Goal: Task Accomplishment & Management: Manage account settings

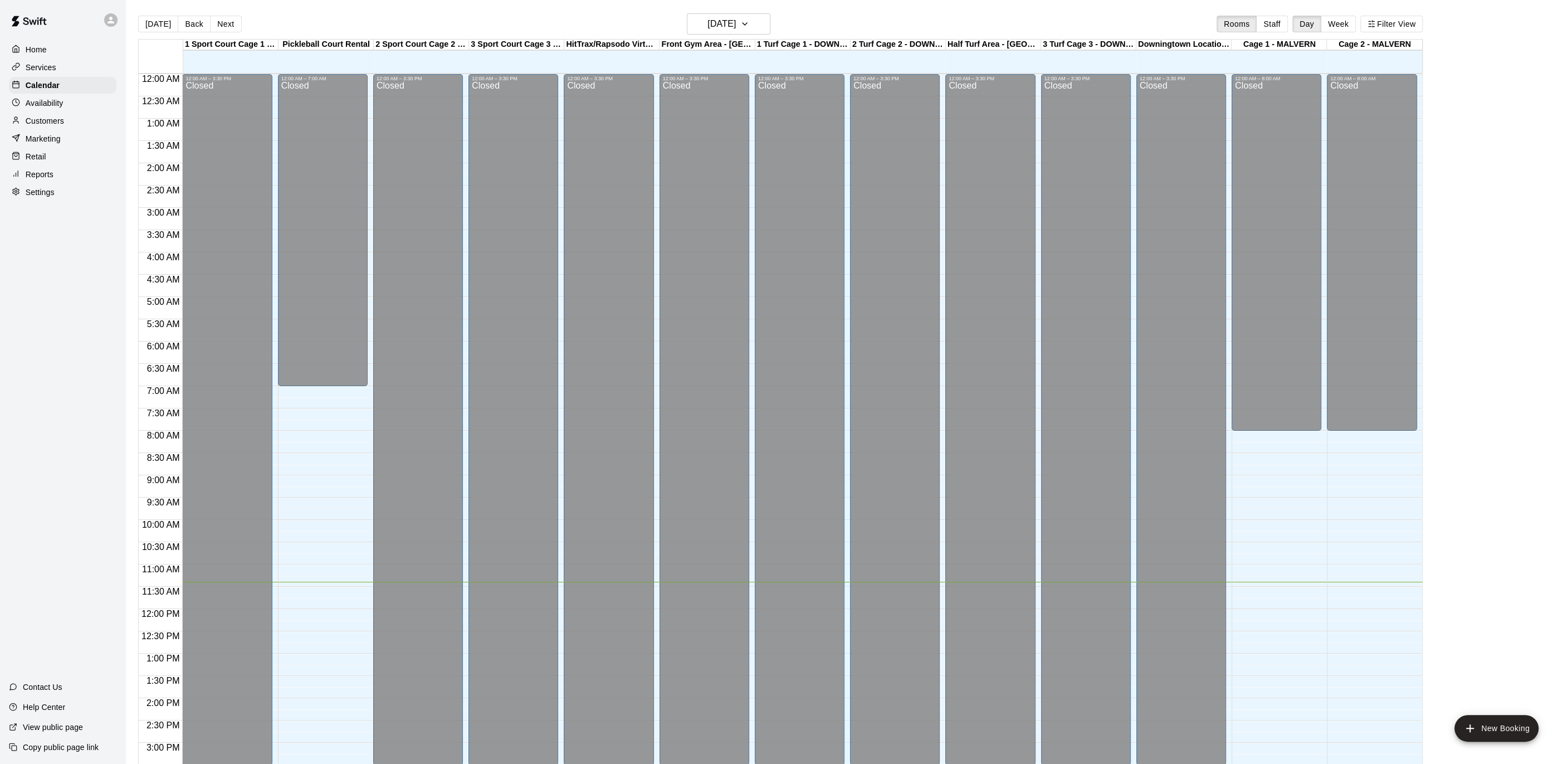
scroll to position [368, 0]
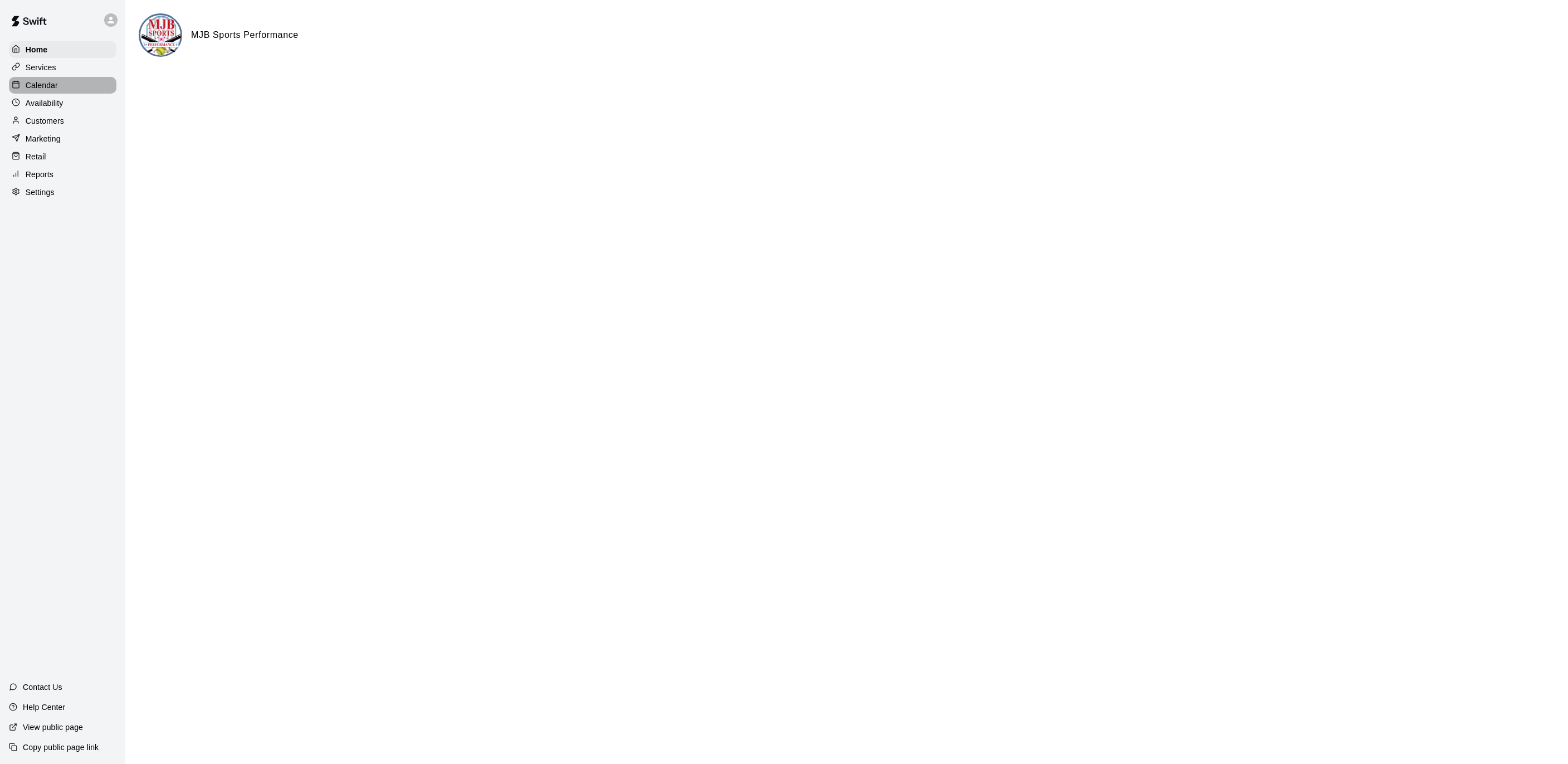
click at [43, 89] on p "Calendar" at bounding box center [42, 85] width 32 height 11
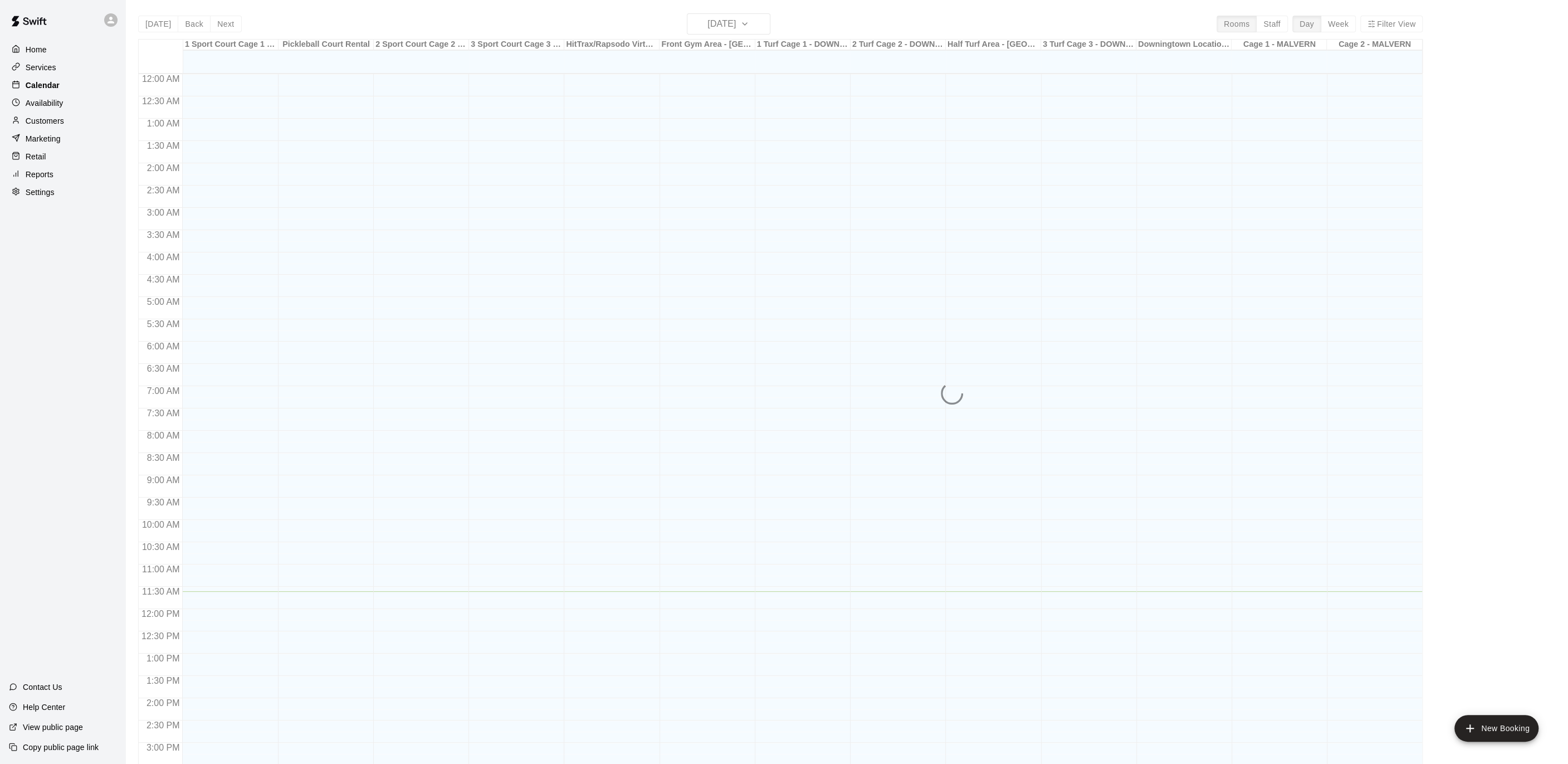
scroll to position [334, 0]
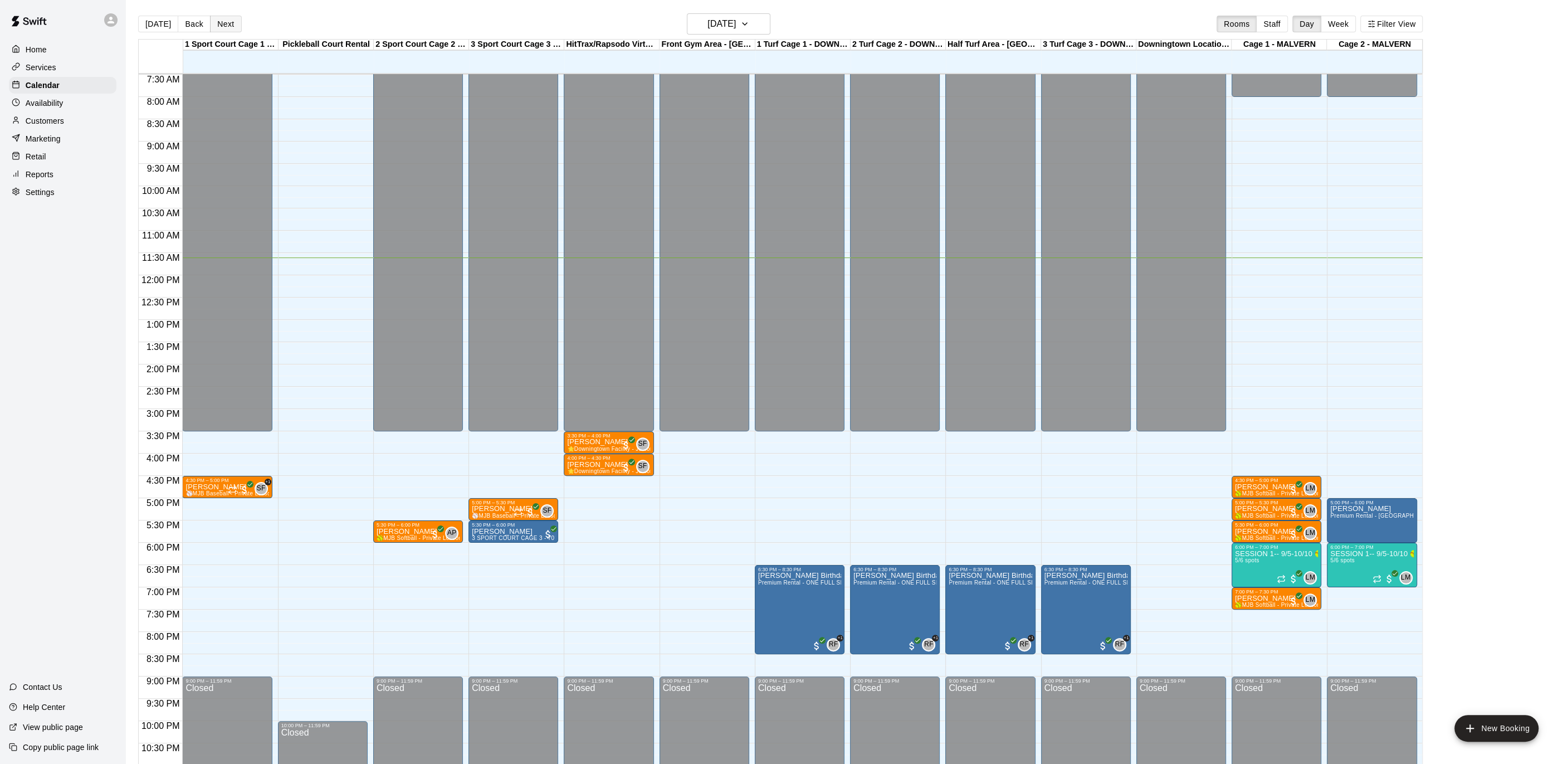
click at [217, 25] on button "Next" at bounding box center [225, 24] width 31 height 17
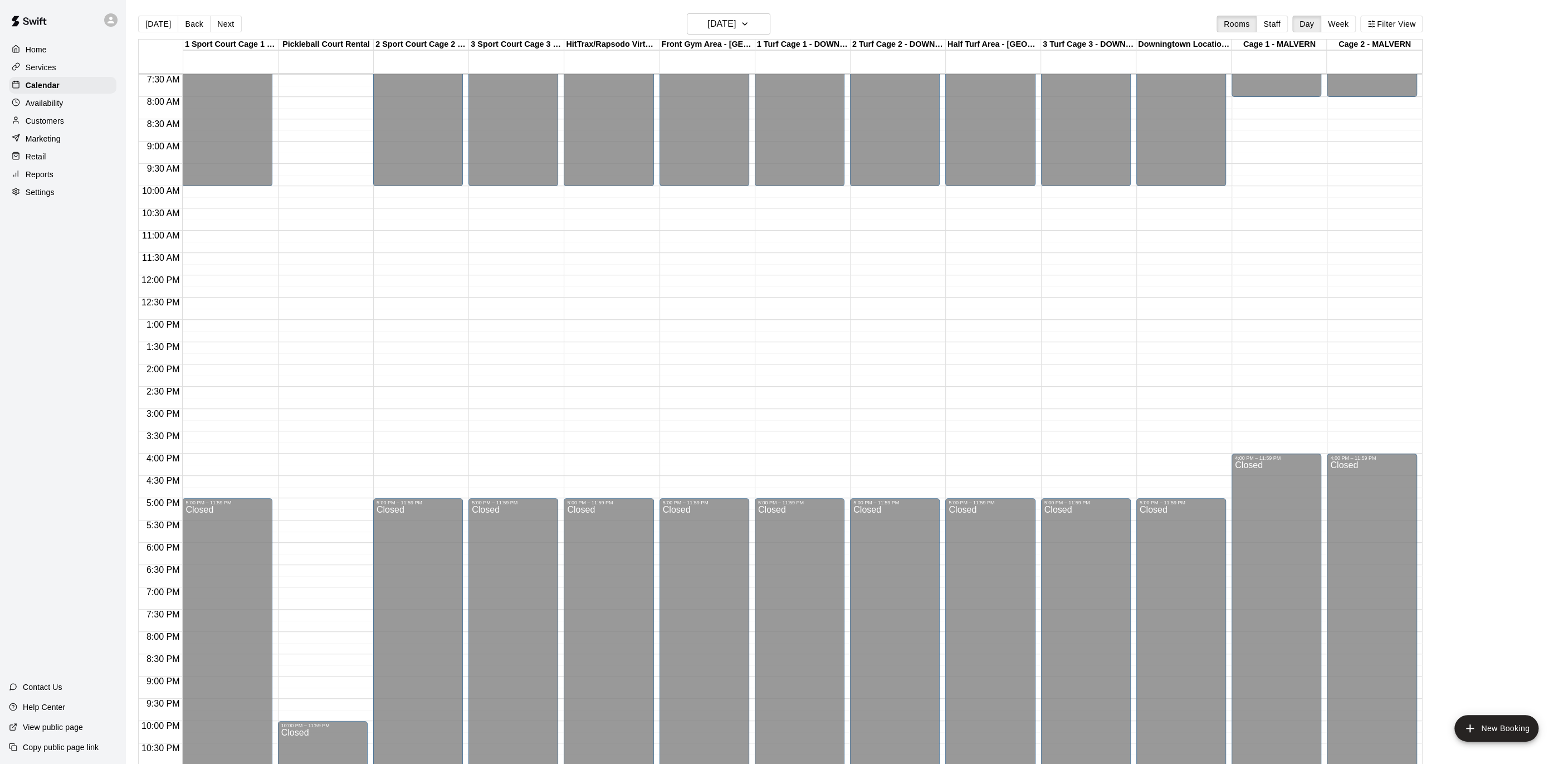
click at [217, 25] on button "Next" at bounding box center [225, 24] width 31 height 17
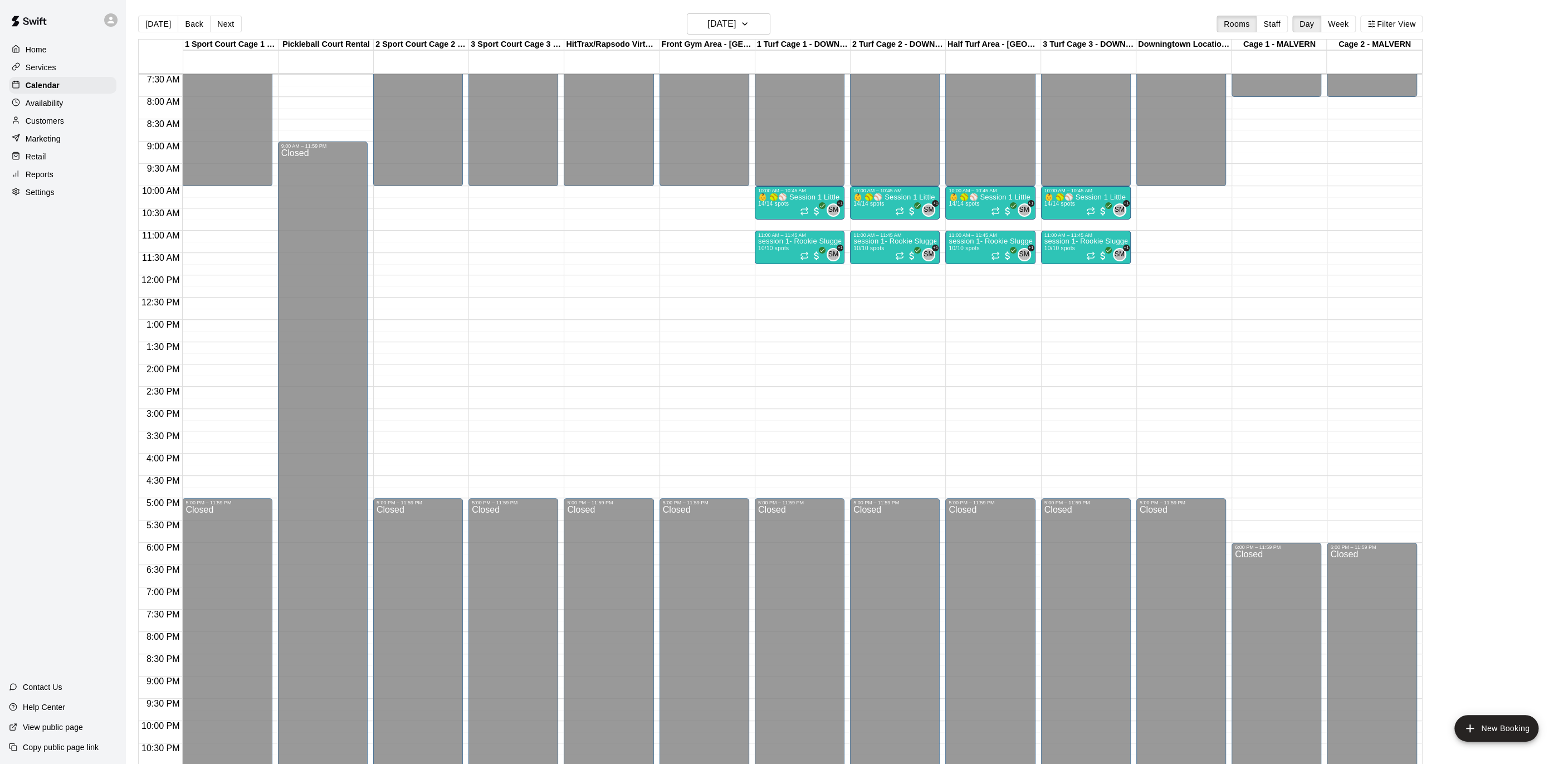
click at [217, 25] on button "Next" at bounding box center [225, 24] width 31 height 17
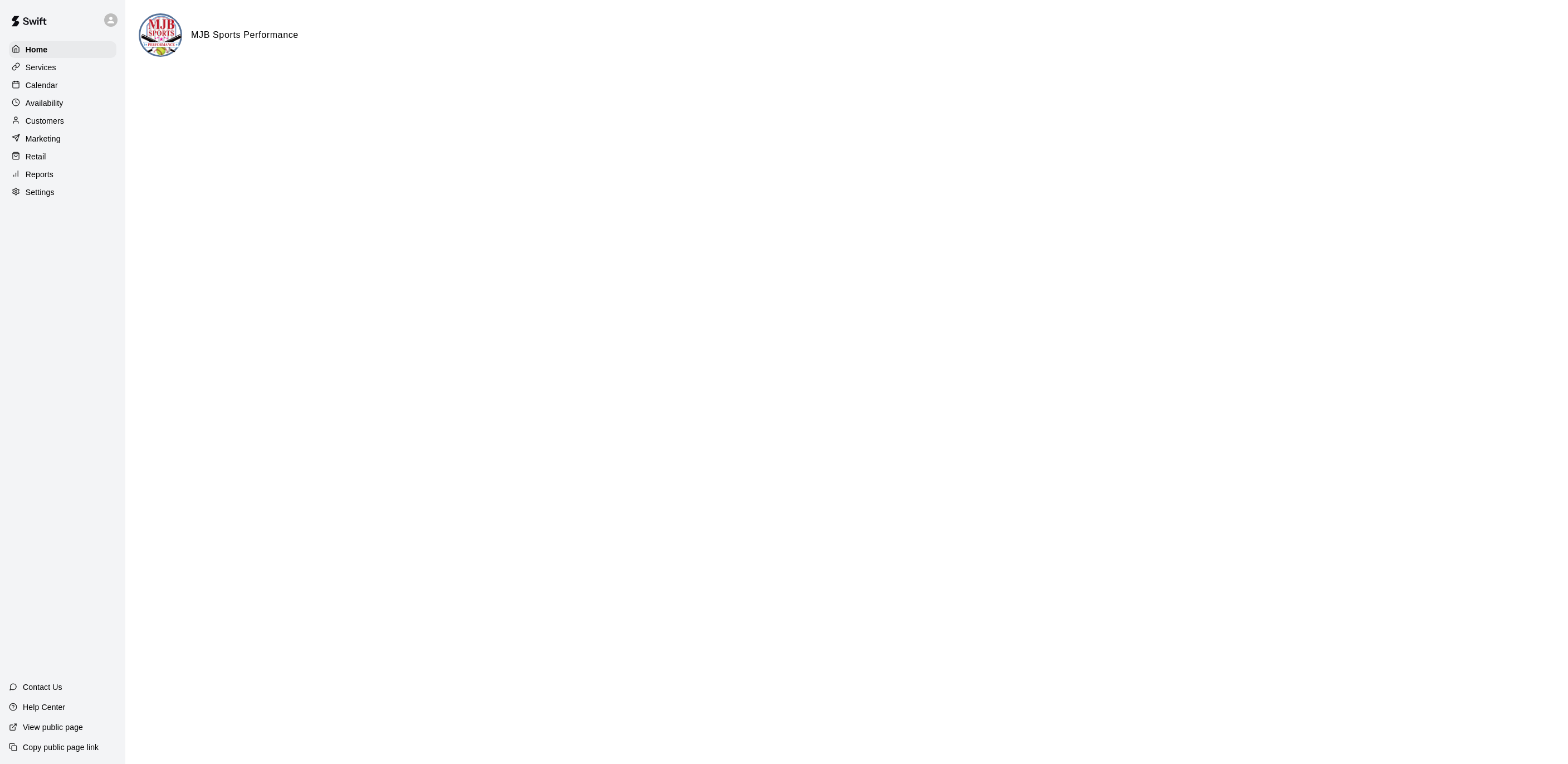
click at [47, 87] on p "Calendar" at bounding box center [42, 85] width 32 height 11
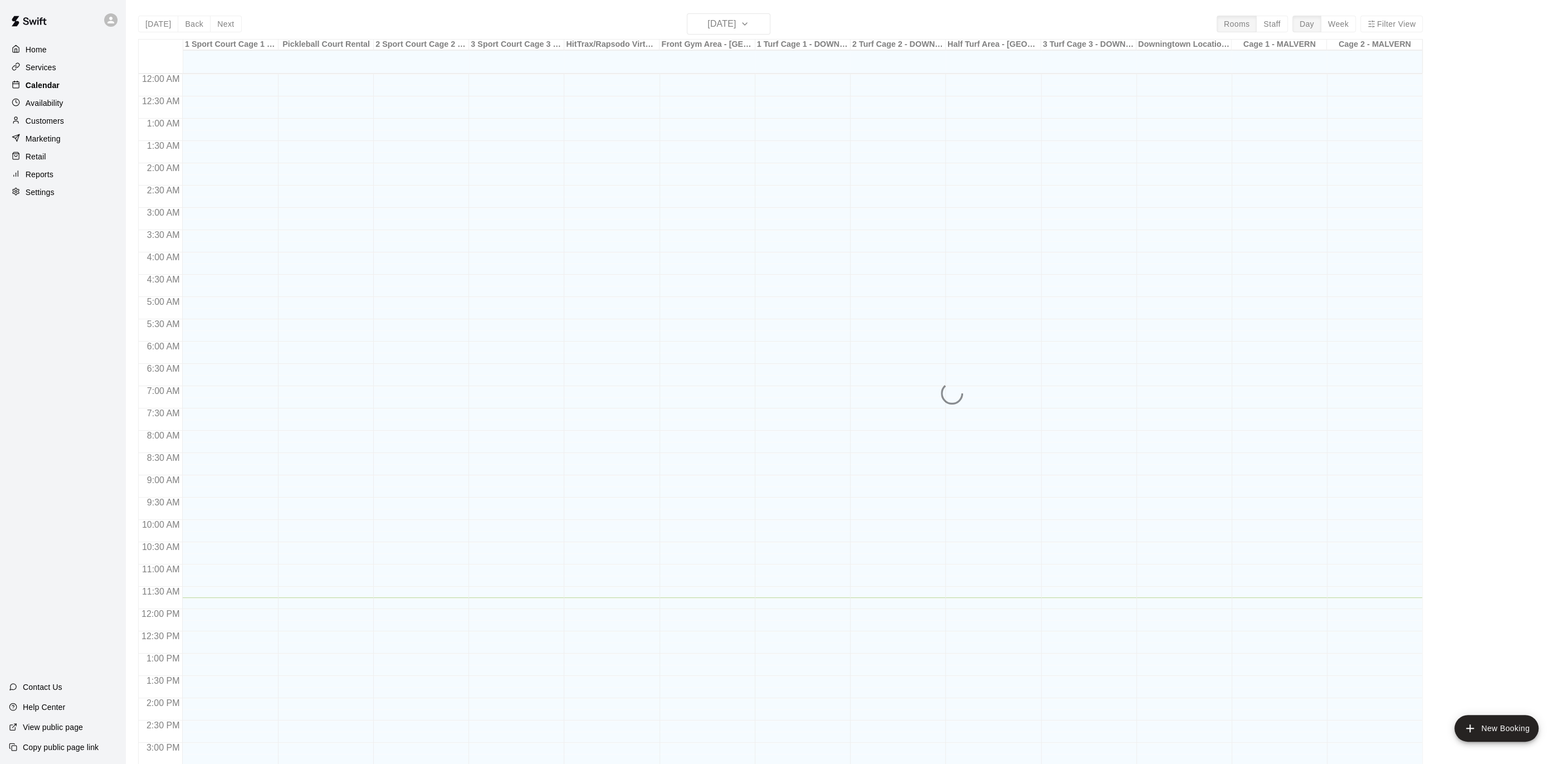
scroll to position [334, 0]
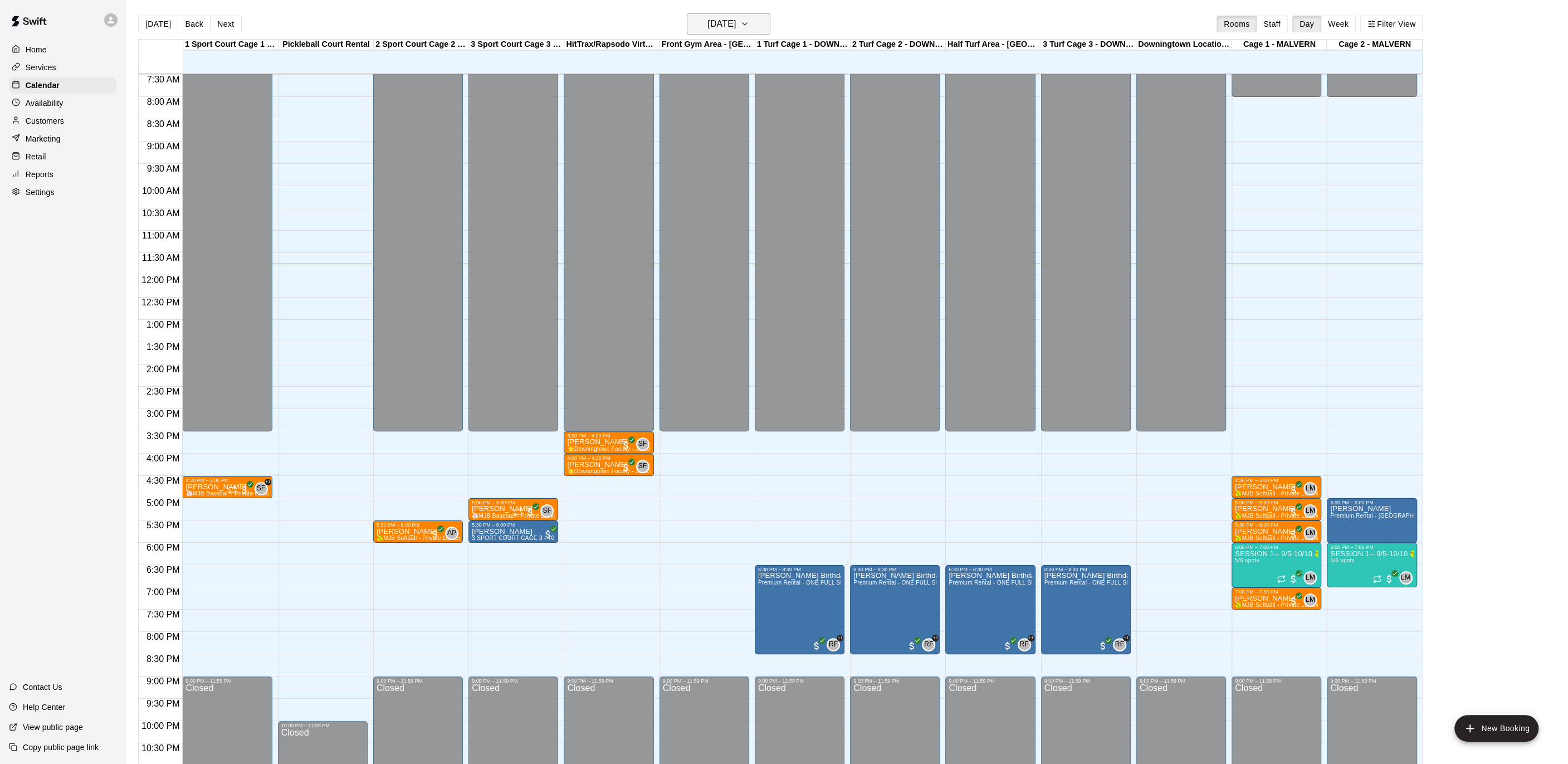
click at [750, 25] on icon "button" at bounding box center [745, 23] width 9 height 13
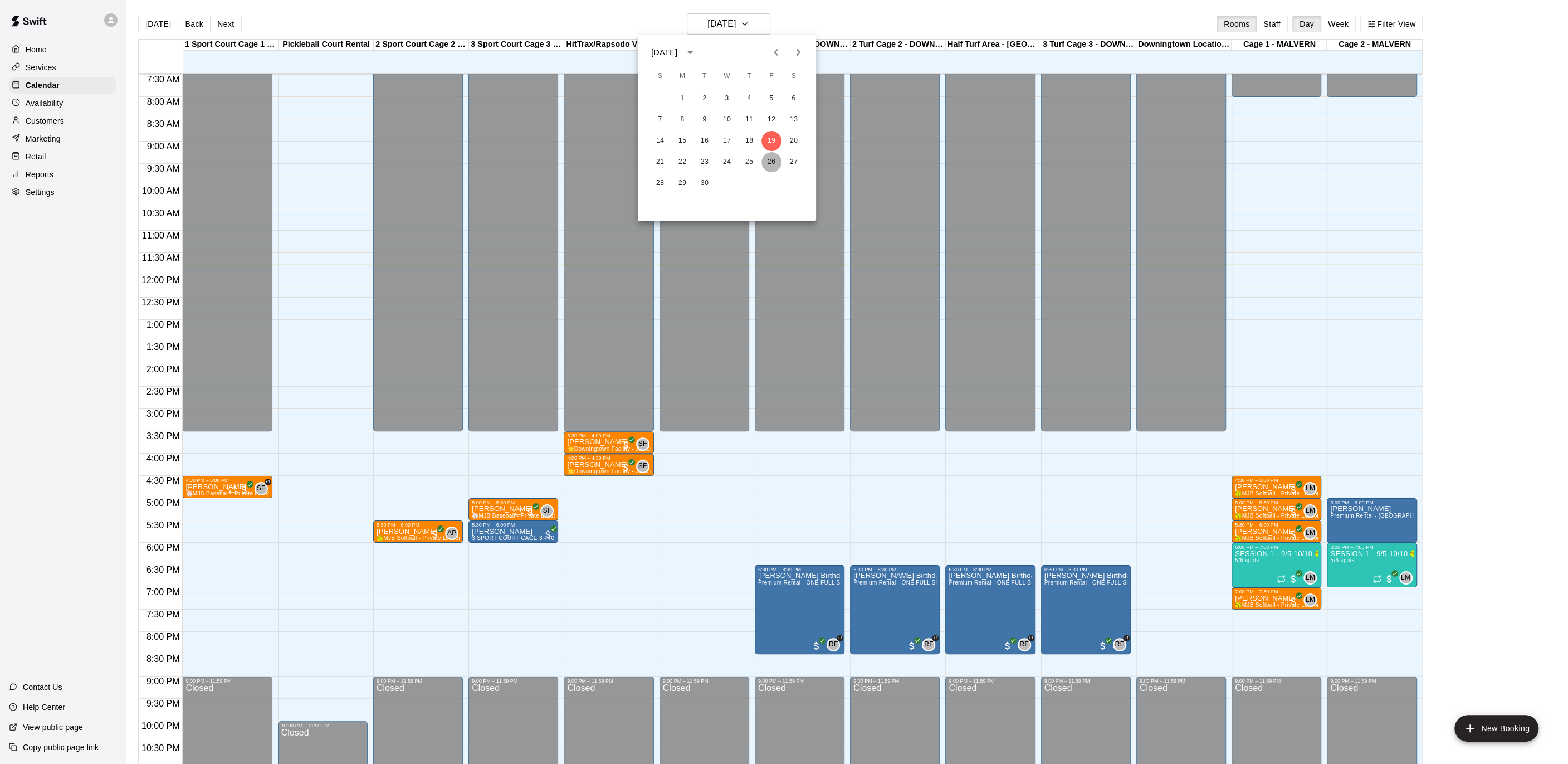
click at [765, 161] on button "26" at bounding box center [771, 162] width 20 height 20
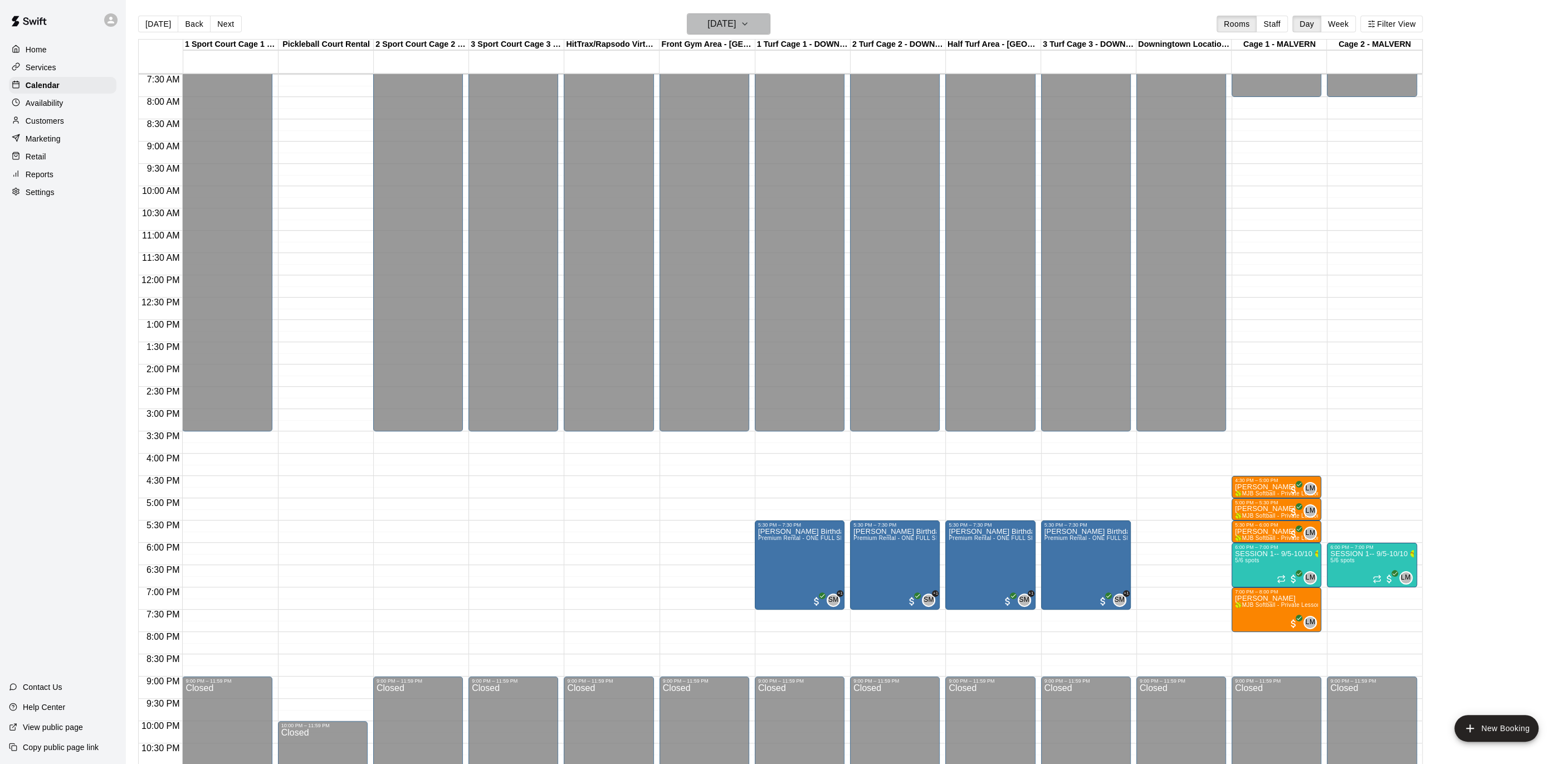
click at [750, 26] on icon "button" at bounding box center [745, 23] width 9 height 13
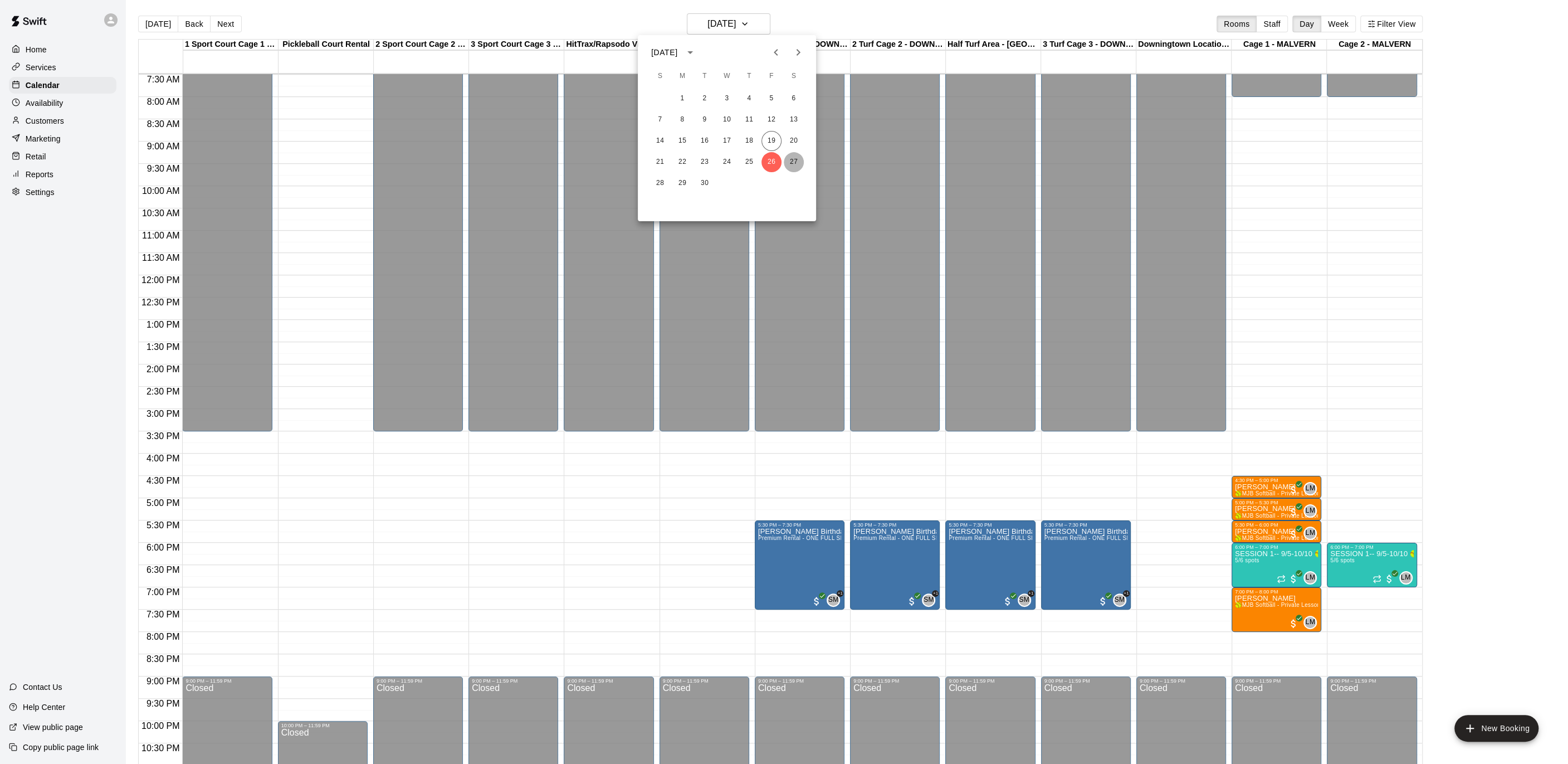
click at [789, 161] on button "27" at bounding box center [794, 162] width 20 height 20
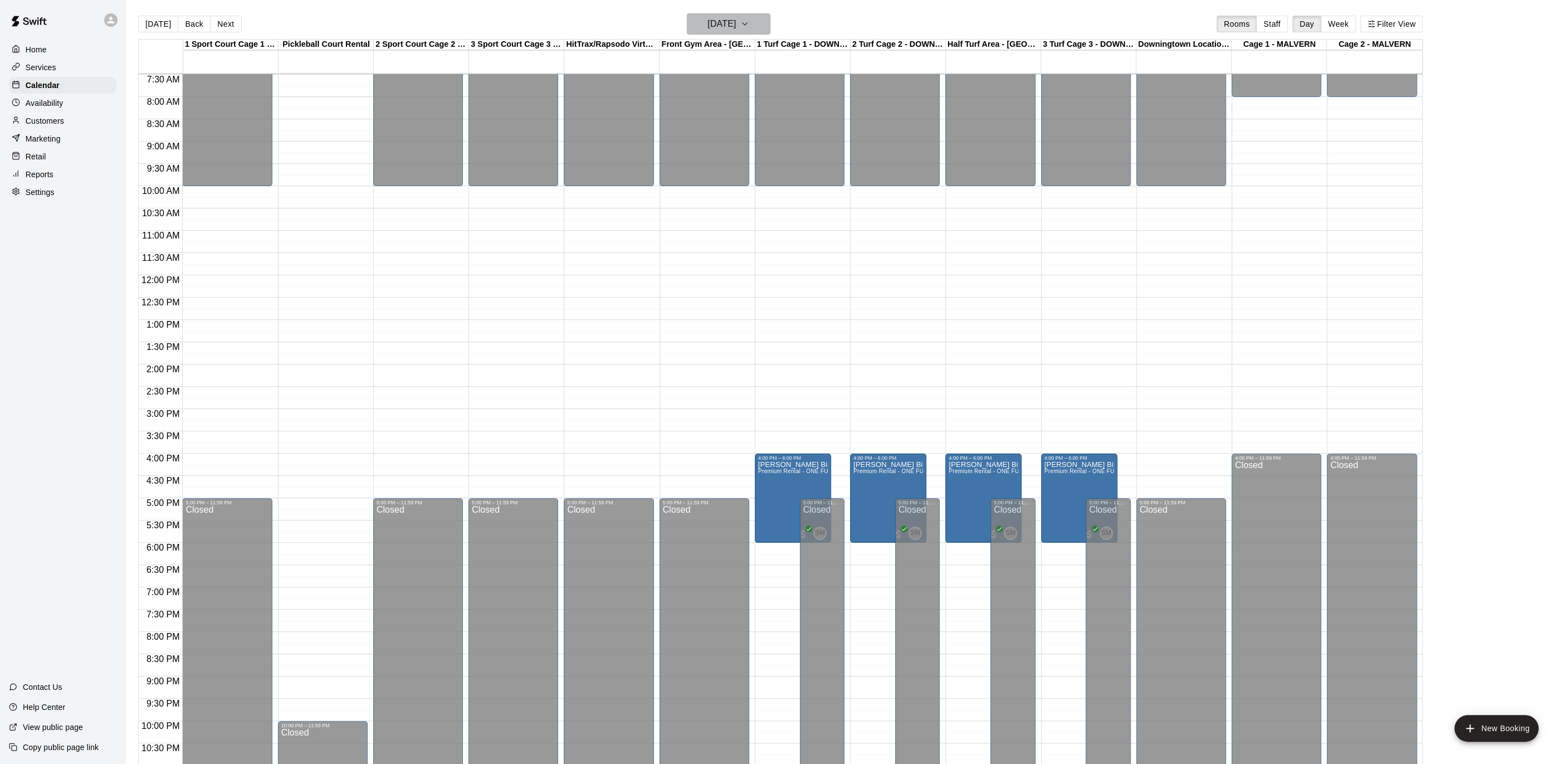
click at [750, 25] on icon "button" at bounding box center [745, 23] width 9 height 13
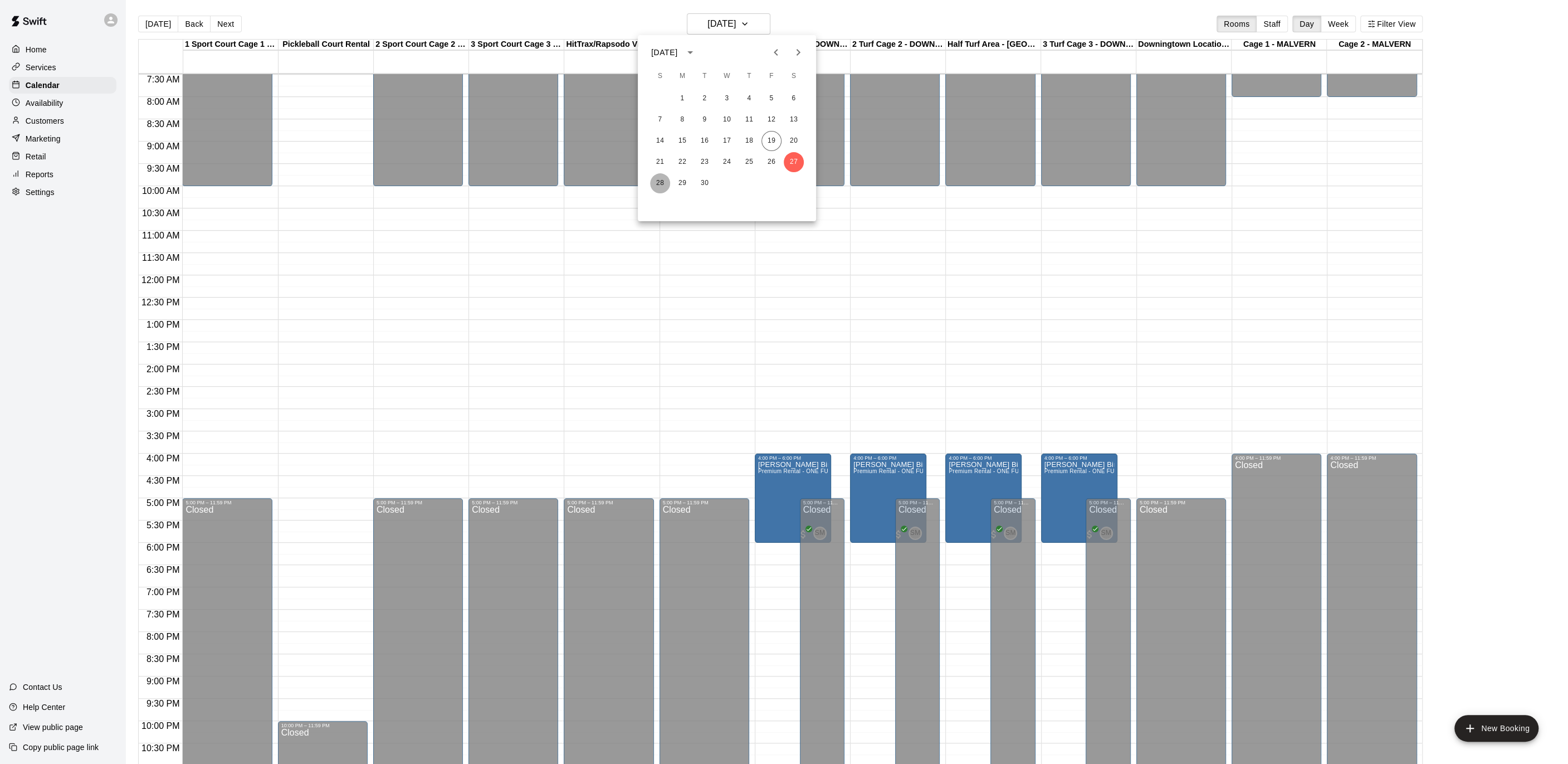
click at [655, 185] on button "28" at bounding box center [660, 183] width 20 height 20
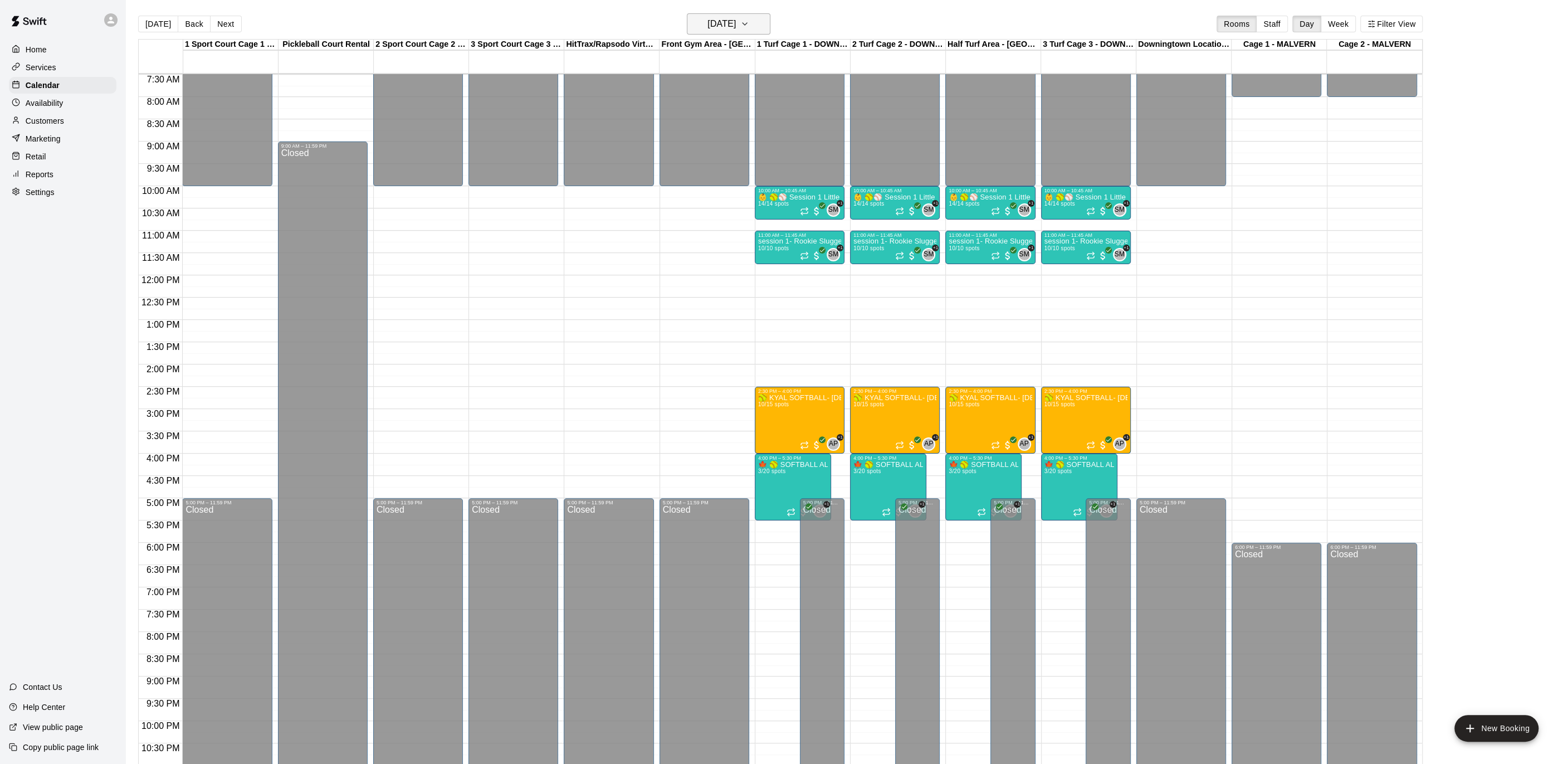
click at [750, 19] on icon "button" at bounding box center [745, 23] width 9 height 13
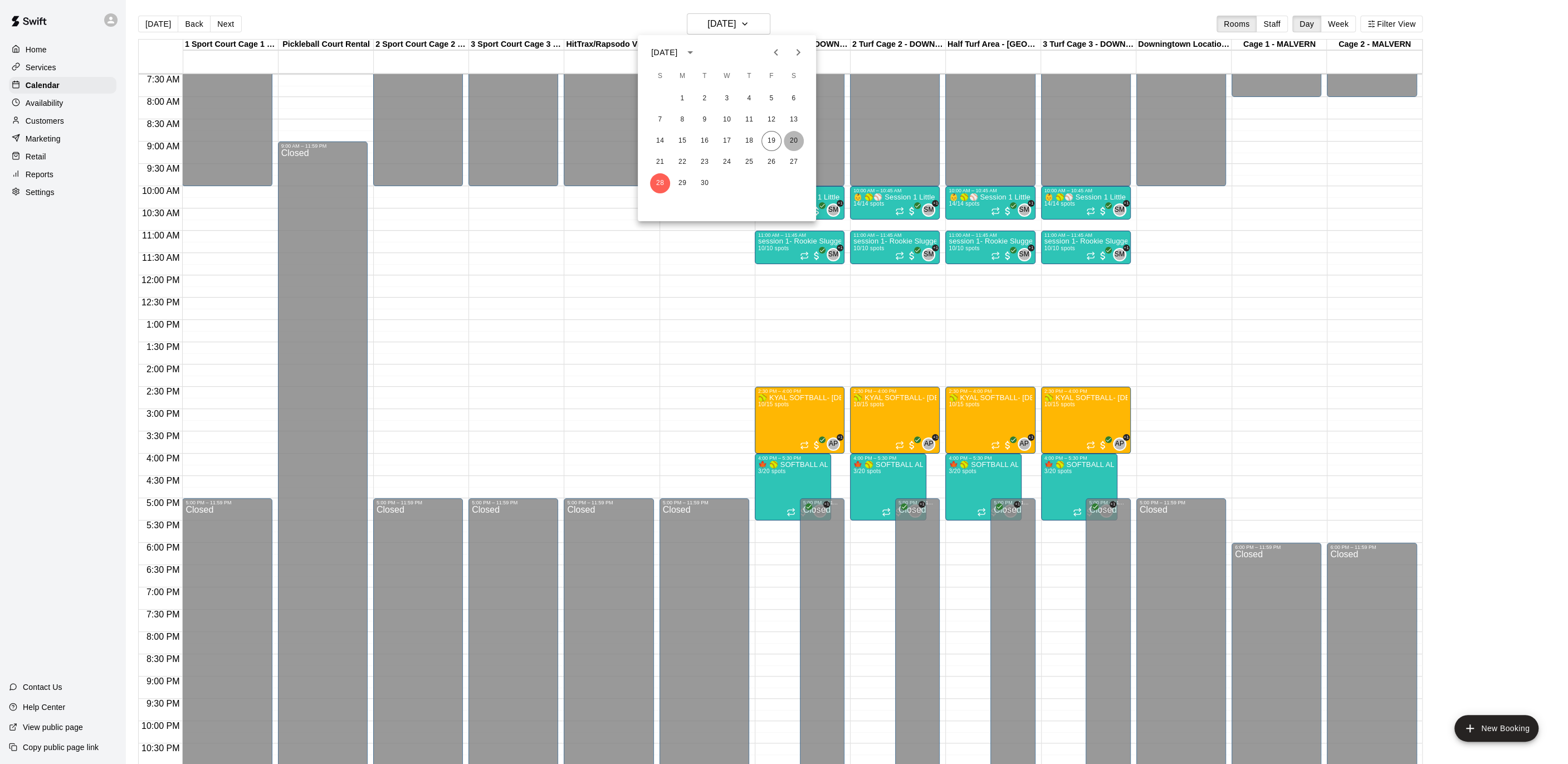
click at [795, 143] on button "20" at bounding box center [794, 141] width 20 height 20
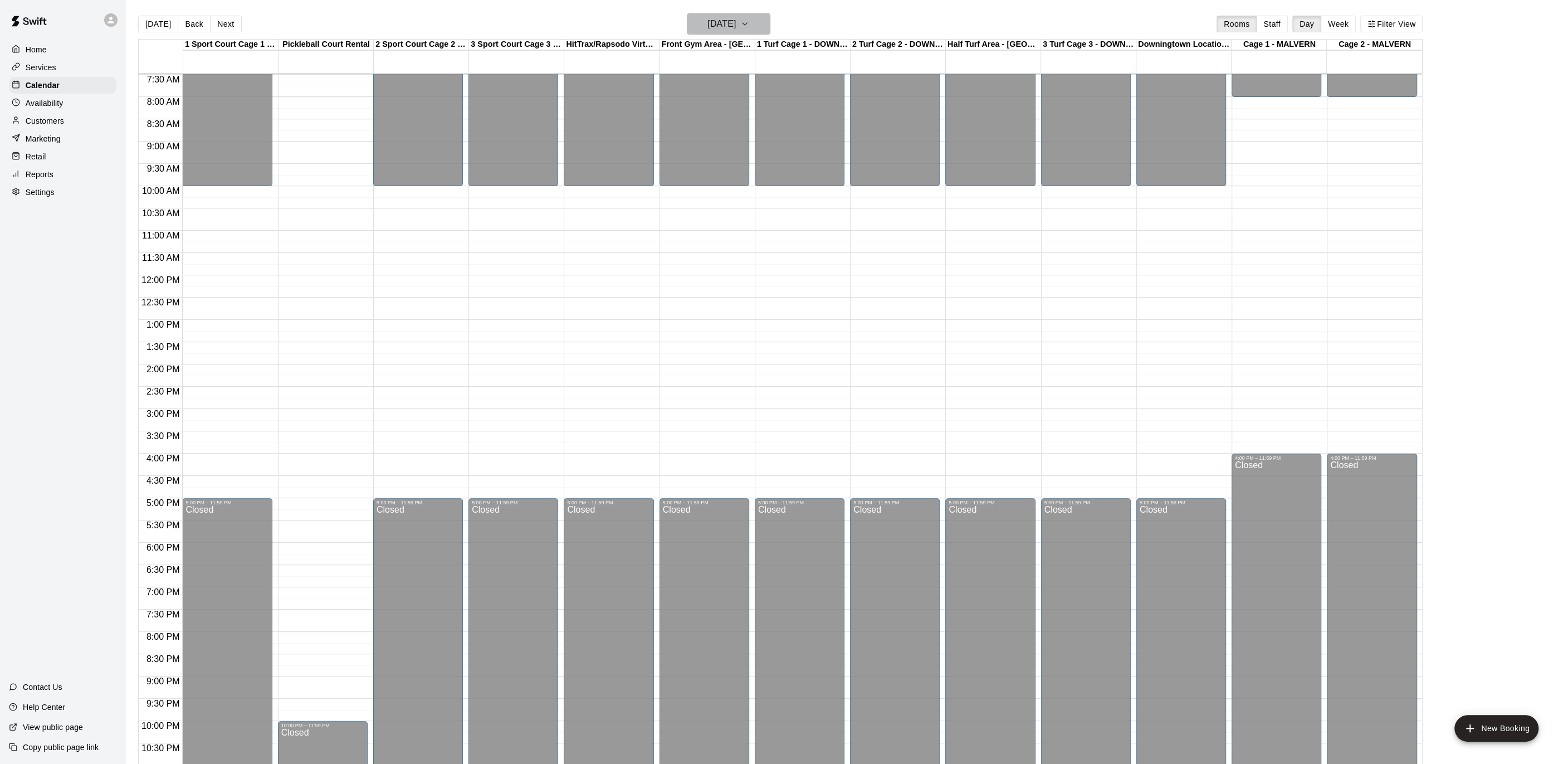
click at [750, 22] on icon "button" at bounding box center [745, 23] width 9 height 13
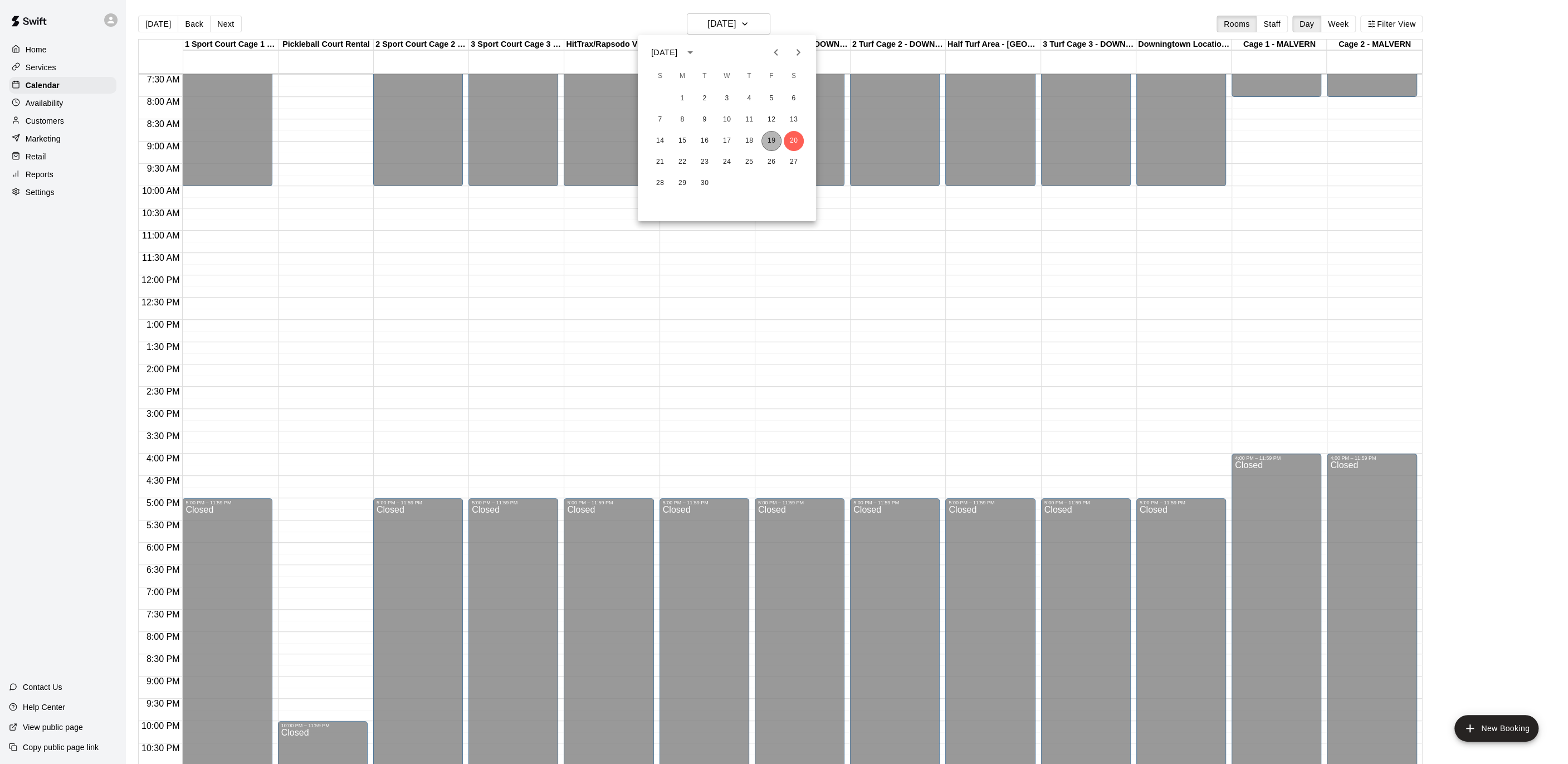
click at [771, 141] on button "19" at bounding box center [771, 141] width 20 height 20
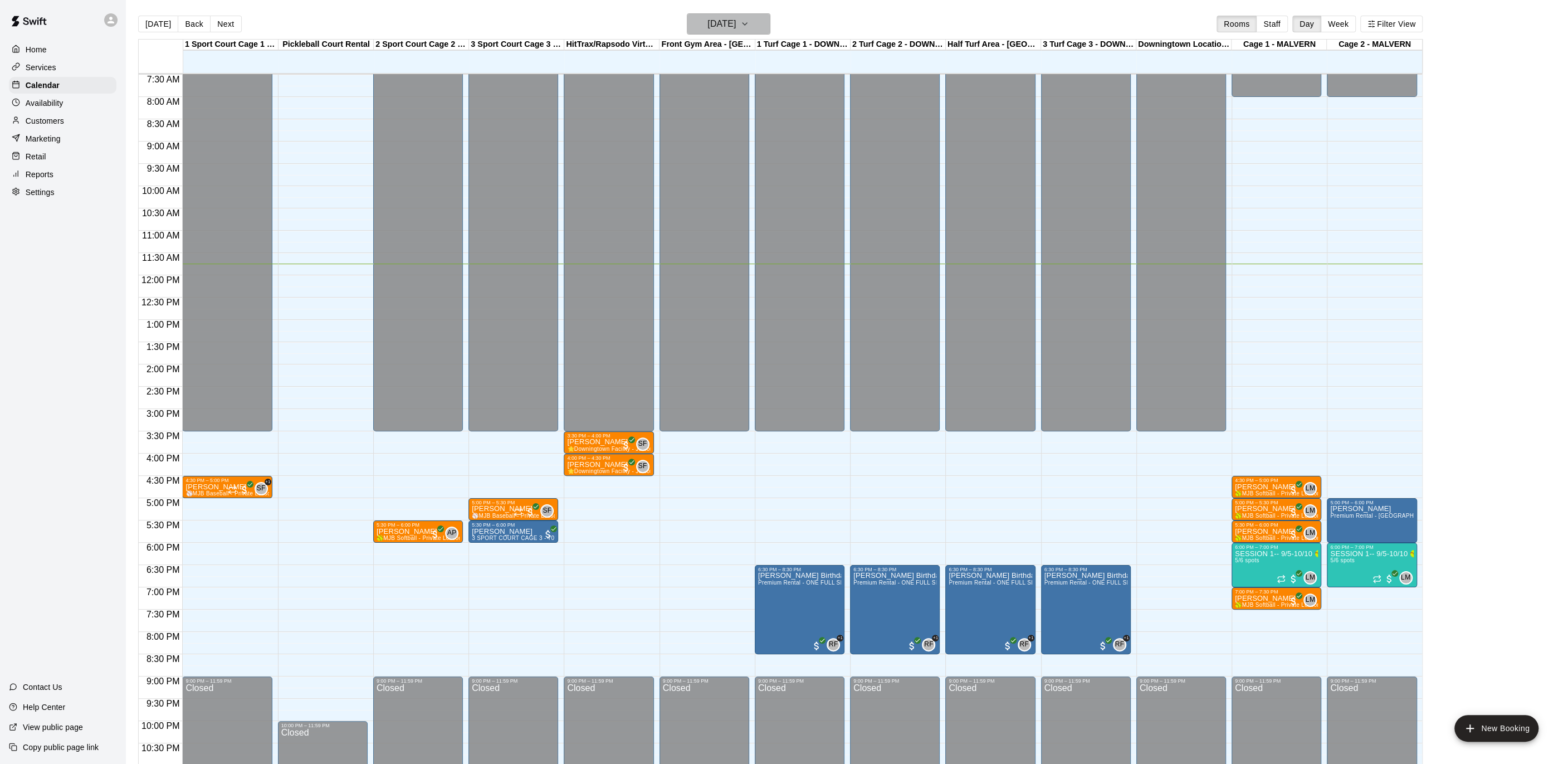
click at [762, 20] on button "[DATE]" at bounding box center [729, 23] width 83 height 21
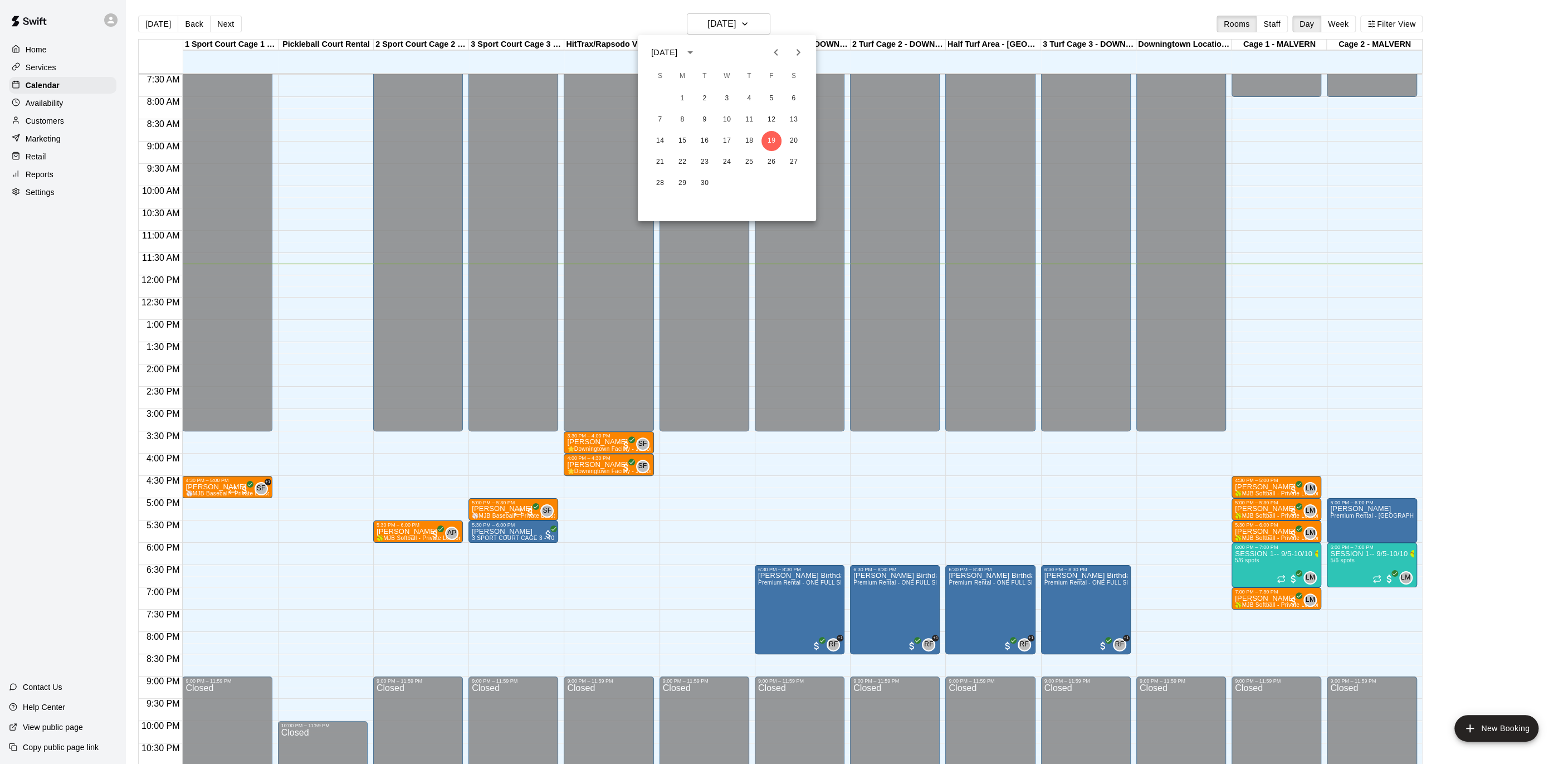
click at [794, 54] on icon "Next month" at bounding box center [798, 52] width 13 height 13
click at [770, 98] on button "3" at bounding box center [771, 99] width 20 height 20
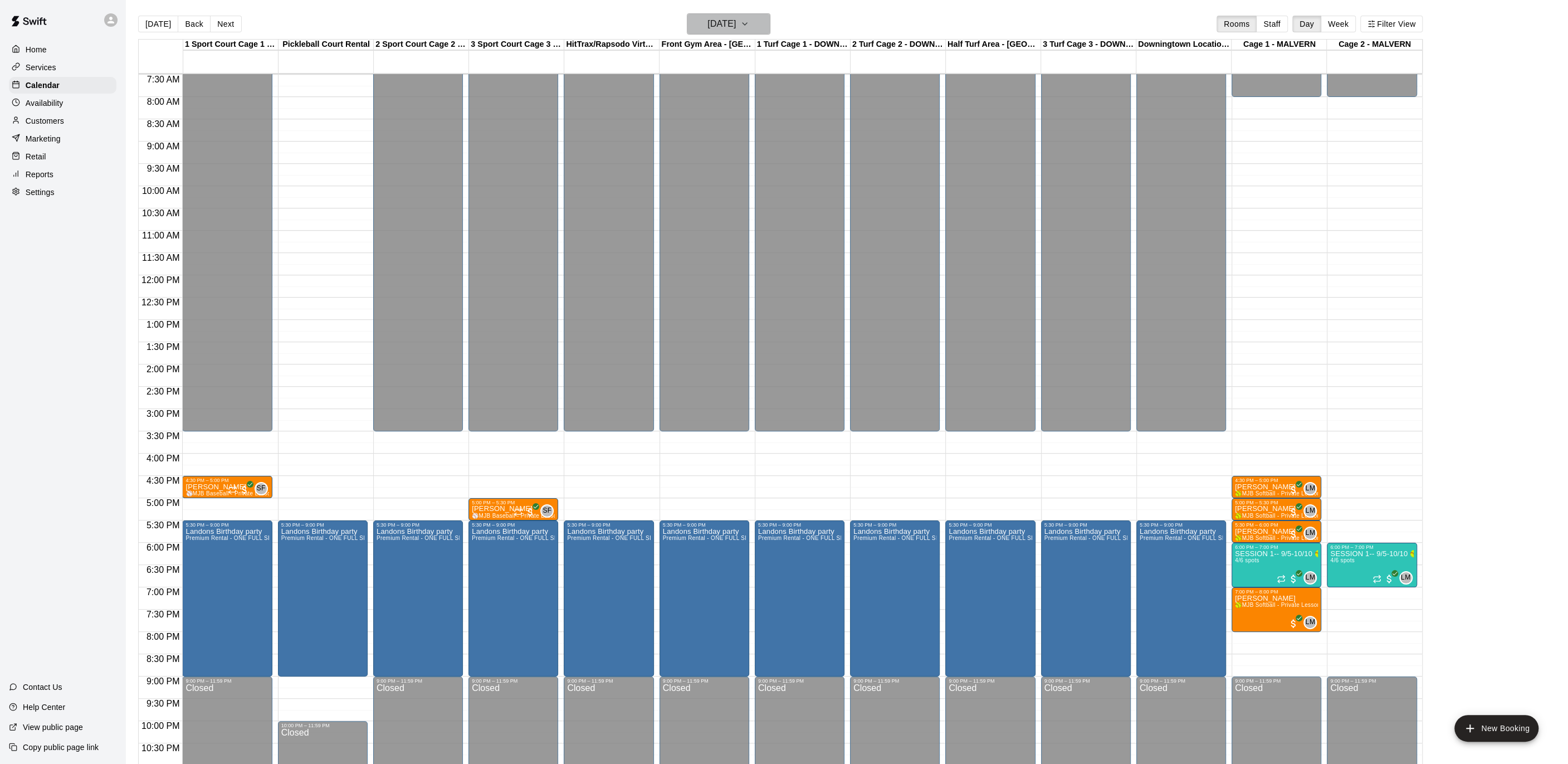
click at [750, 17] on icon "button" at bounding box center [745, 23] width 9 height 13
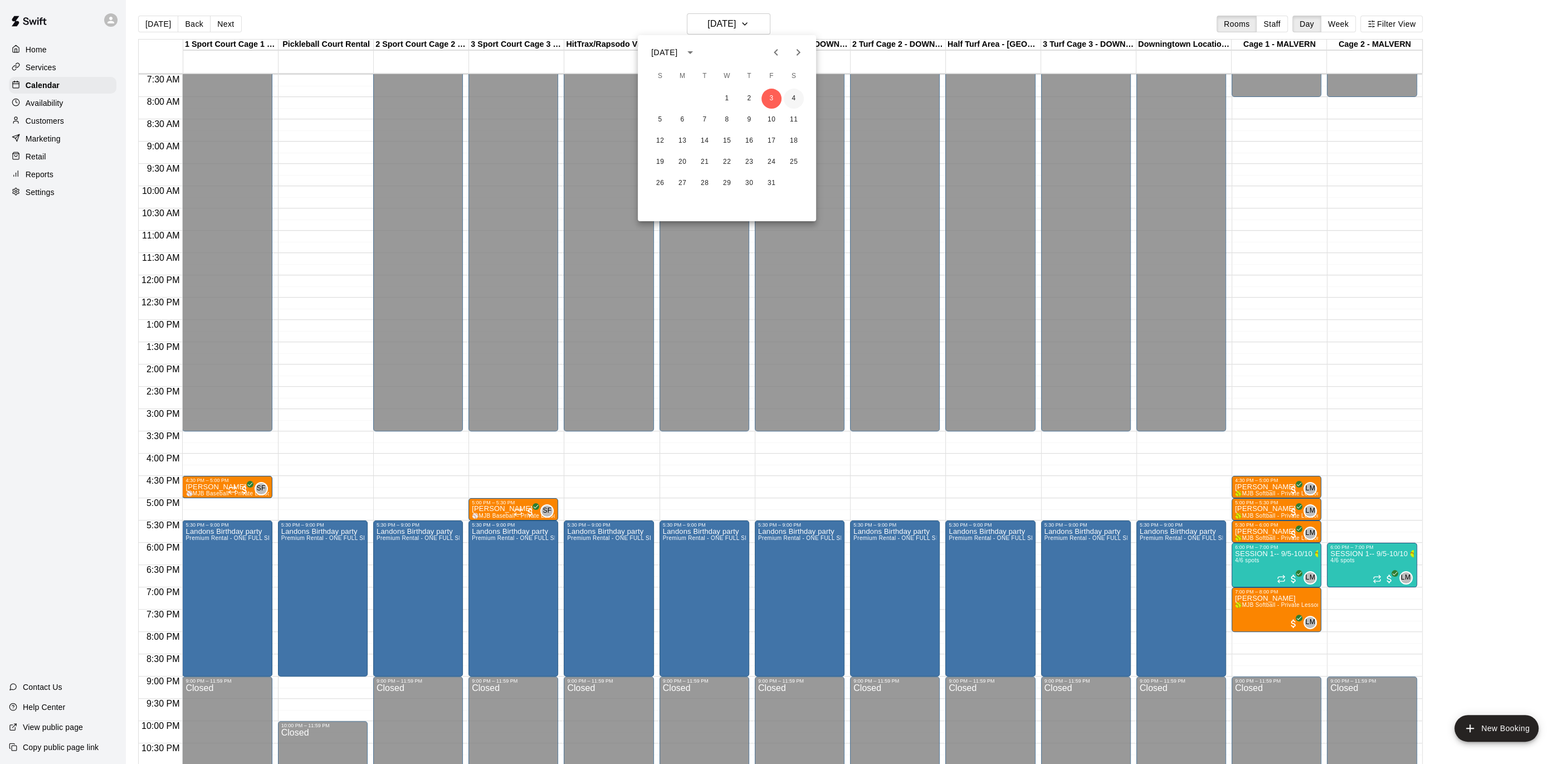
click at [793, 95] on button "4" at bounding box center [794, 99] width 20 height 20
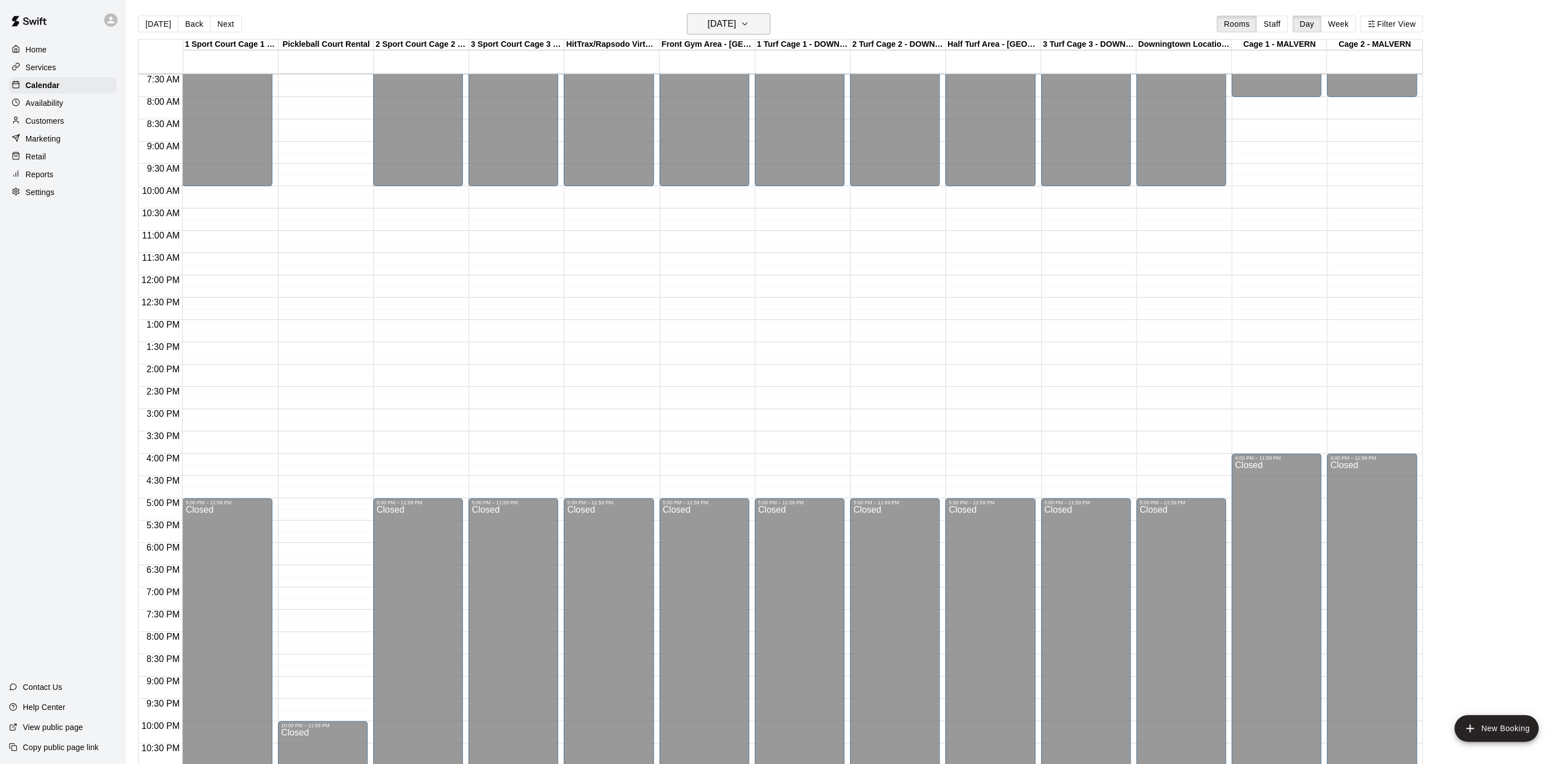
click at [750, 18] on icon "button" at bounding box center [745, 23] width 9 height 13
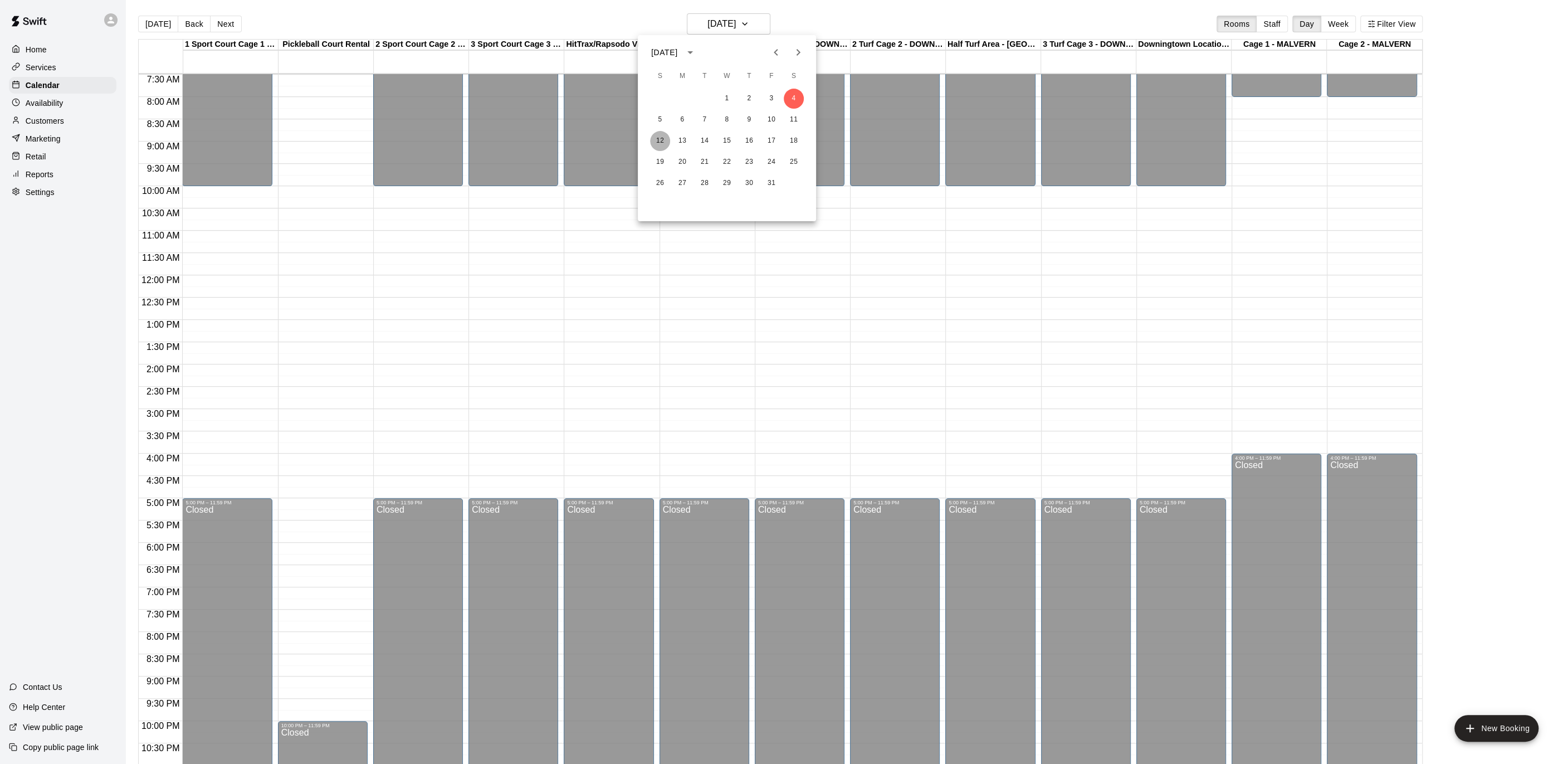
click at [657, 139] on button "12" at bounding box center [660, 141] width 20 height 20
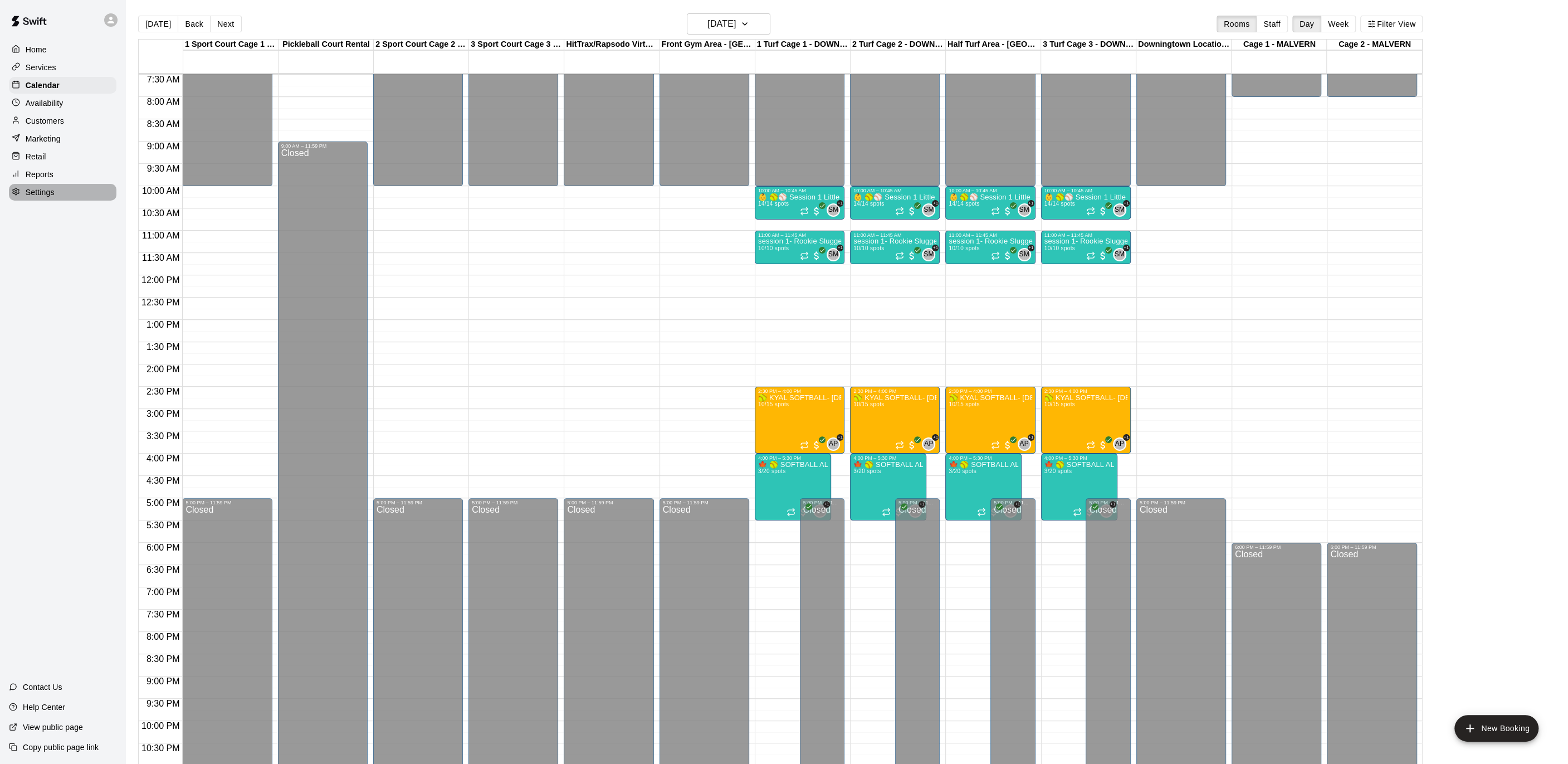
click at [36, 192] on p "Settings" at bounding box center [40, 192] width 29 height 11
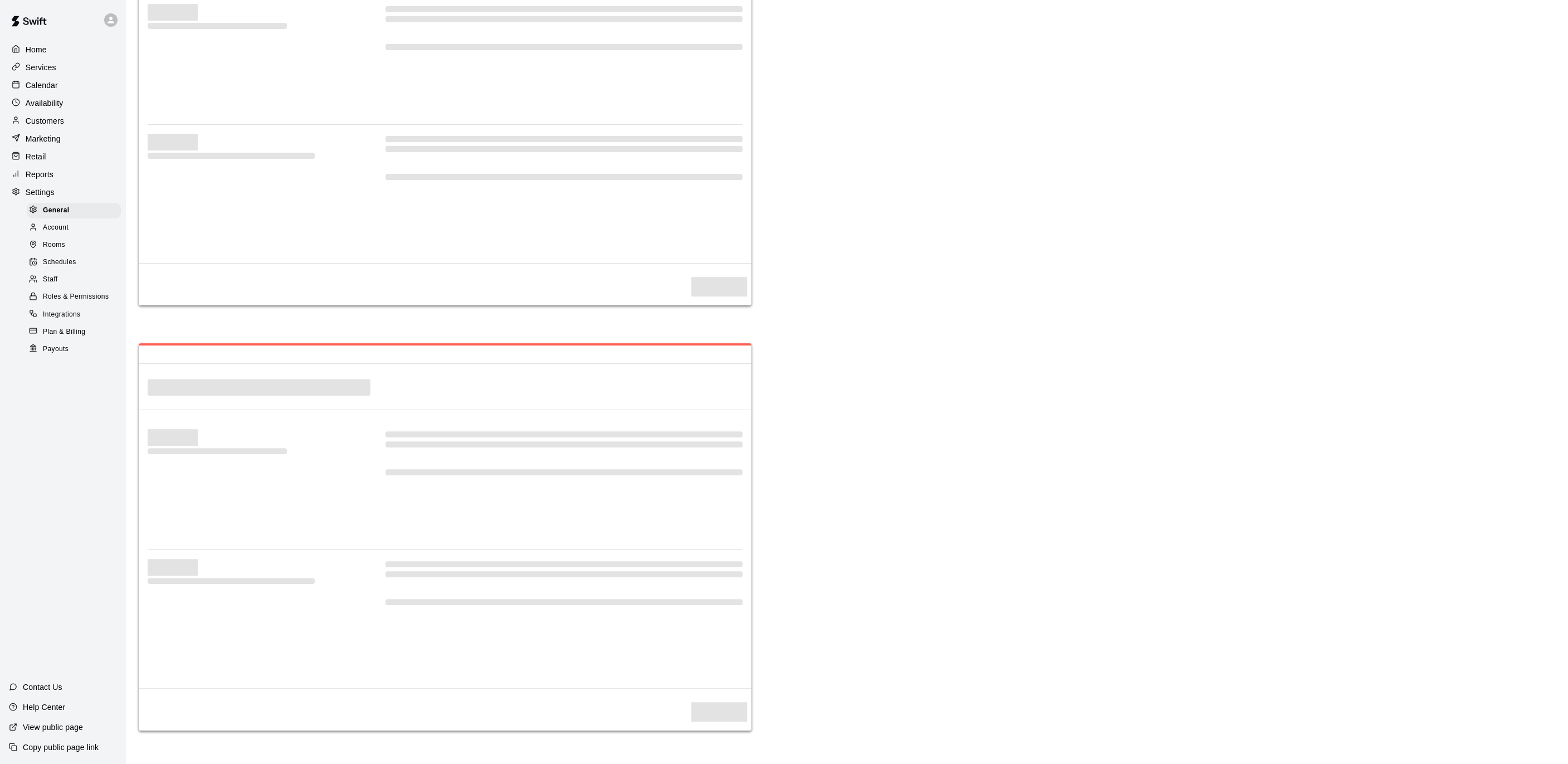
select select "**"
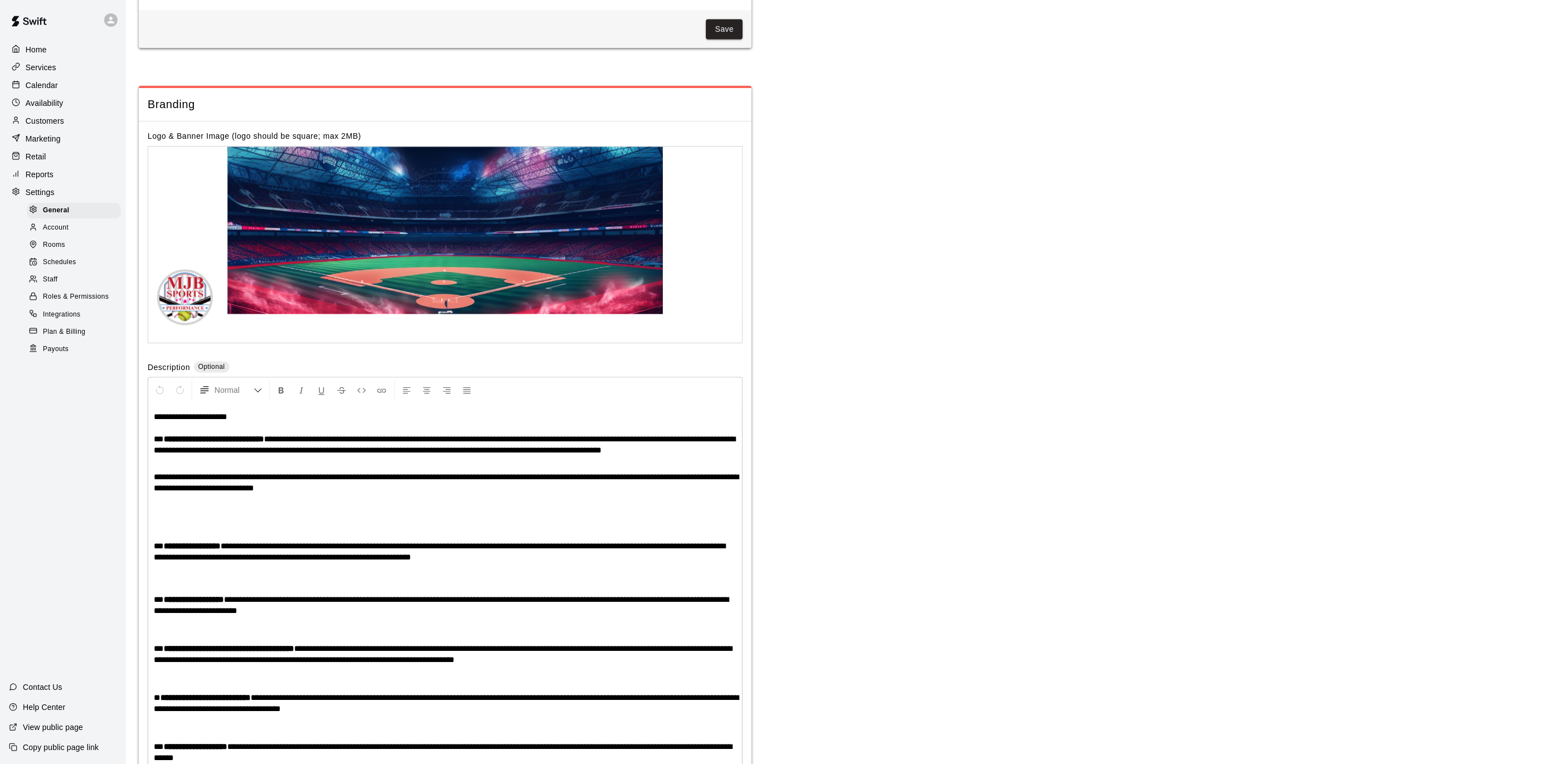
scroll to position [2173, 0]
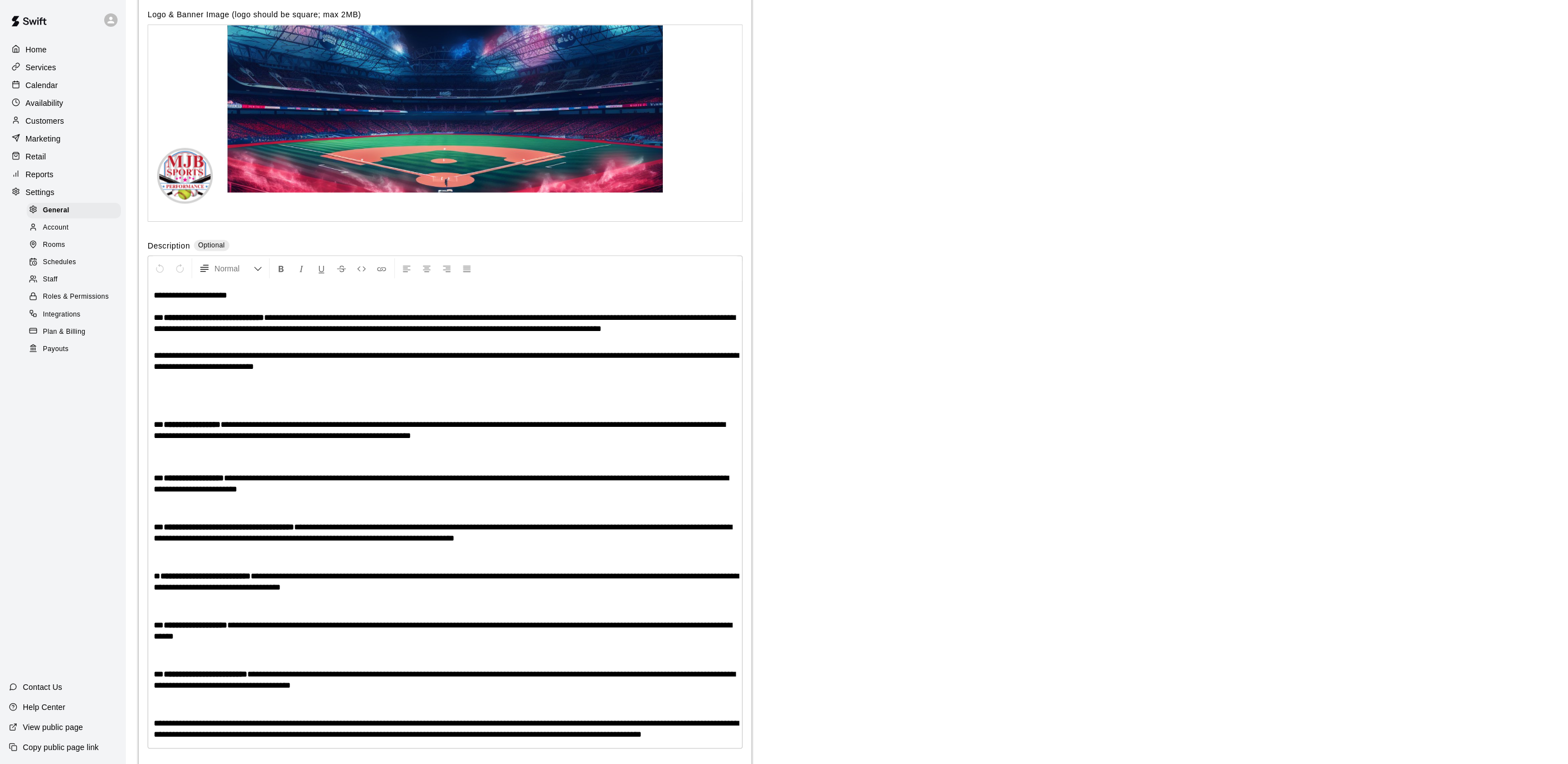
click at [50, 341] on link "Payouts" at bounding box center [76, 349] width 99 height 17
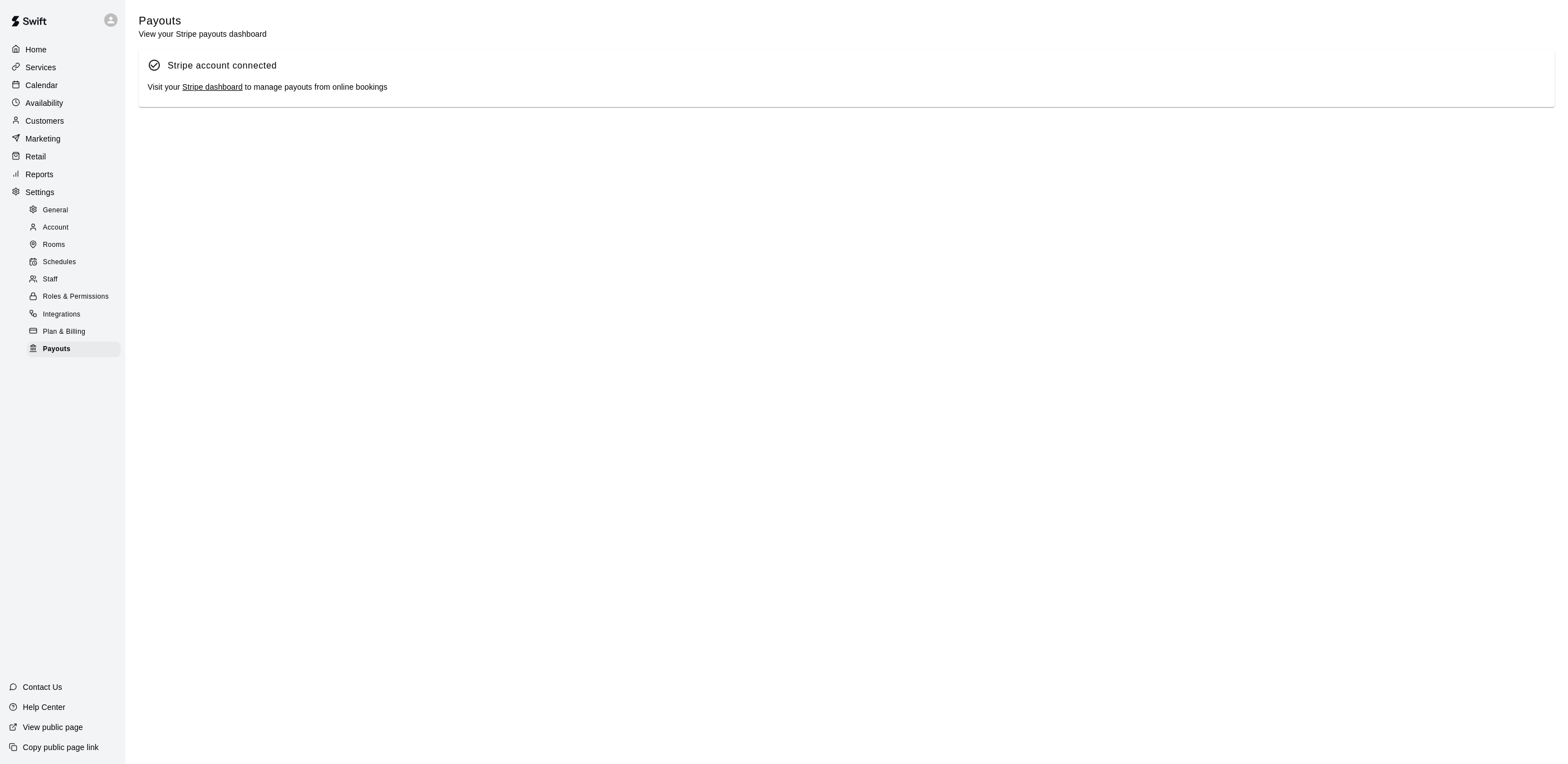
click at [228, 89] on link "Stripe dashboard" at bounding box center [212, 87] width 60 height 9
click at [54, 87] on p "Calendar" at bounding box center [42, 85] width 32 height 11
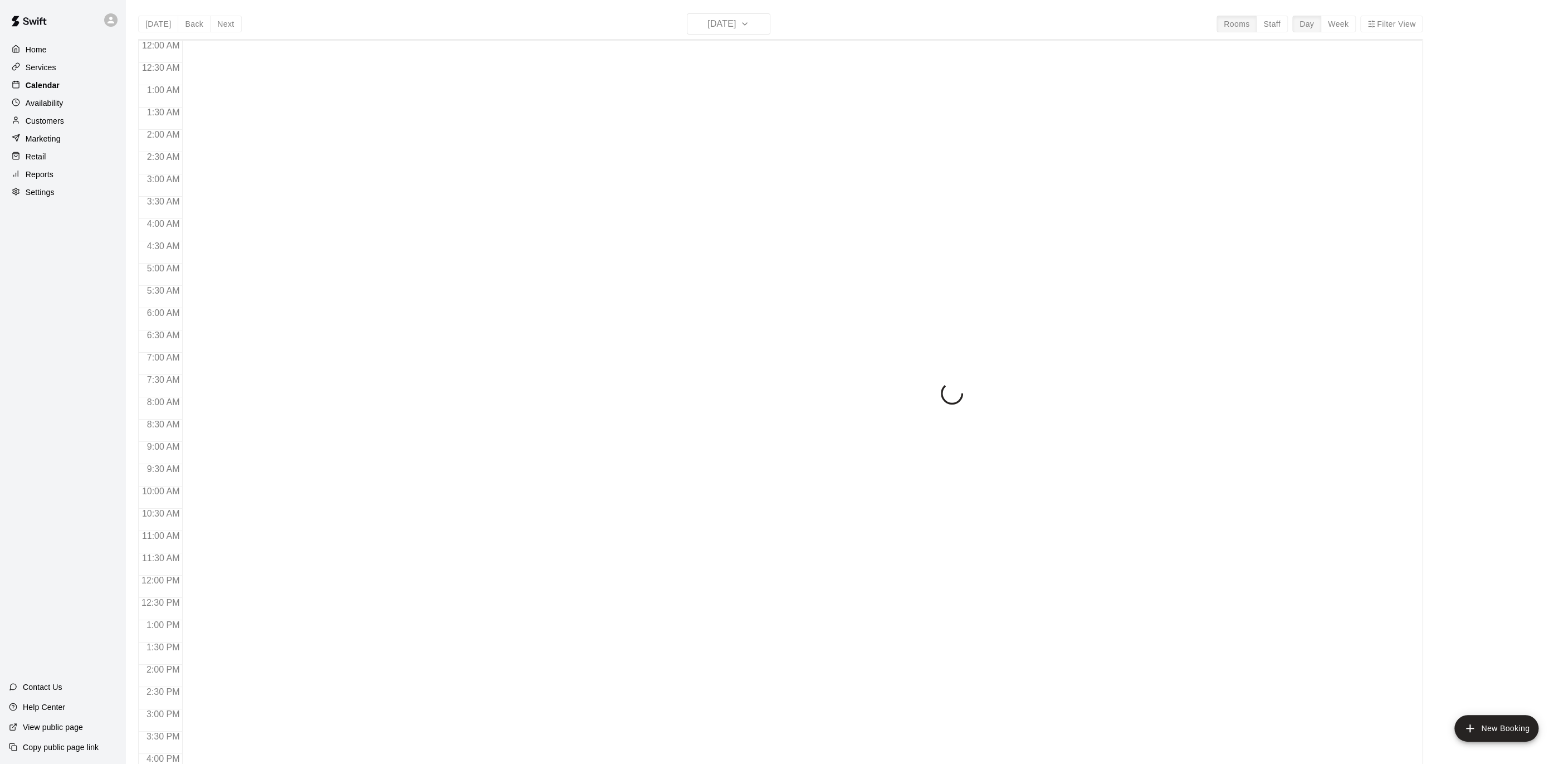
scroll to position [334, 0]
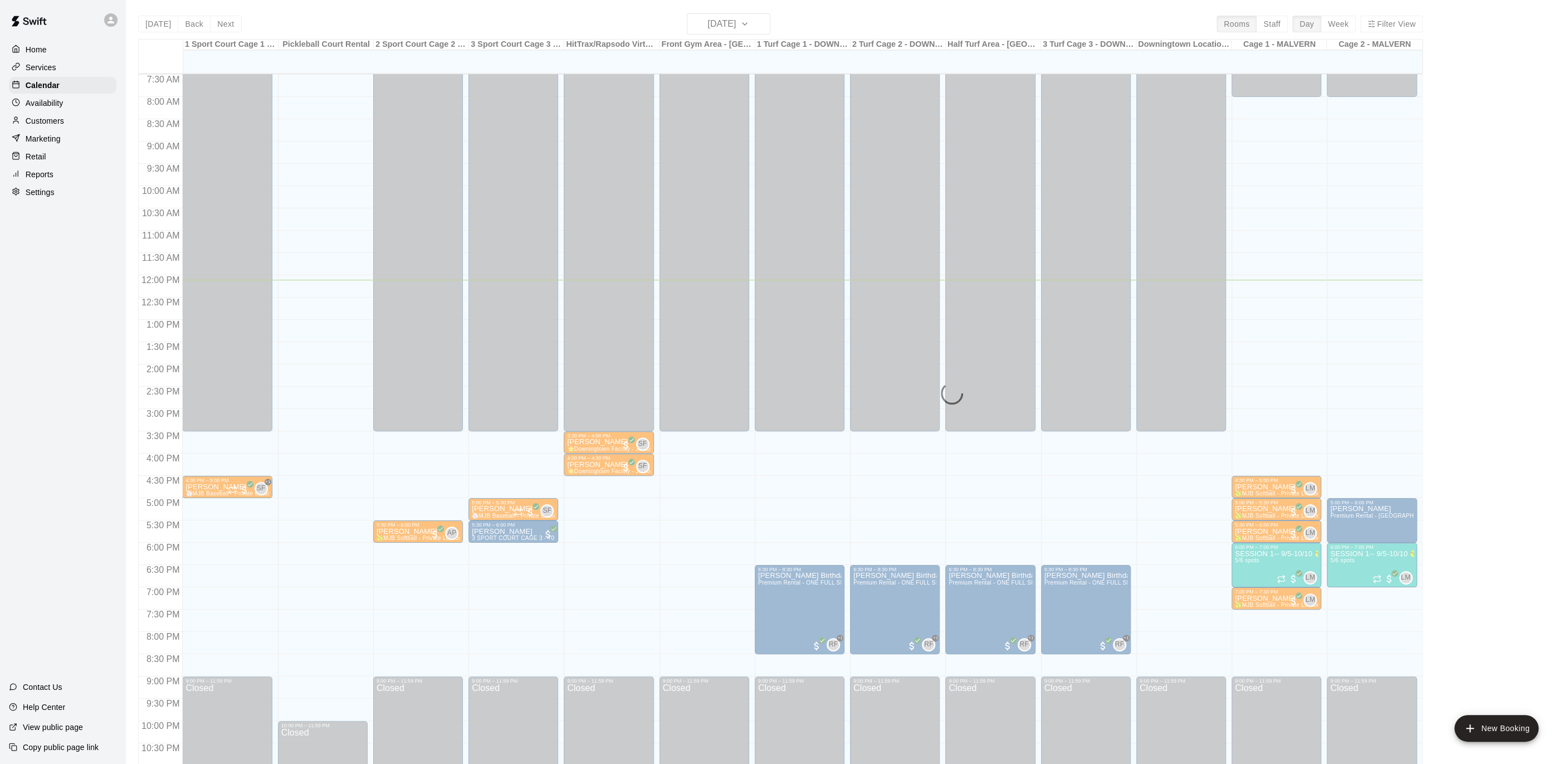
click at [764, 27] on div "Today Back Next Friday Sep 19 Rooms Staff Day Week Filter View 1 Sport Court Ca…" at bounding box center [781, 395] width 1285 height 764
click at [762, 23] on div "Today Back Next Friday Sep 19 Rooms Staff Day Week Filter View 1 Sport Court Ca…" at bounding box center [781, 395] width 1285 height 764
click at [755, 27] on div "Today Back Next Friday Sep 19 Rooms Staff Day Week Filter View 1 Sport Court Ca…" at bounding box center [781, 395] width 1285 height 764
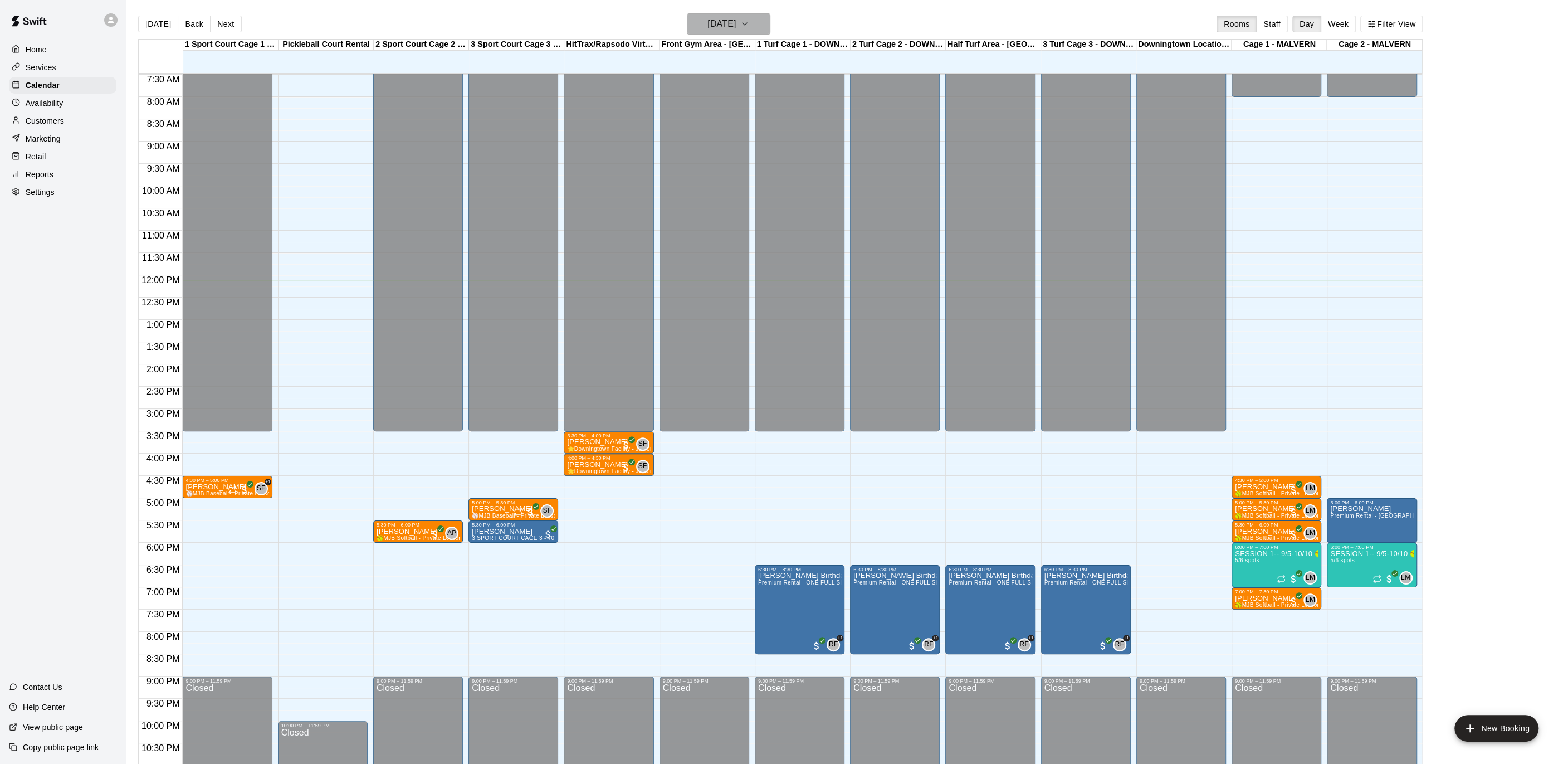
click at [750, 27] on icon "button" at bounding box center [745, 23] width 9 height 13
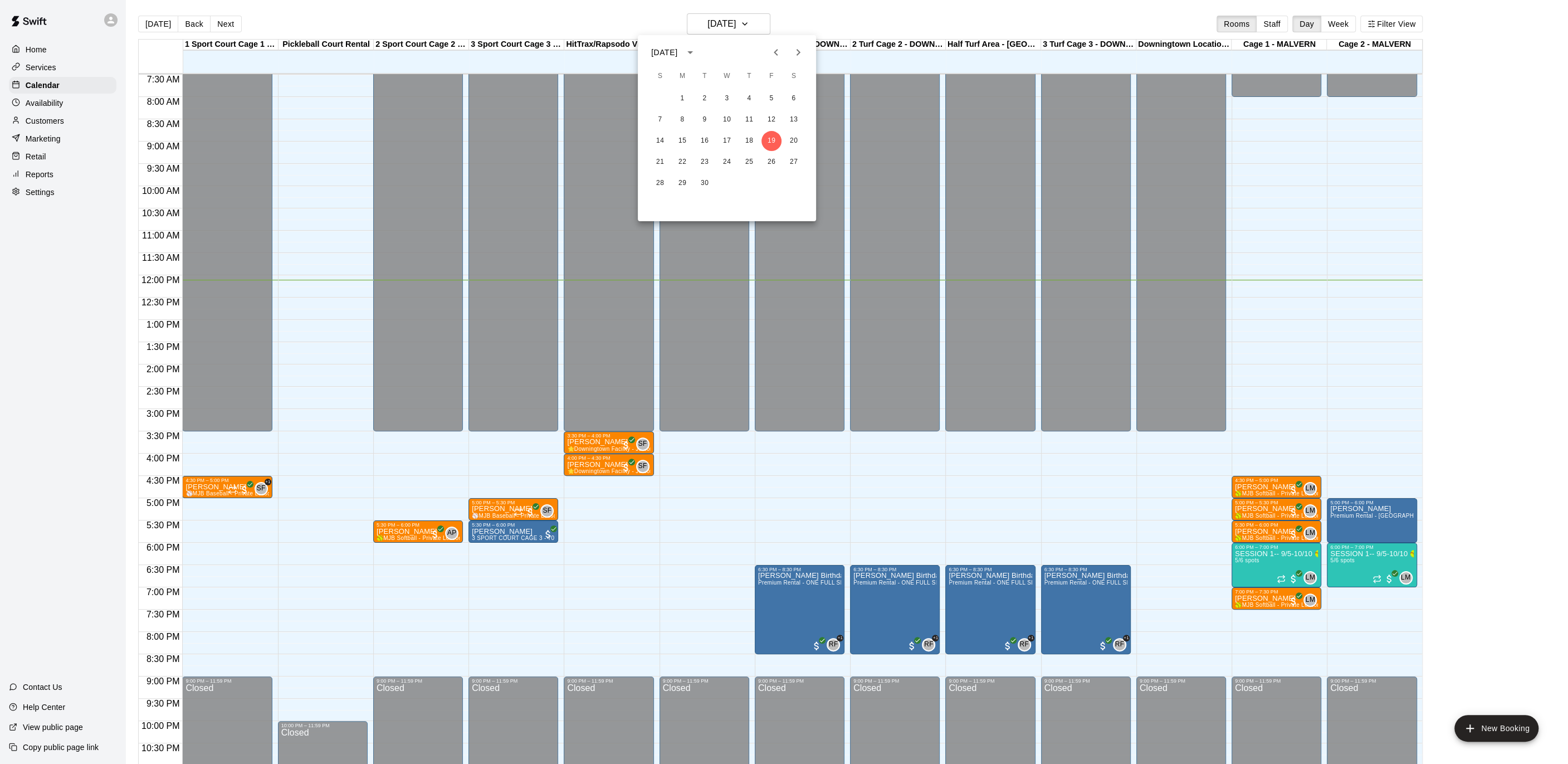
click at [806, 46] on button "Next month" at bounding box center [798, 52] width 22 height 22
click at [661, 119] on button "4" at bounding box center [660, 120] width 20 height 20
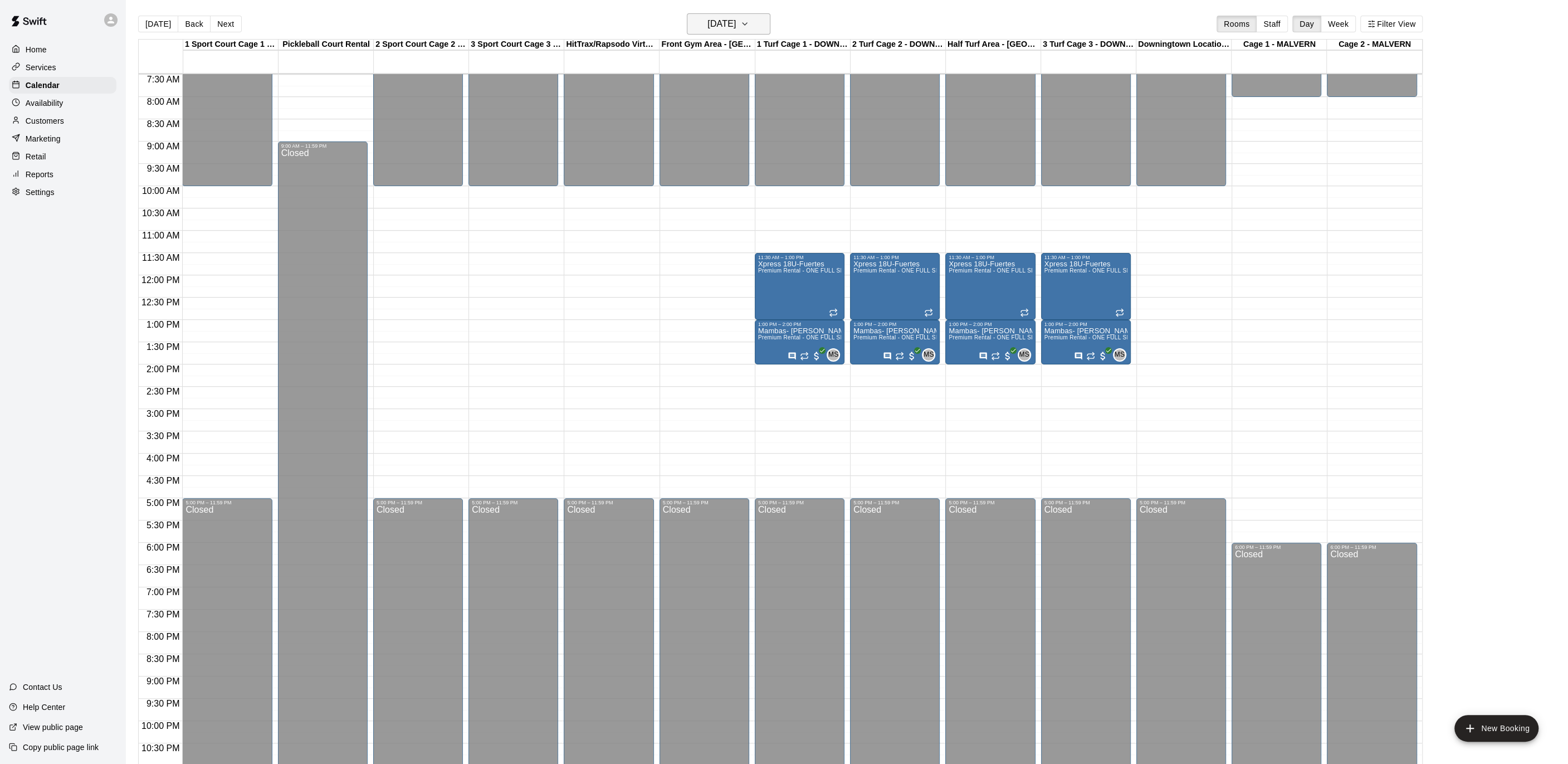
click at [750, 22] on icon "button" at bounding box center [745, 23] width 9 height 13
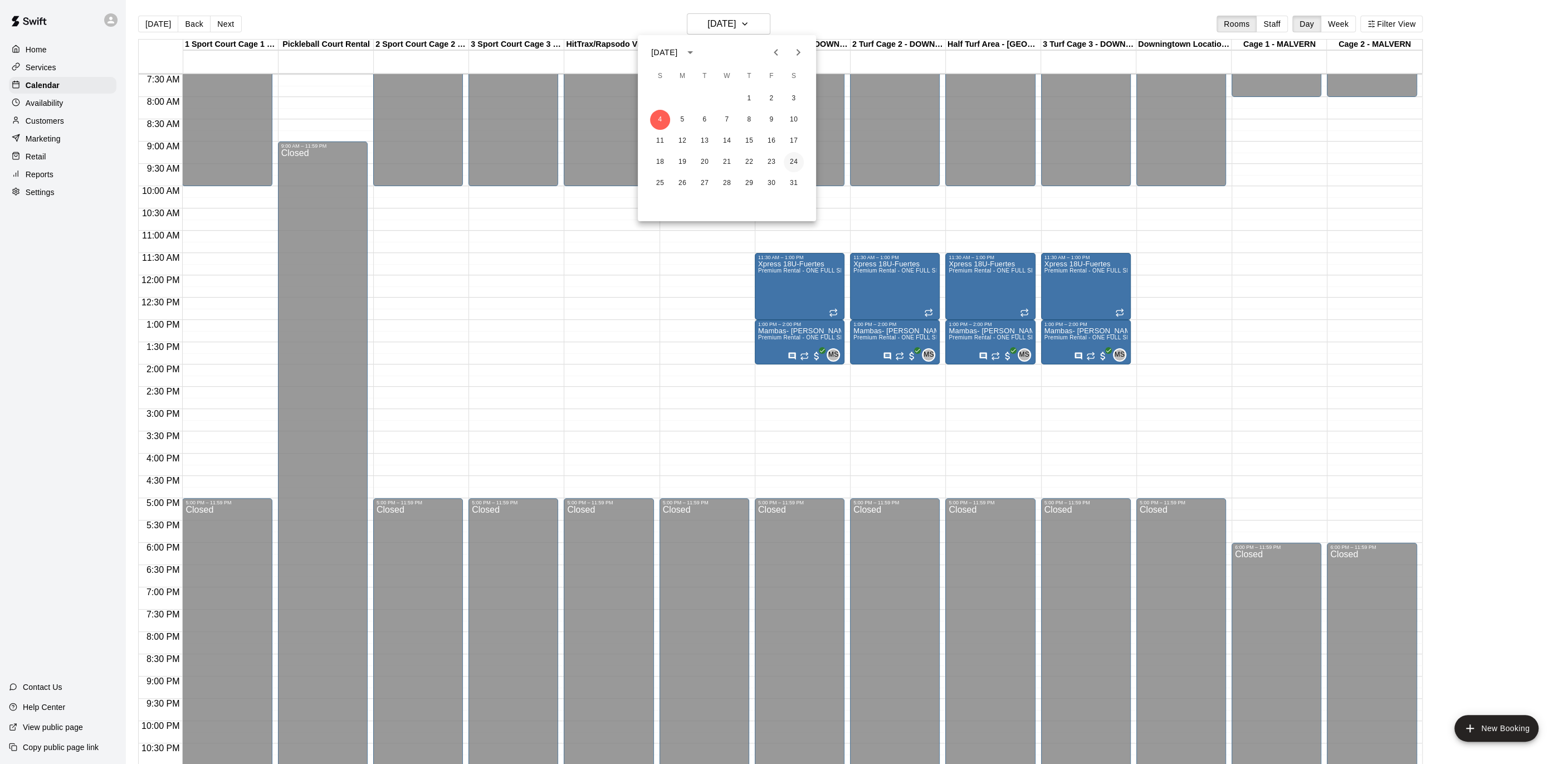
click at [798, 165] on button "24" at bounding box center [794, 162] width 20 height 20
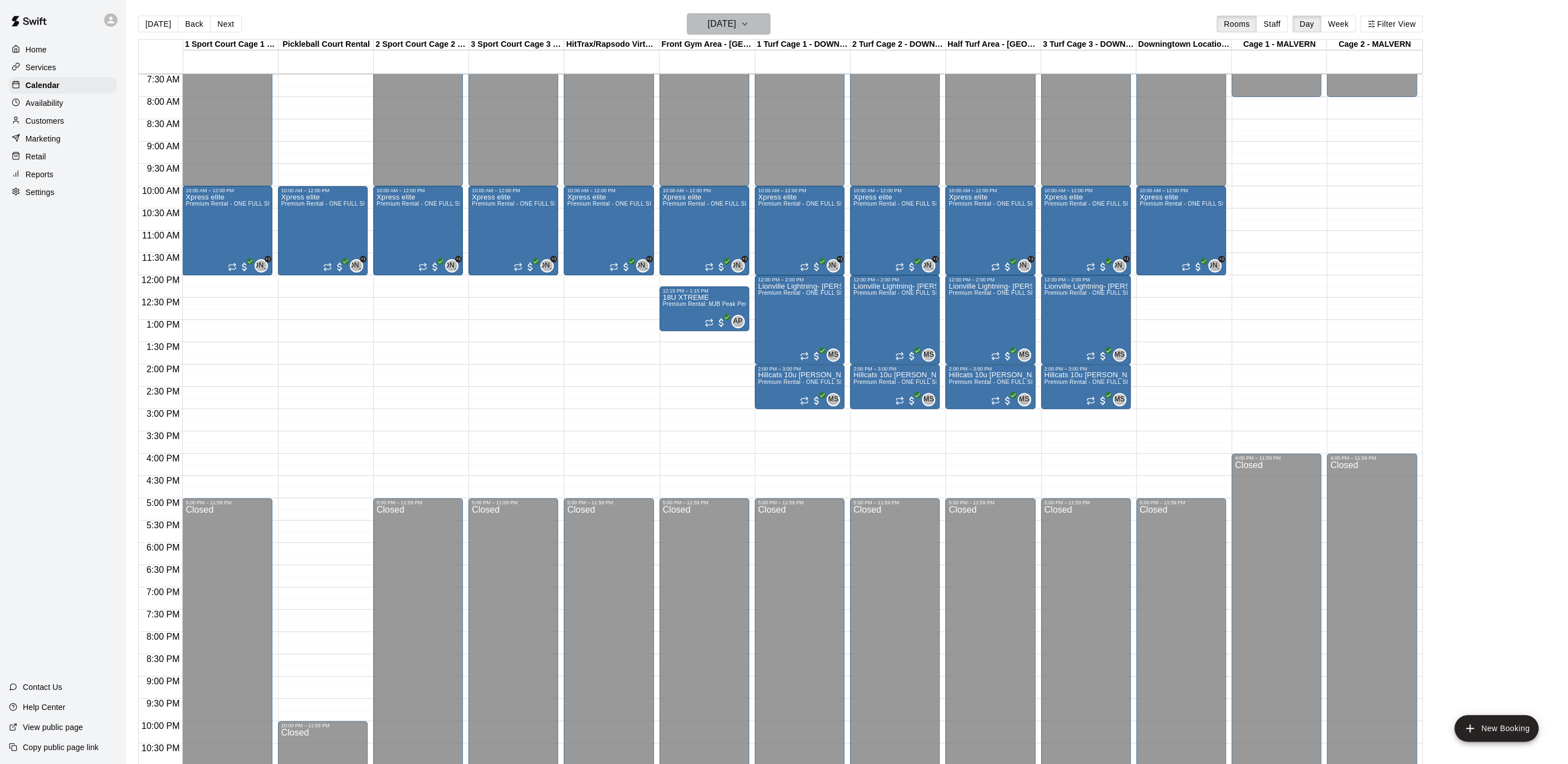
click at [750, 19] on icon "button" at bounding box center [745, 23] width 9 height 13
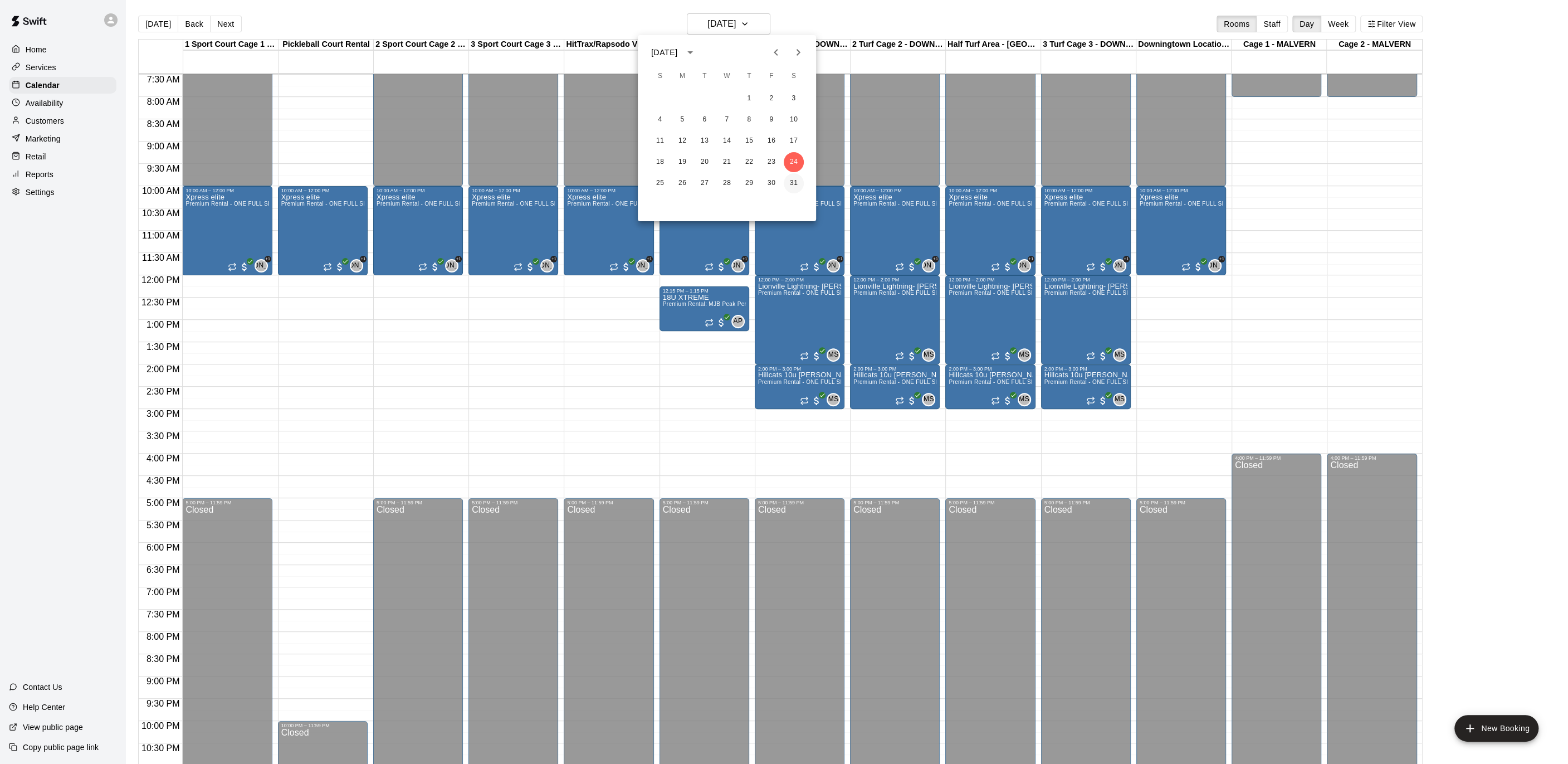
click at [799, 178] on button "31" at bounding box center [794, 183] width 20 height 20
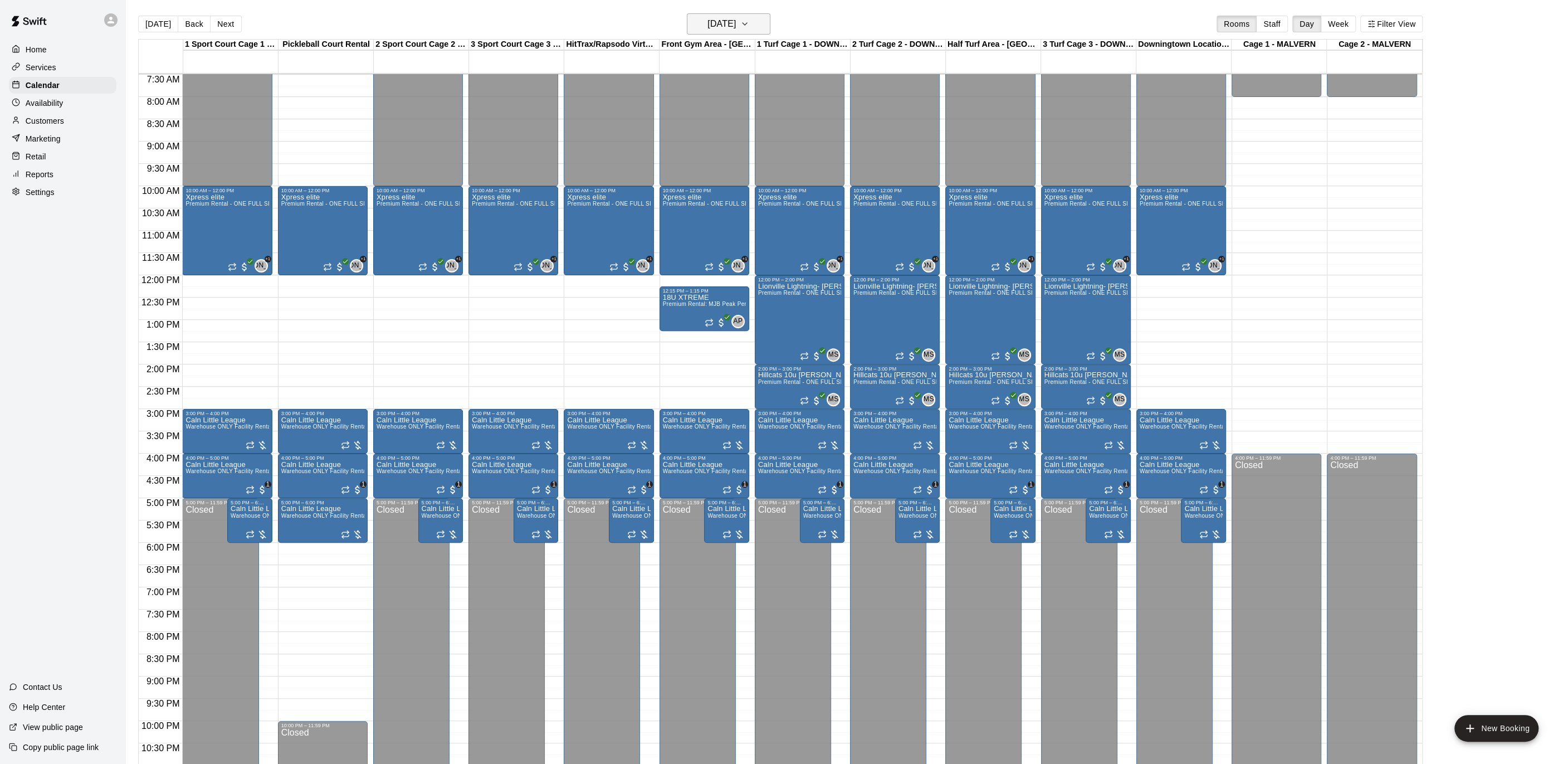
click at [769, 17] on button "Saturday Jan 31" at bounding box center [729, 23] width 83 height 21
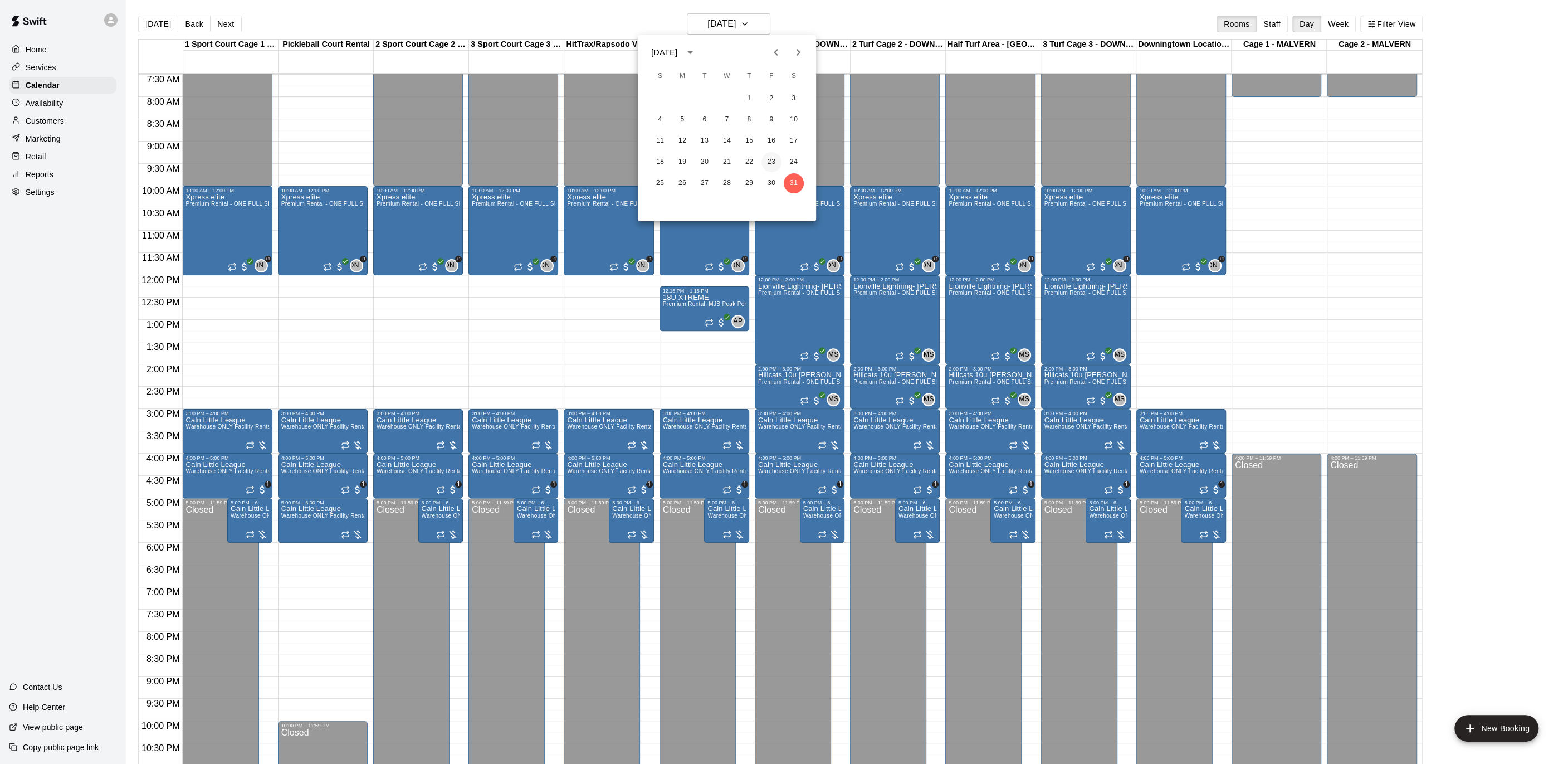
click at [777, 165] on button "23" at bounding box center [771, 162] width 20 height 20
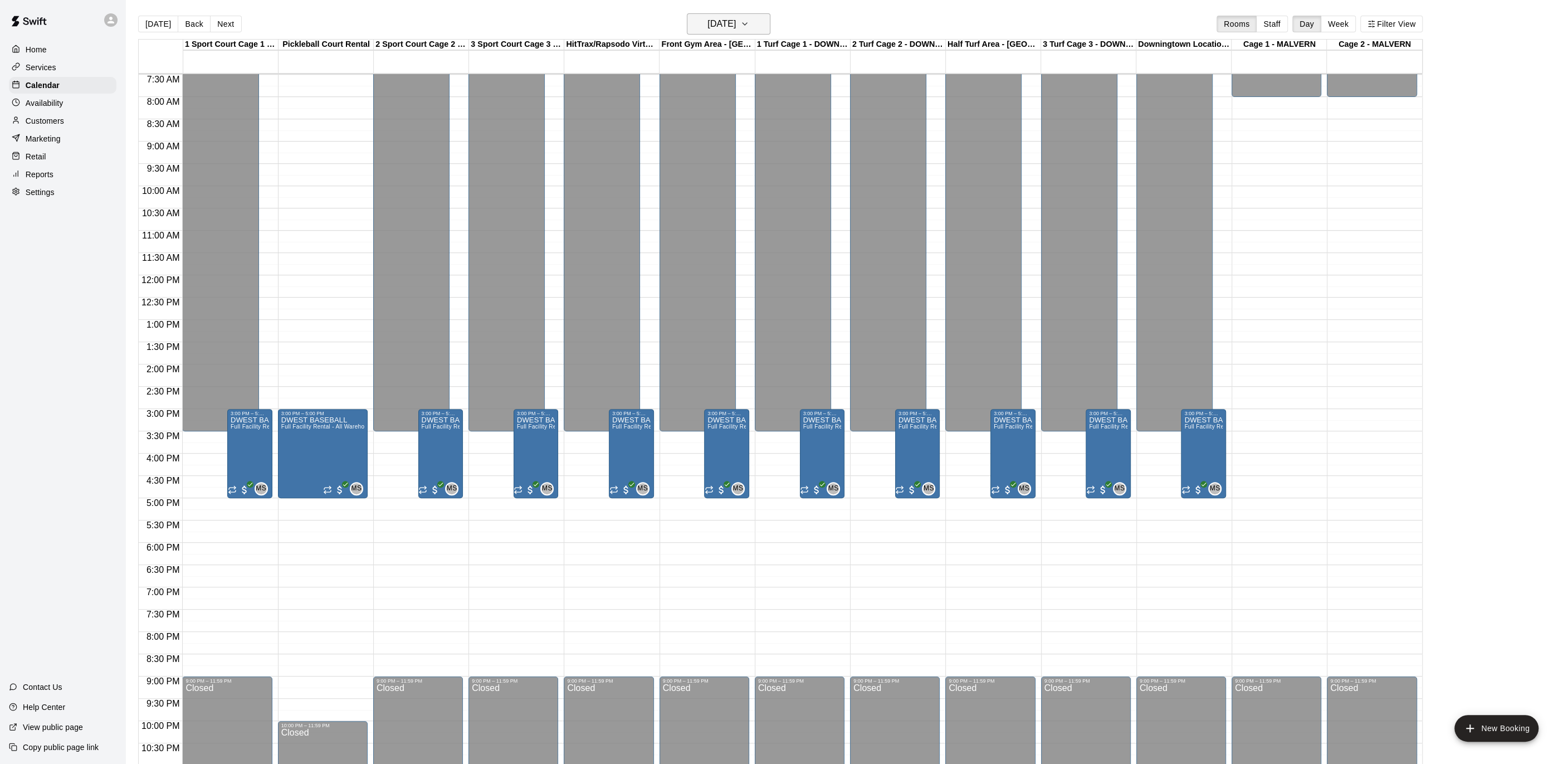
click at [764, 22] on button "Friday Jan 23" at bounding box center [729, 23] width 83 height 21
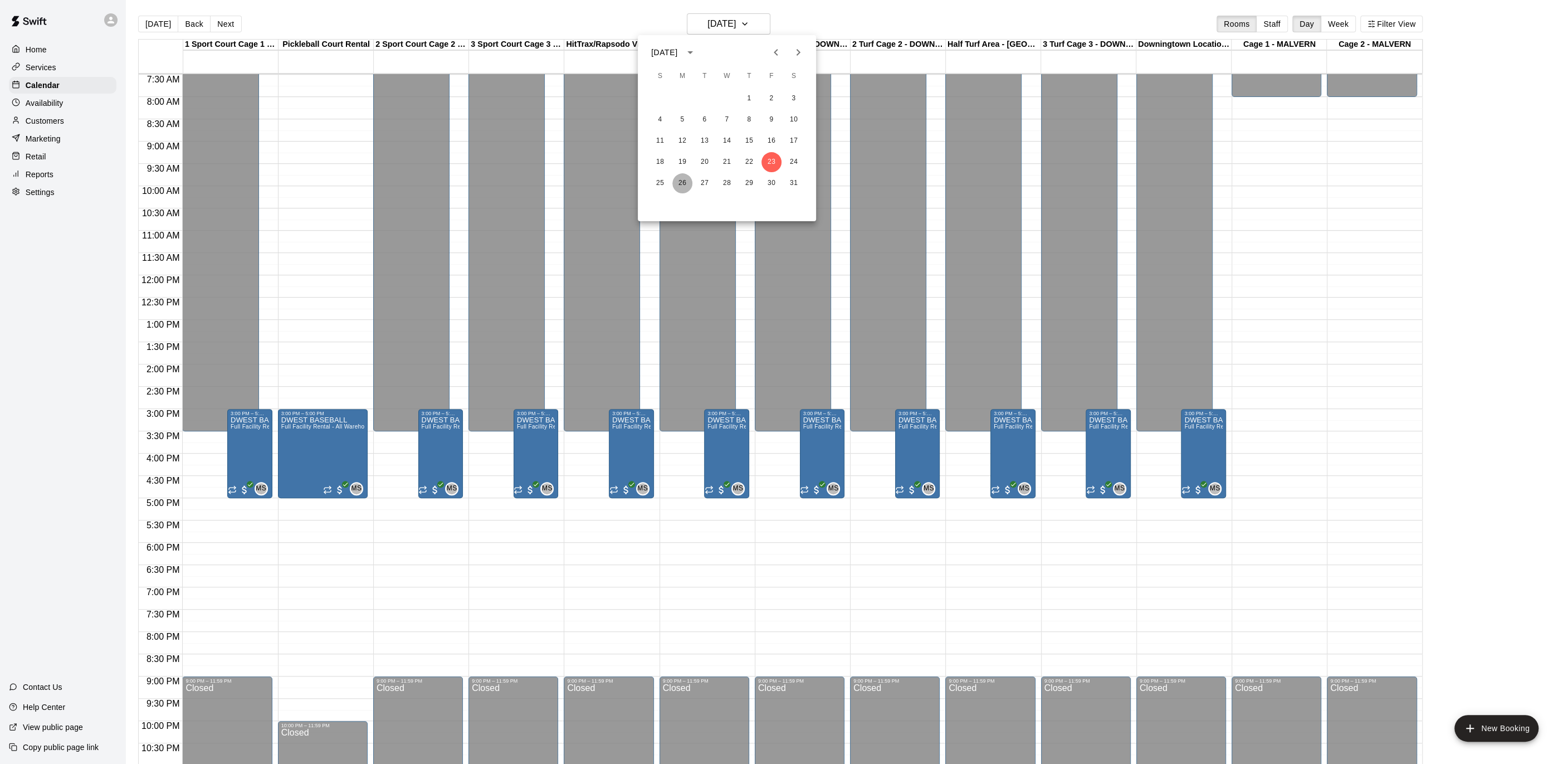
click at [686, 185] on button "26" at bounding box center [682, 183] width 20 height 20
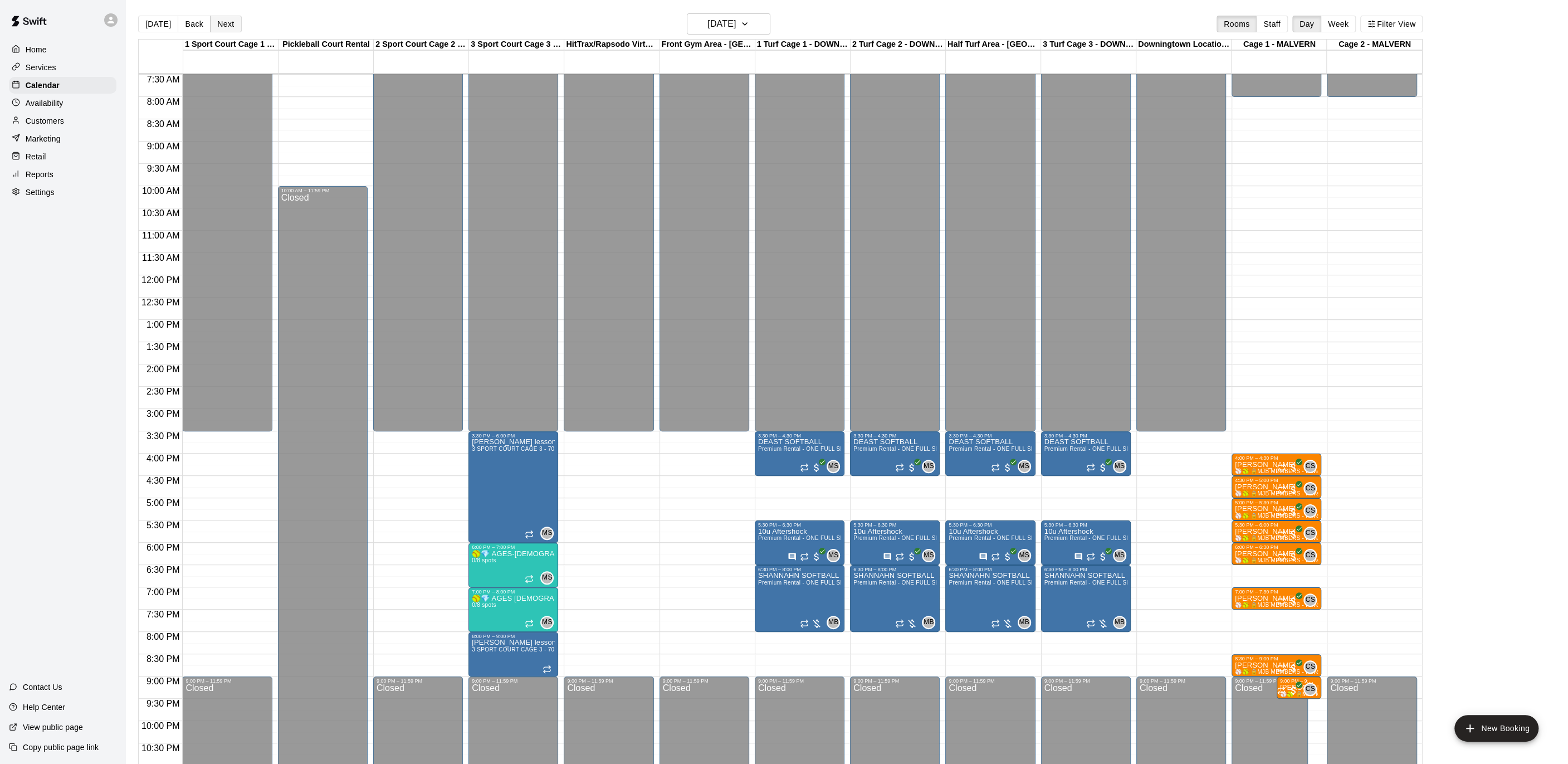
click at [229, 23] on button "Next" at bounding box center [225, 24] width 31 height 17
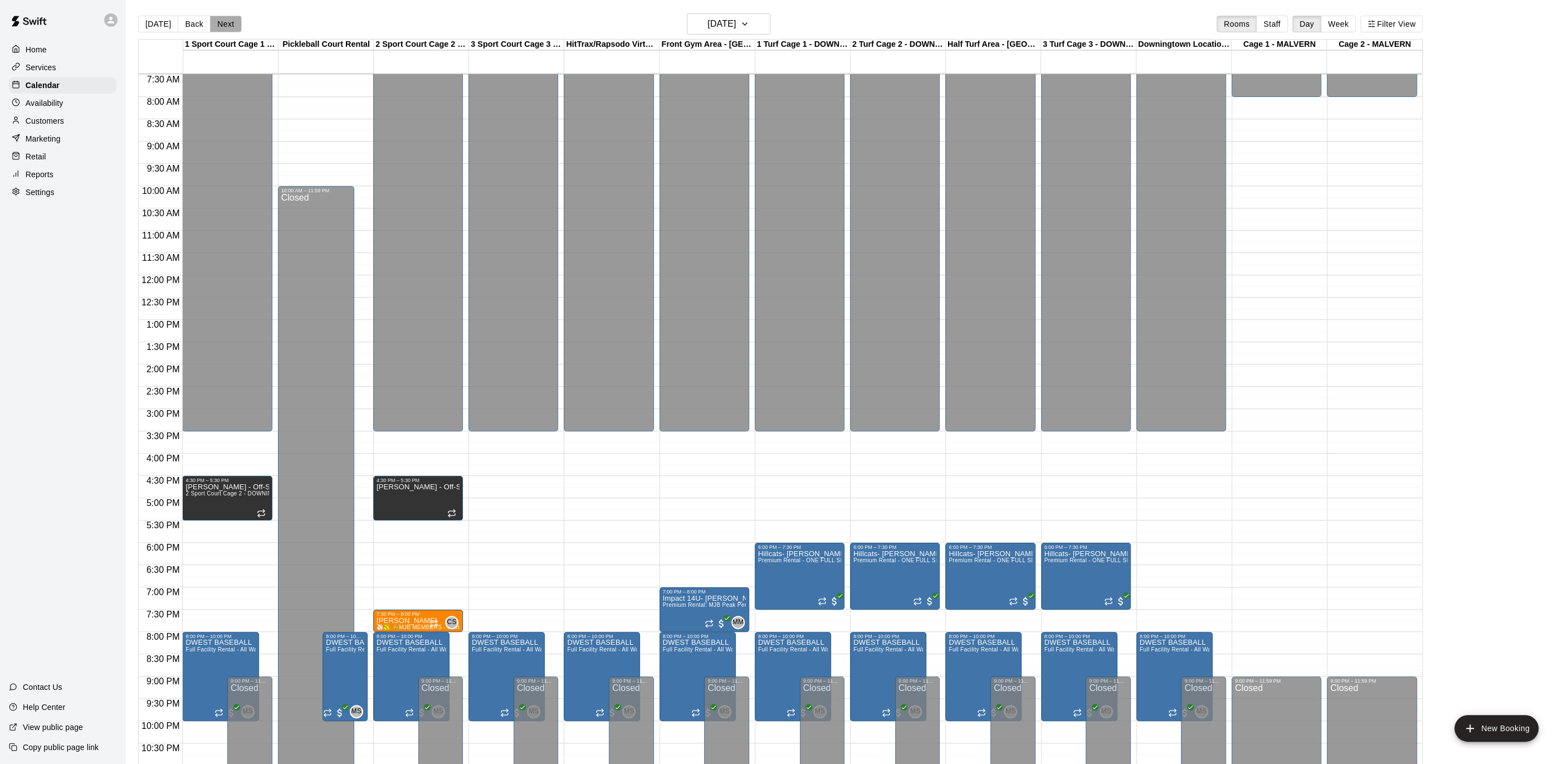
click at [219, 24] on button "Next" at bounding box center [225, 24] width 31 height 17
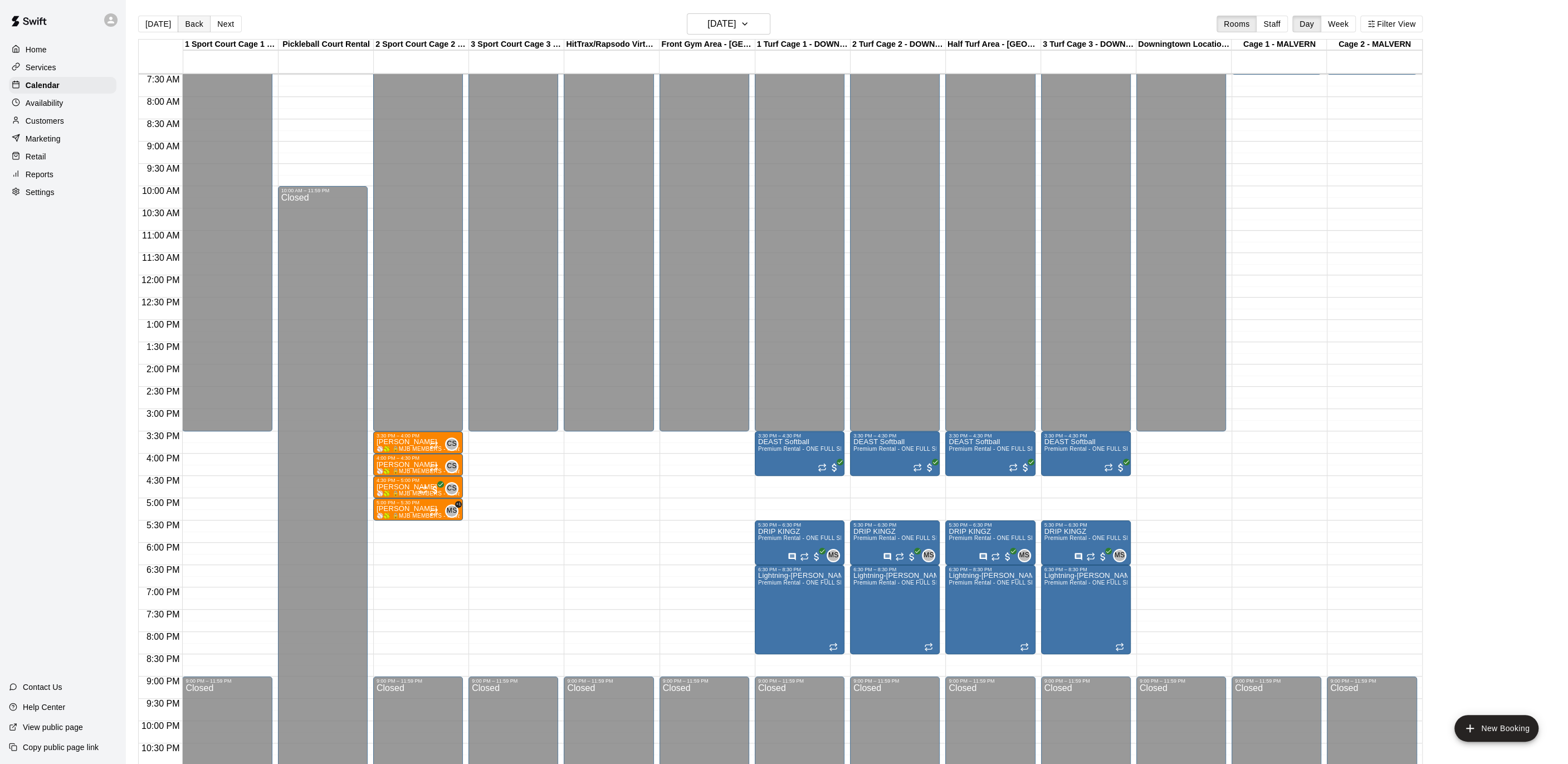
click at [187, 18] on button "Back" at bounding box center [194, 24] width 33 height 17
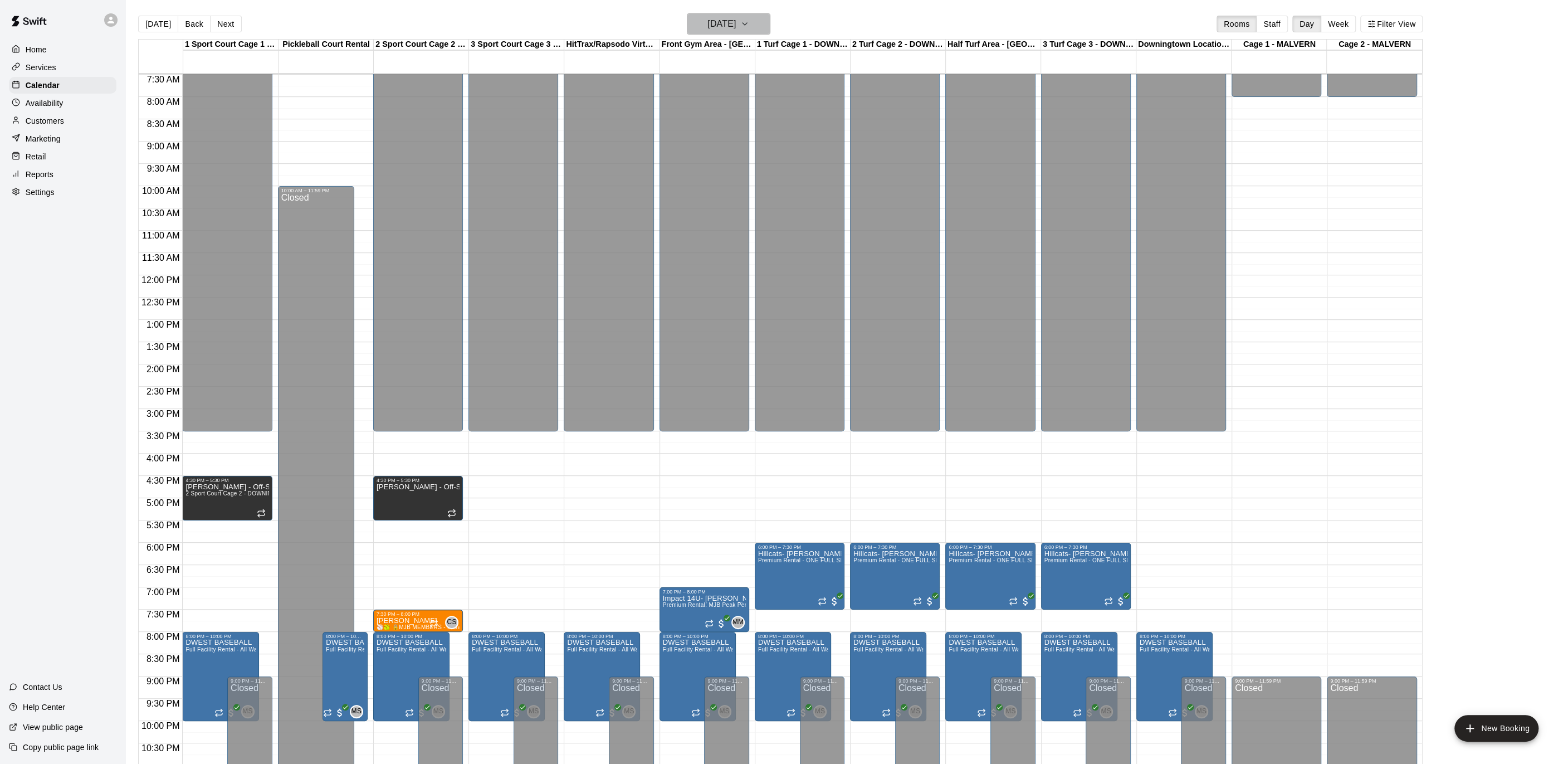
click at [750, 28] on icon "button" at bounding box center [745, 23] width 9 height 13
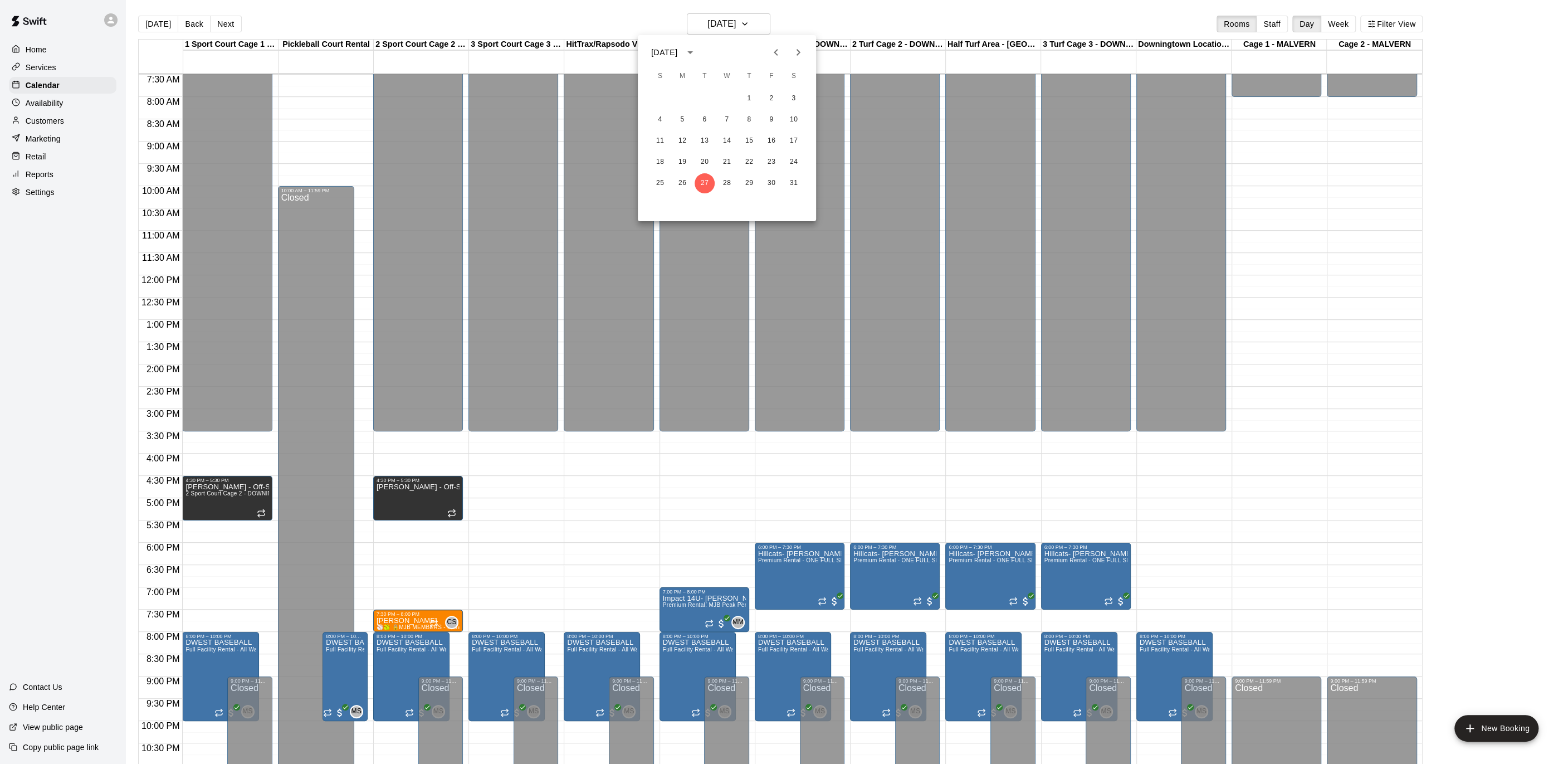
click at [799, 58] on icon "Next month" at bounding box center [798, 52] width 13 height 13
click at [703, 135] on button "17" at bounding box center [705, 141] width 20 height 20
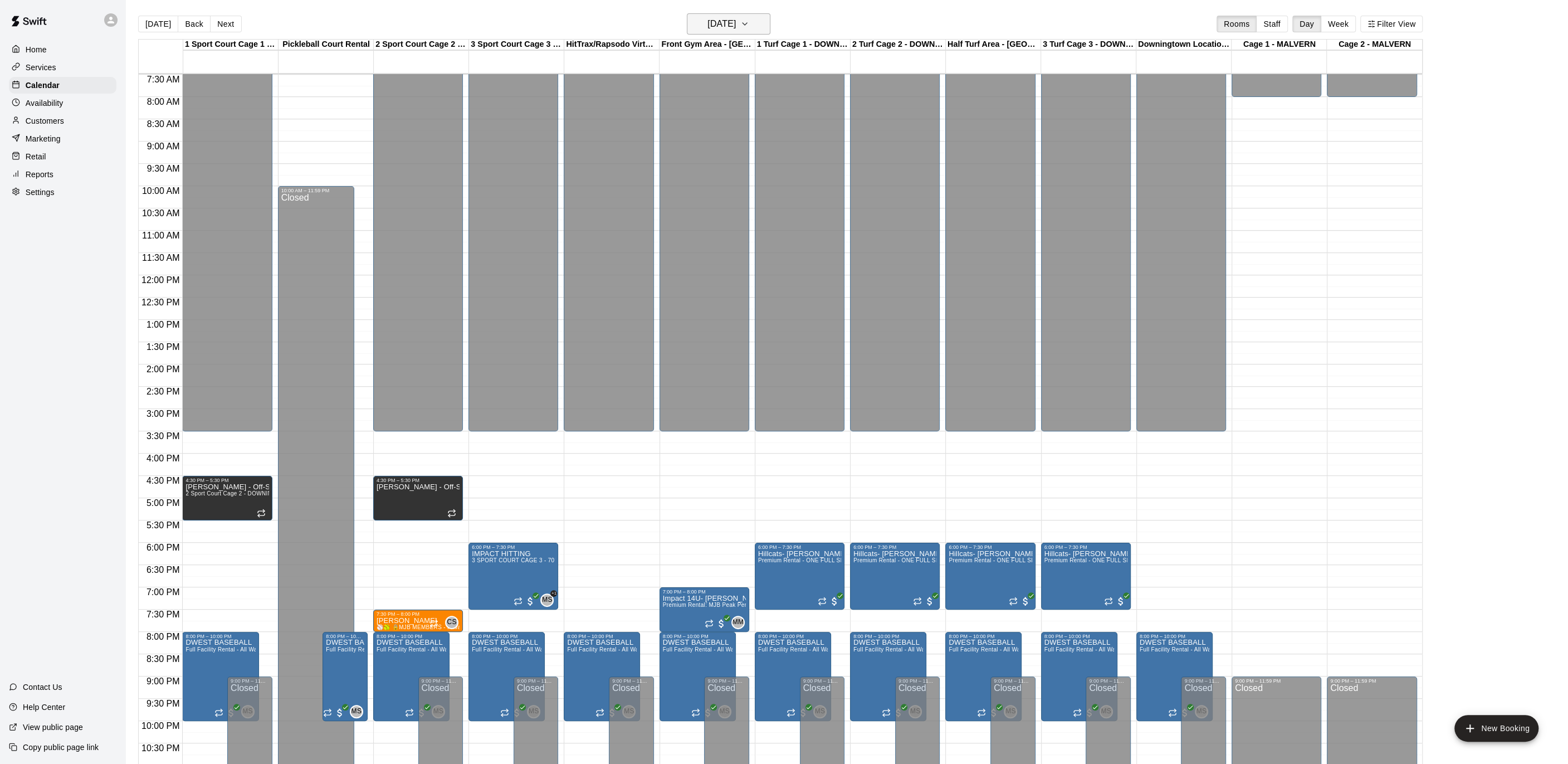
click at [750, 19] on icon "button" at bounding box center [745, 23] width 9 height 13
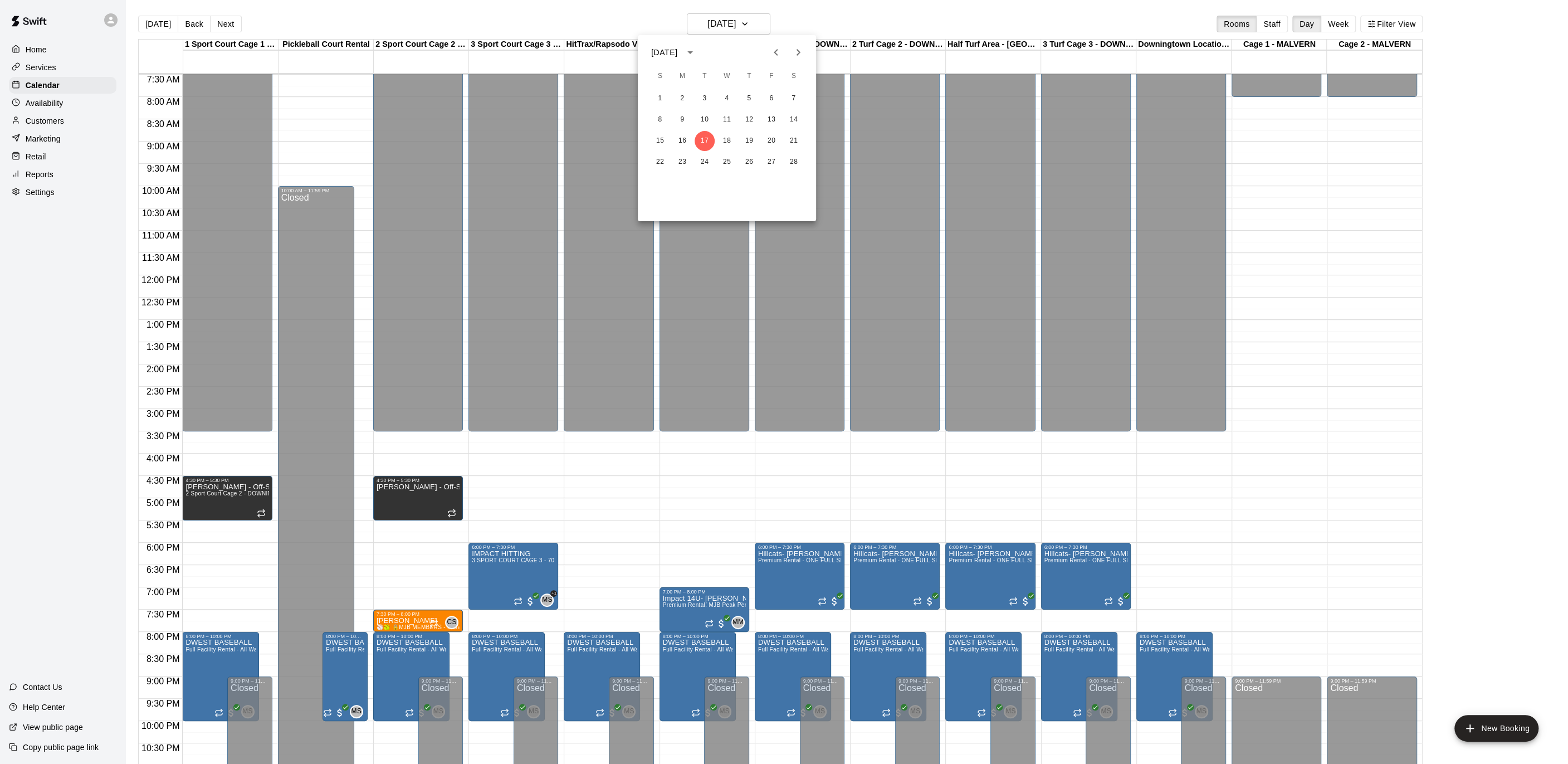
click at [772, 151] on div "1 2 3 4 5 6 7 8 9 10 11 12 13 14 15 16 17 18 19 20 21 22 23 24 25 26 27 28" at bounding box center [726, 130] width 178 height 86
click at [771, 143] on button "20" at bounding box center [771, 141] width 20 height 20
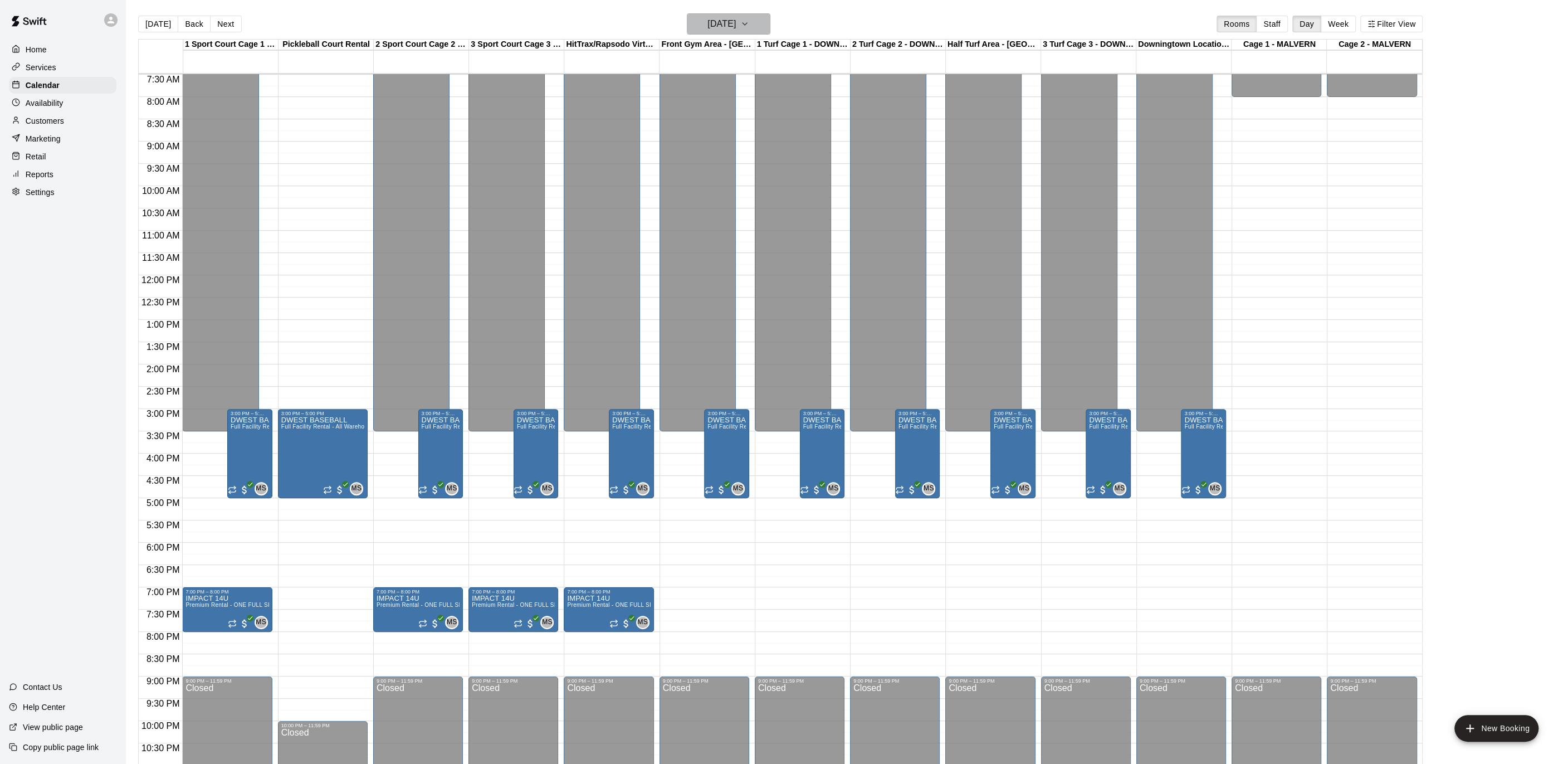
click at [750, 26] on icon "button" at bounding box center [745, 23] width 9 height 13
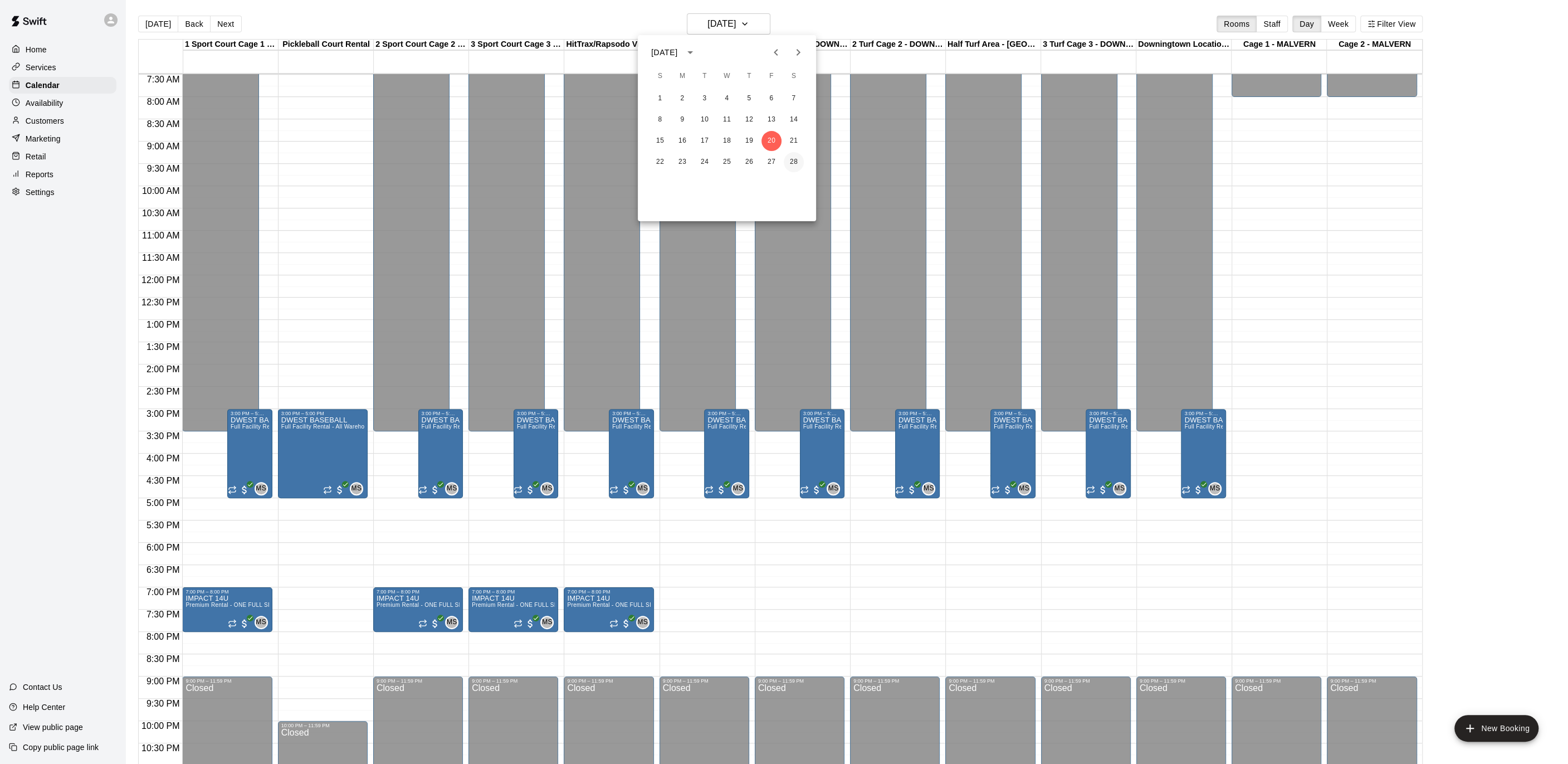
click at [797, 161] on button "28" at bounding box center [794, 162] width 20 height 20
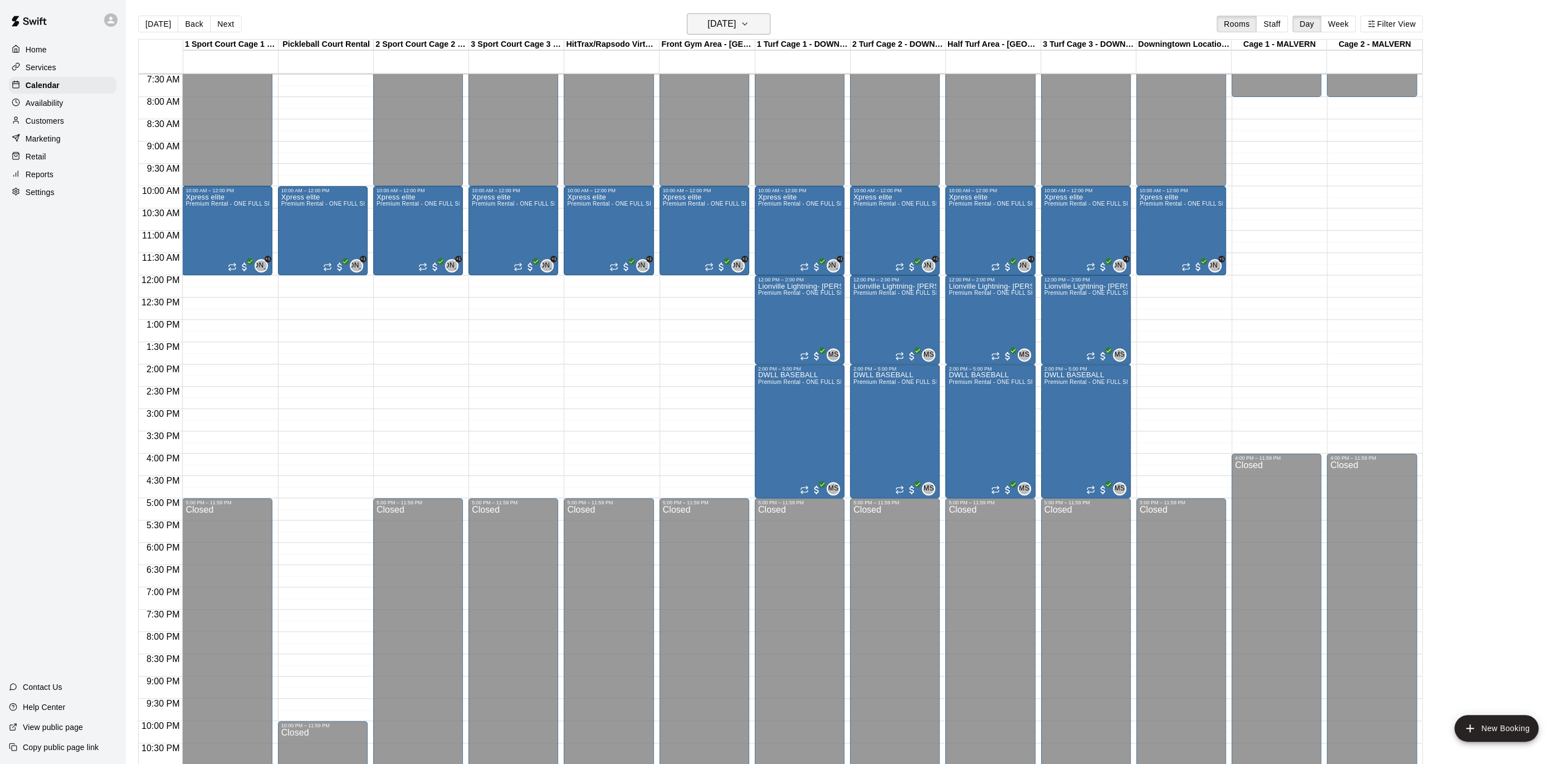
click at [750, 21] on icon "button" at bounding box center [745, 23] width 9 height 13
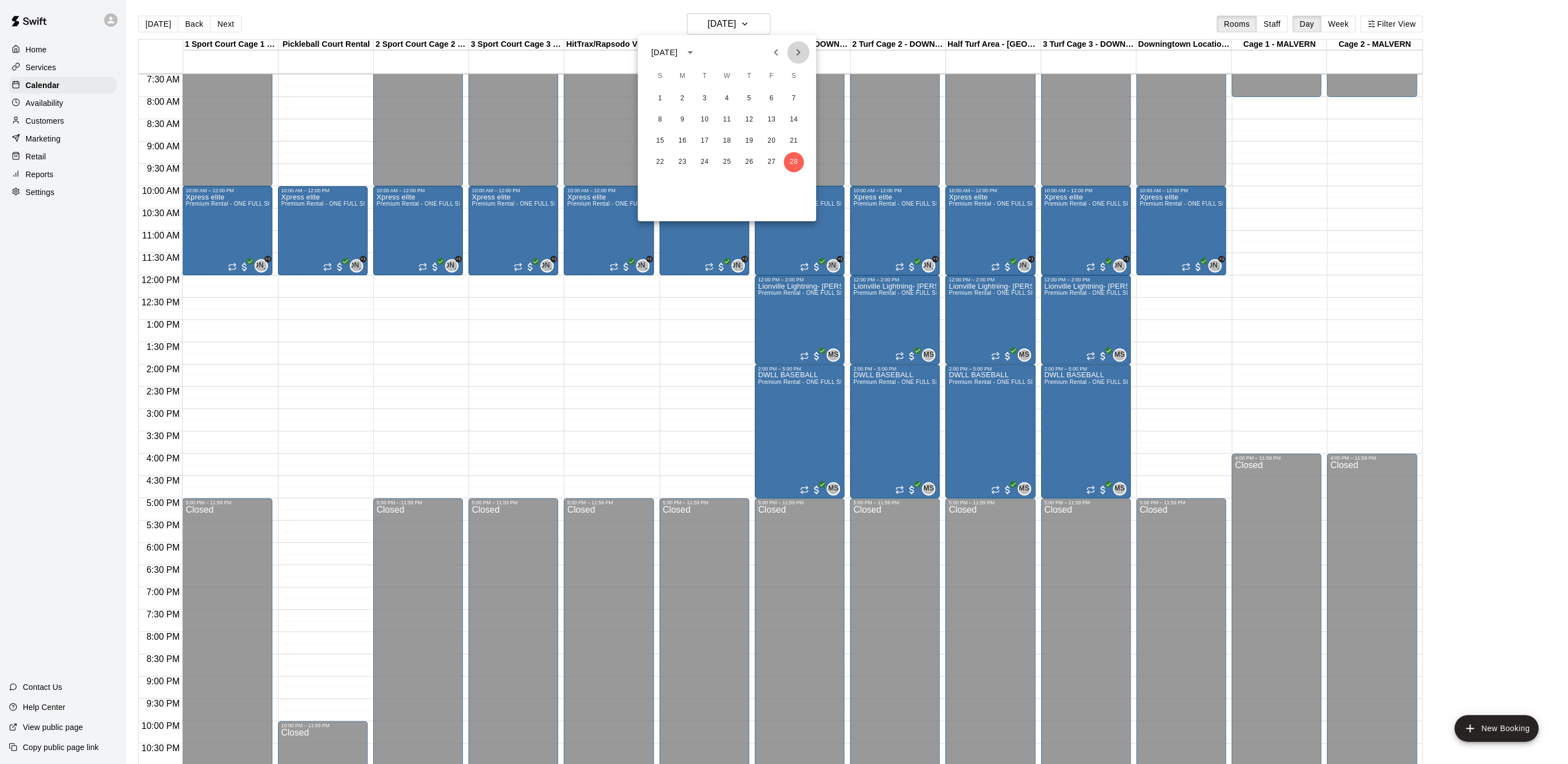
click at [799, 53] on icon "Next month" at bounding box center [798, 52] width 13 height 13
click at [667, 102] on button "1" at bounding box center [660, 99] width 20 height 20
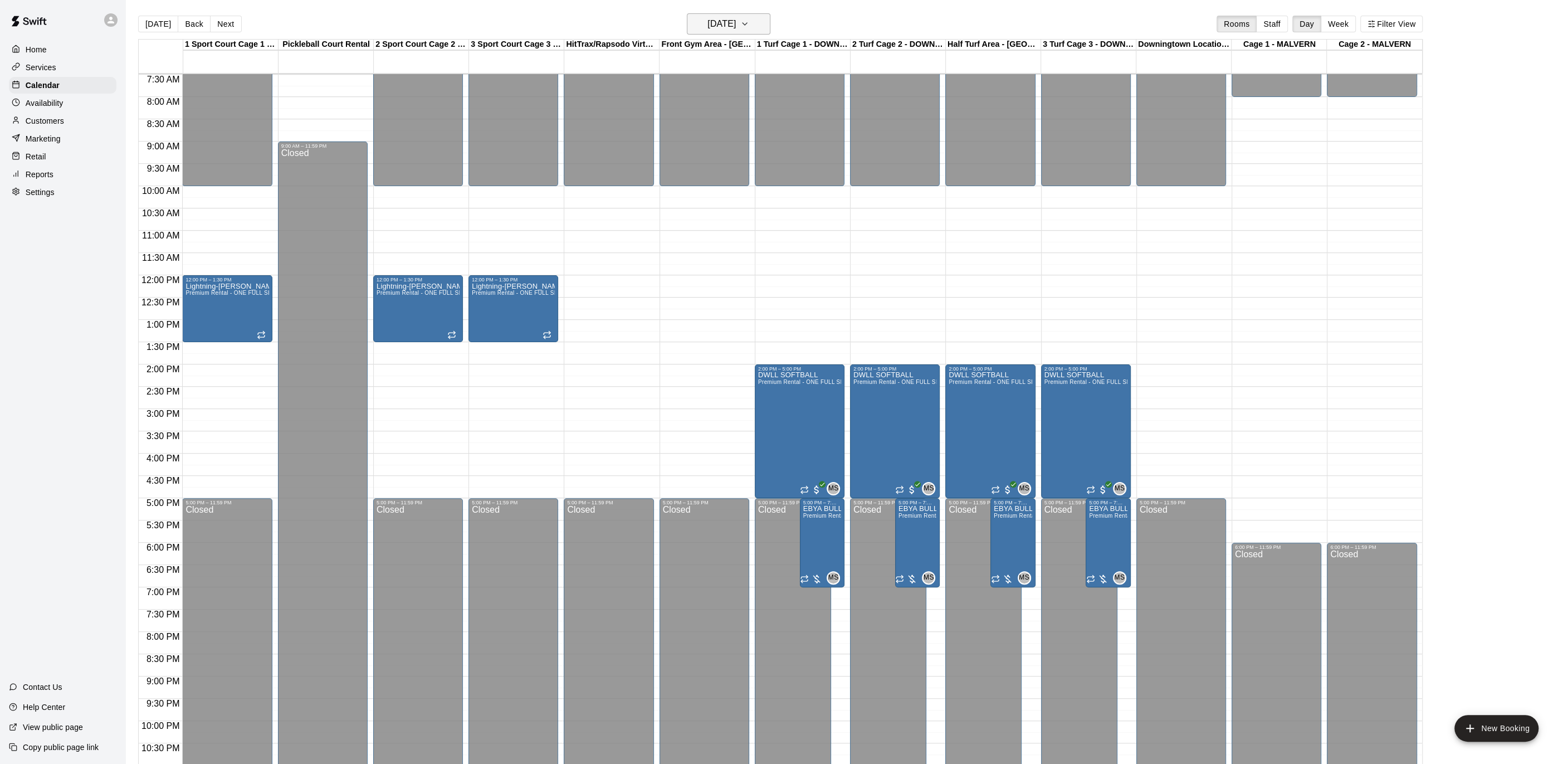
click at [750, 25] on icon "button" at bounding box center [745, 23] width 9 height 13
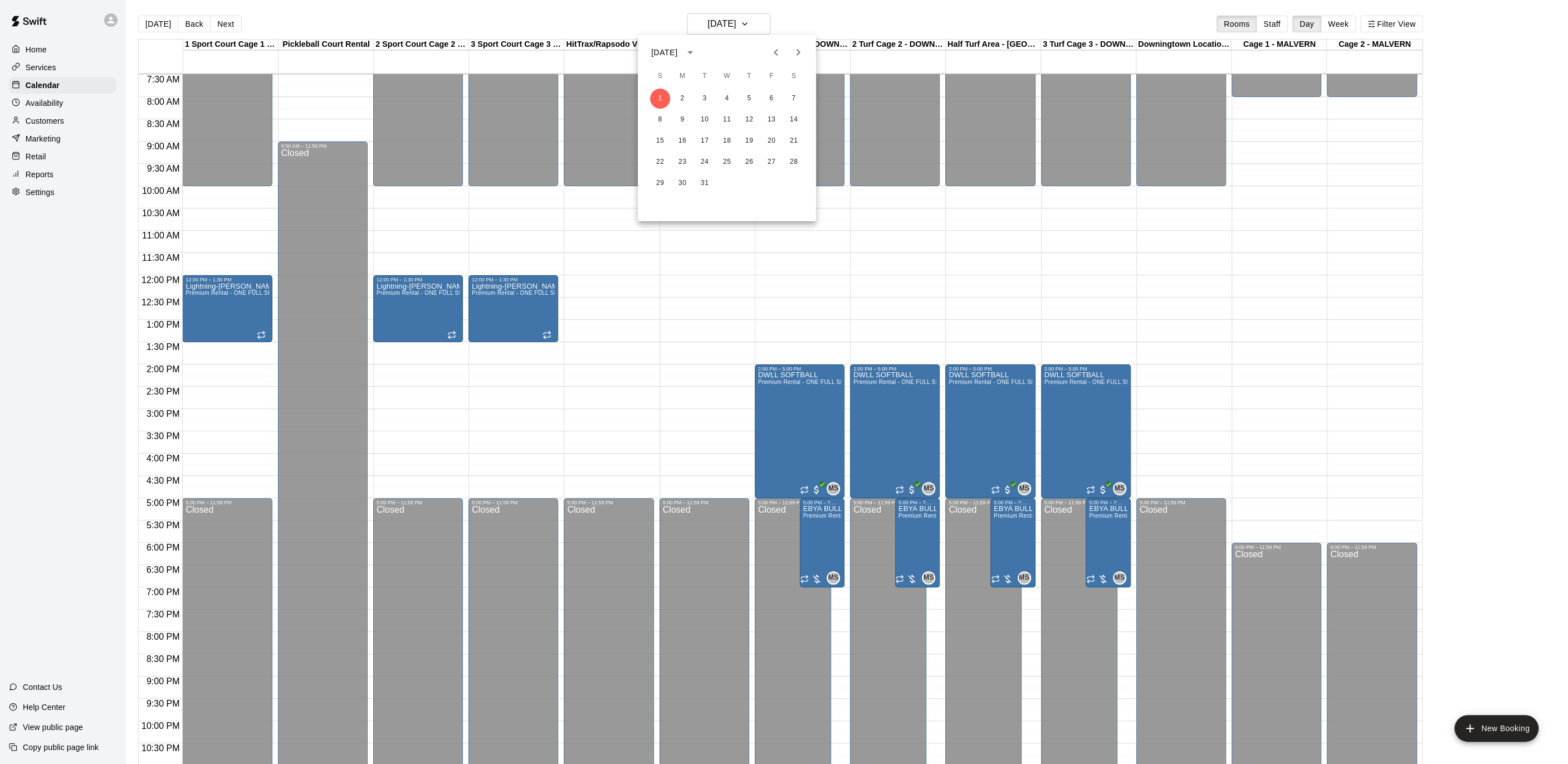
click at [774, 46] on icon "Previous month" at bounding box center [775, 52] width 13 height 13
click at [659, 98] on button "1" at bounding box center [660, 99] width 20 height 20
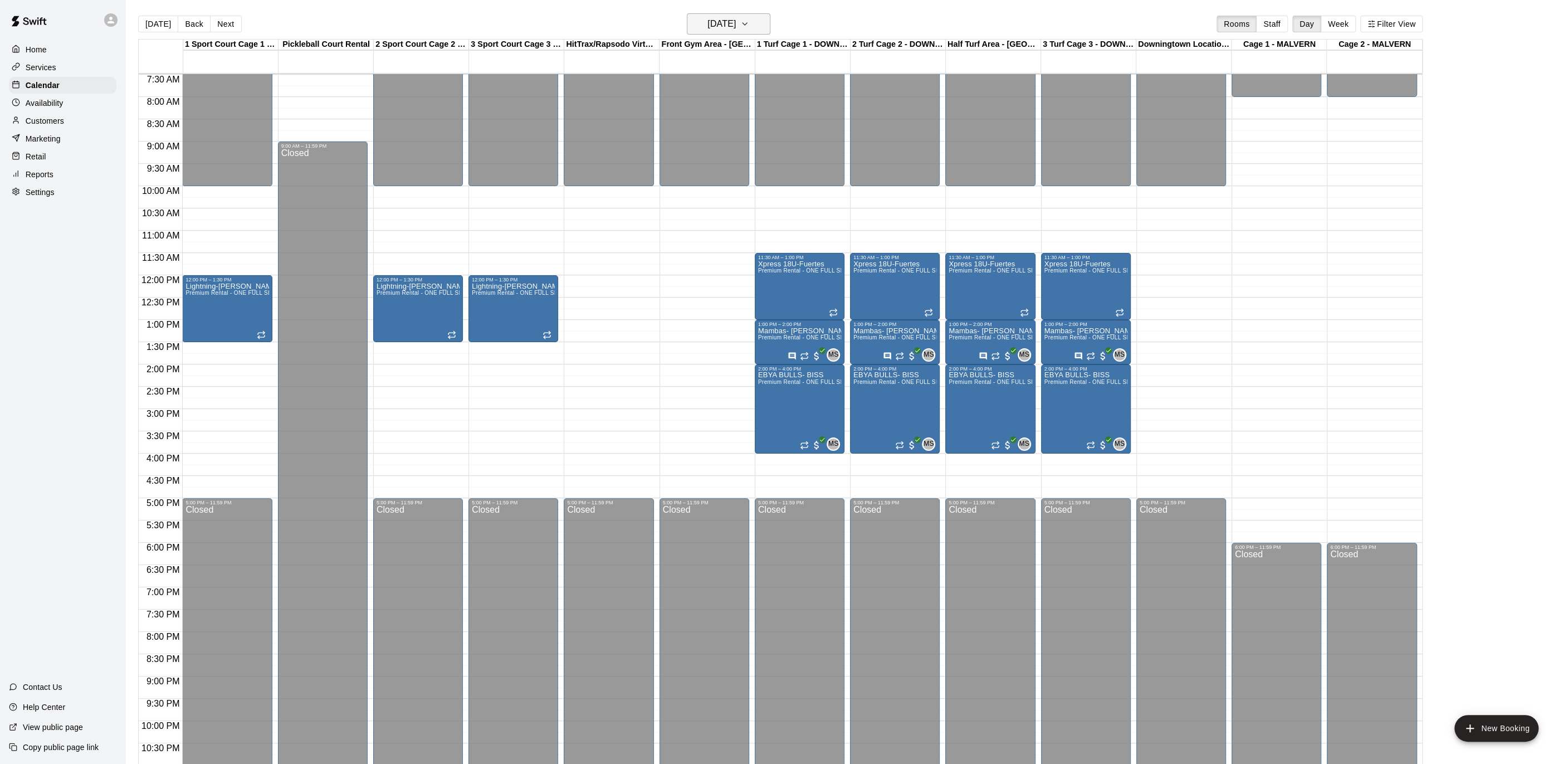
click at [750, 17] on icon "button" at bounding box center [745, 23] width 9 height 13
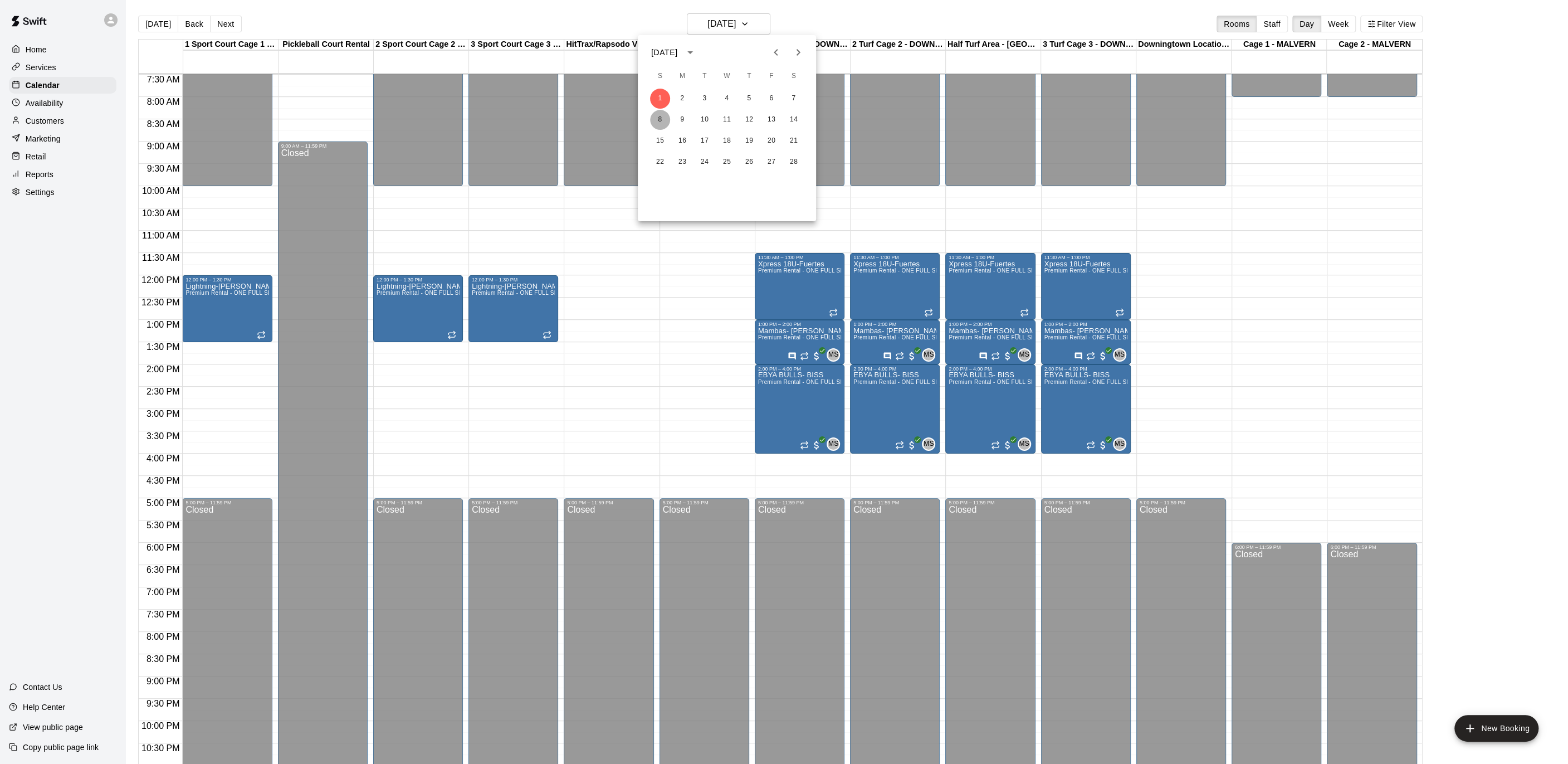
click at [656, 119] on button "8" at bounding box center [660, 120] width 20 height 20
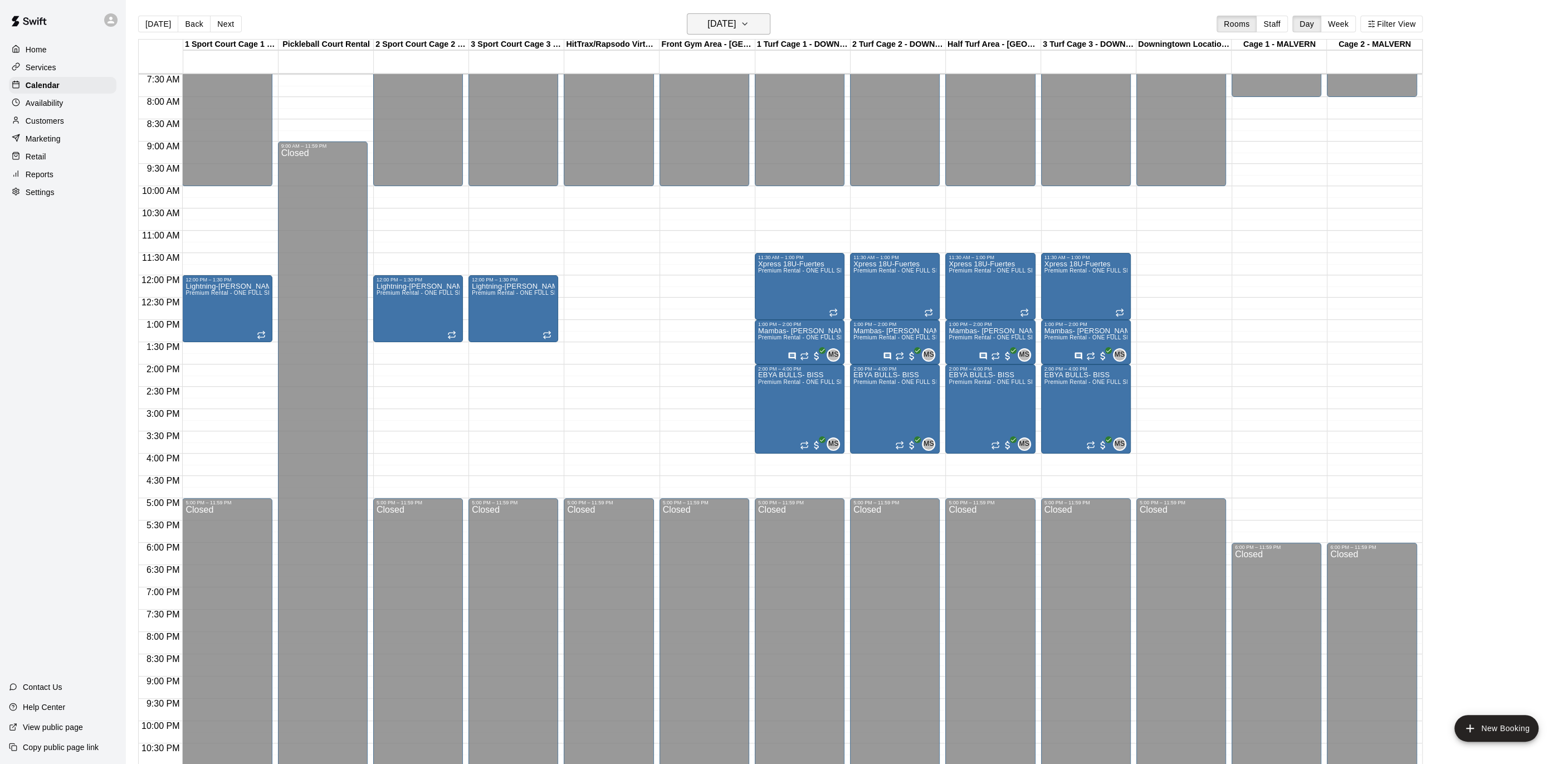
click at [765, 21] on button "Sunday Feb 08" at bounding box center [729, 23] width 83 height 21
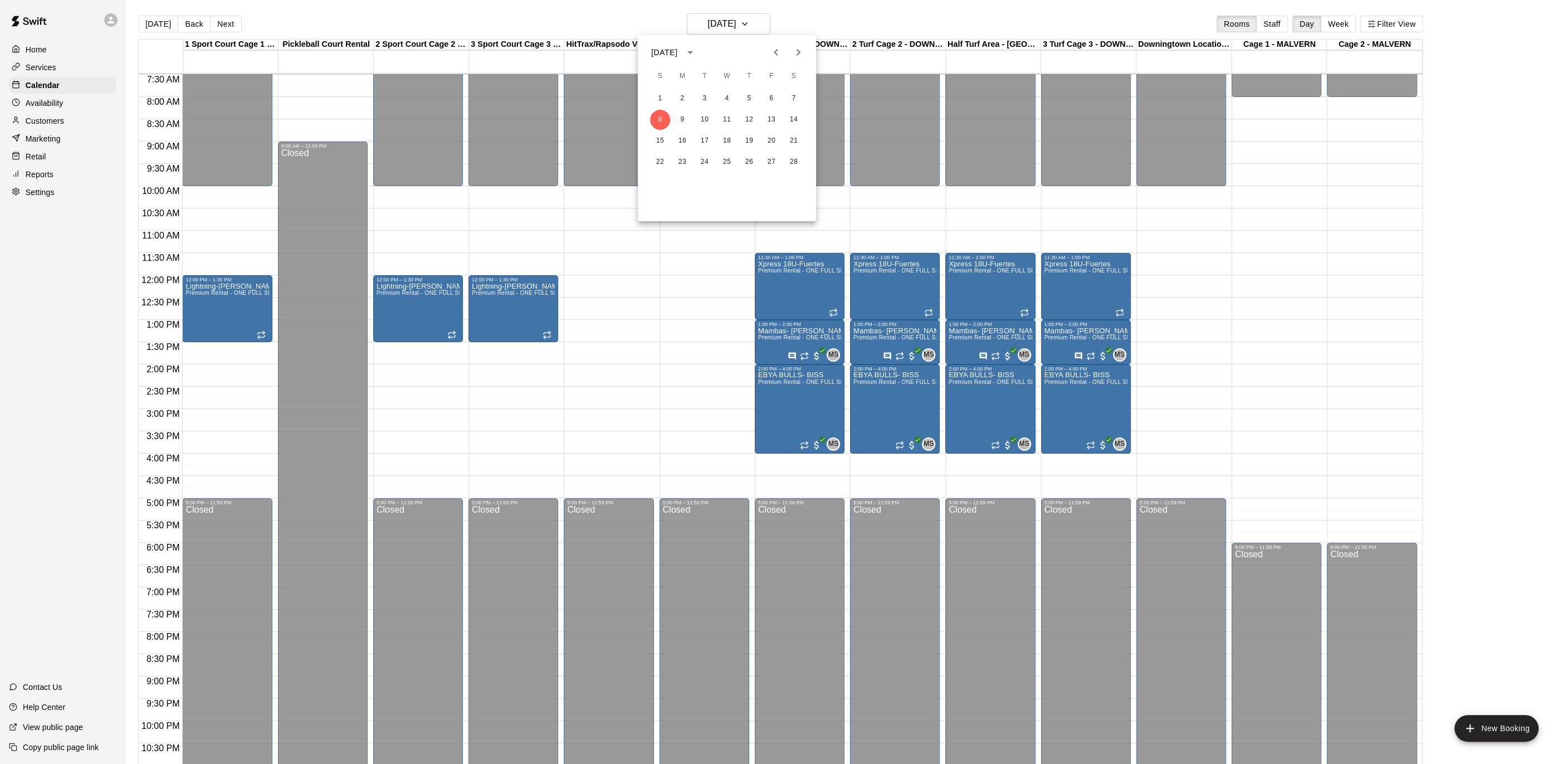
click at [776, 47] on icon "Previous month" at bounding box center [775, 52] width 13 height 13
click at [794, 98] on button "3" at bounding box center [794, 99] width 20 height 20
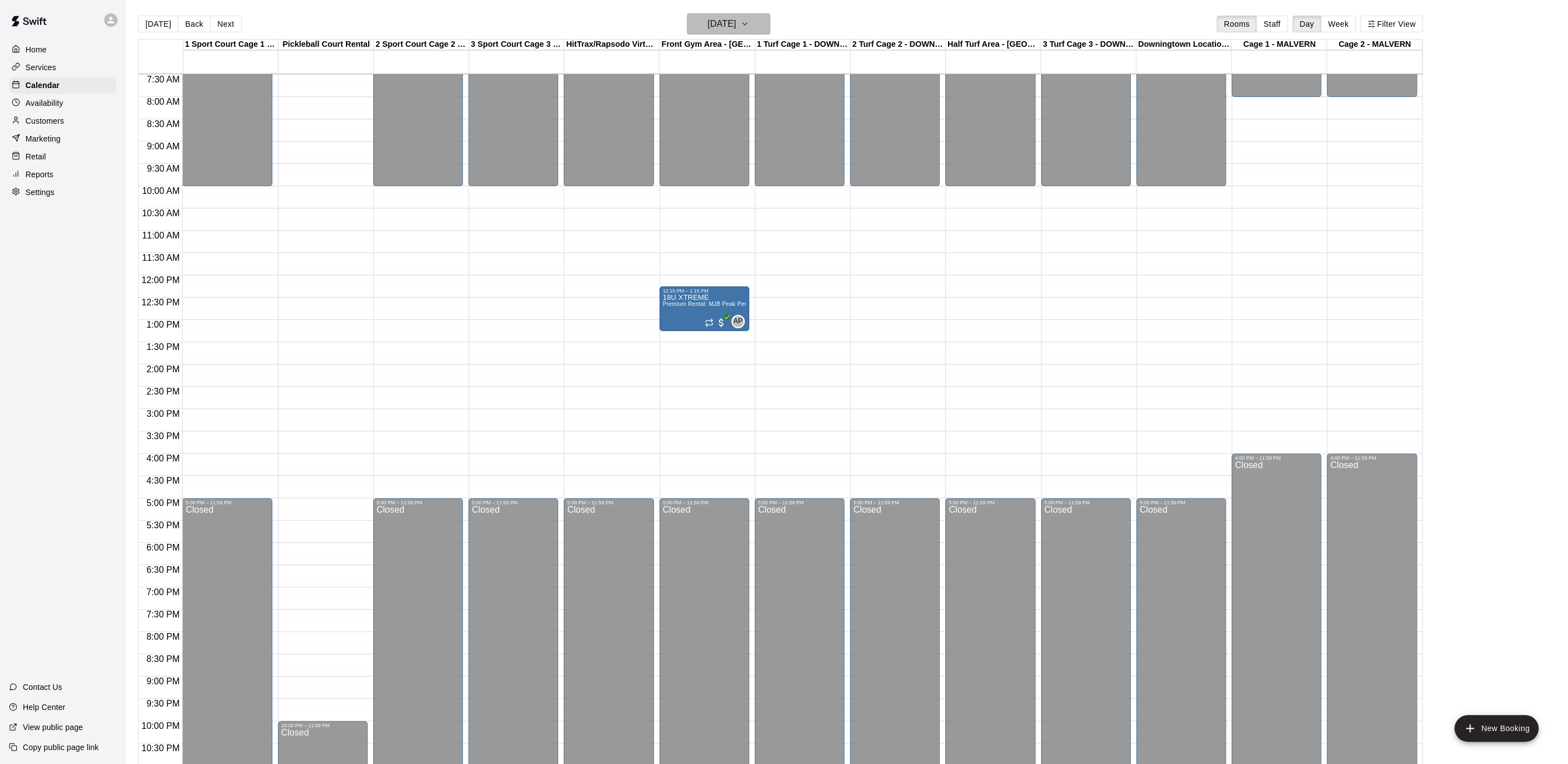
click at [766, 15] on button "Saturday Jan 03" at bounding box center [729, 23] width 83 height 21
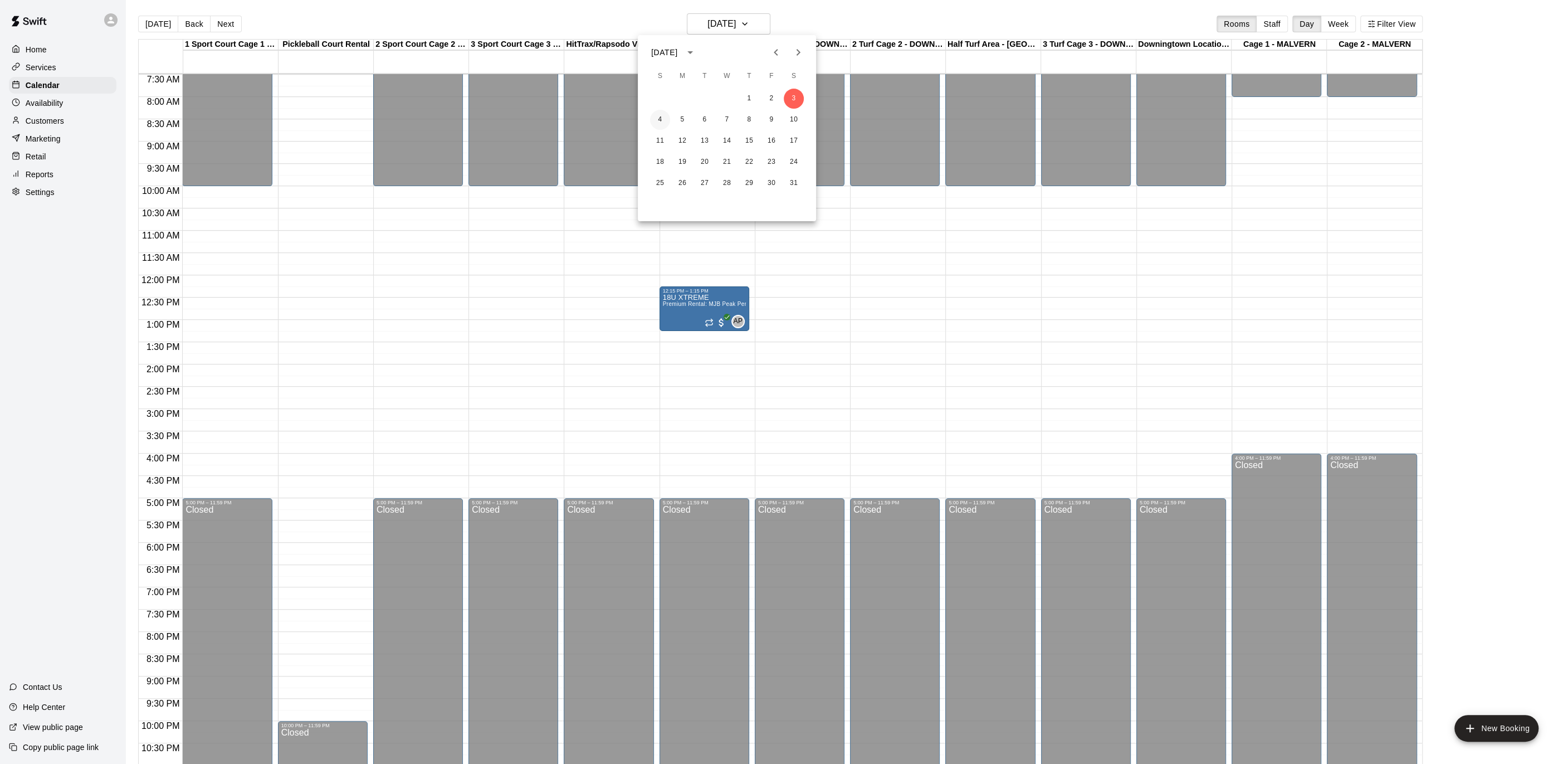
click at [655, 124] on button "4" at bounding box center [660, 120] width 20 height 20
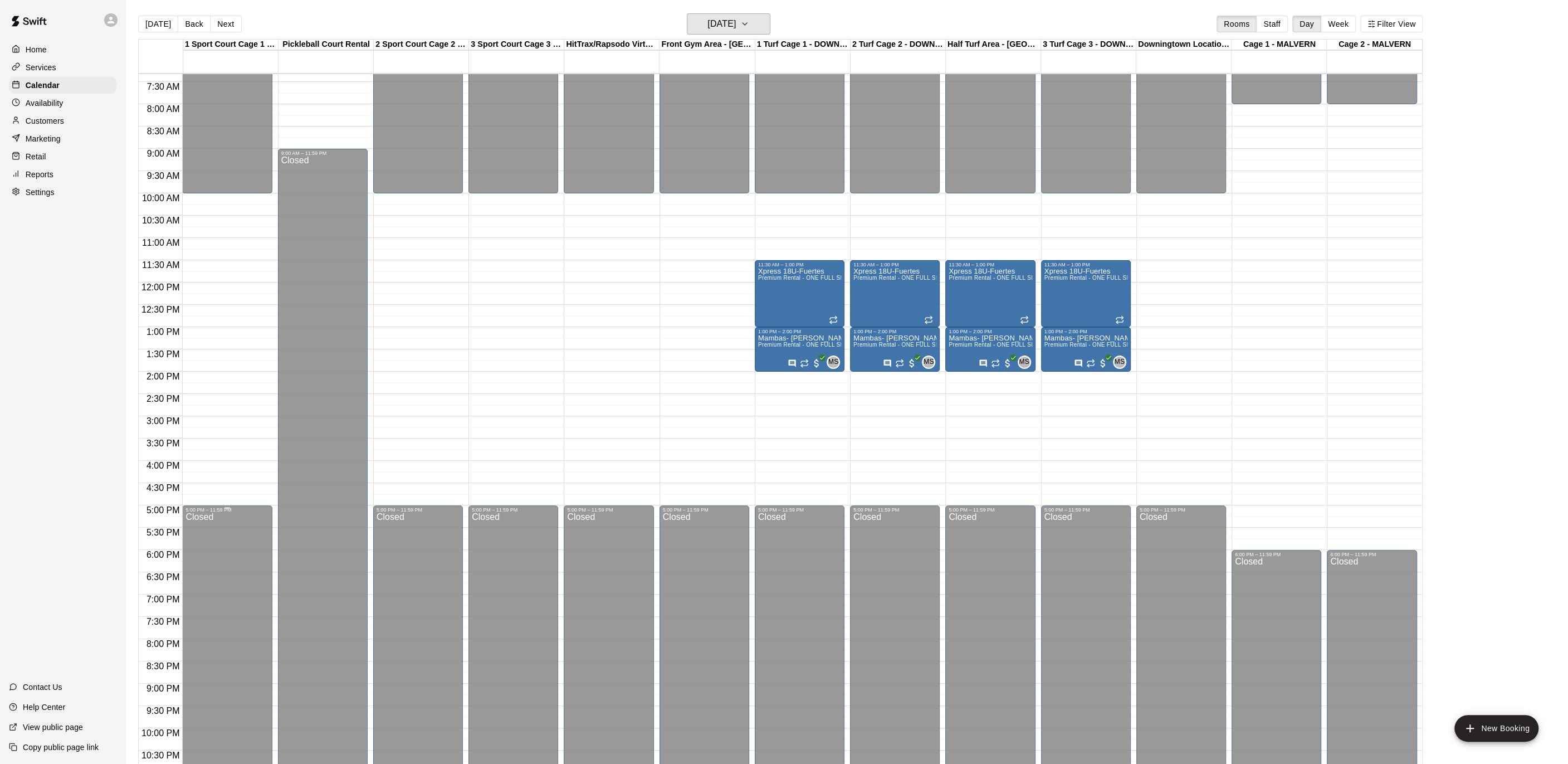
scroll to position [325, 0]
